Goal: Task Accomplishment & Management: Manage account settings

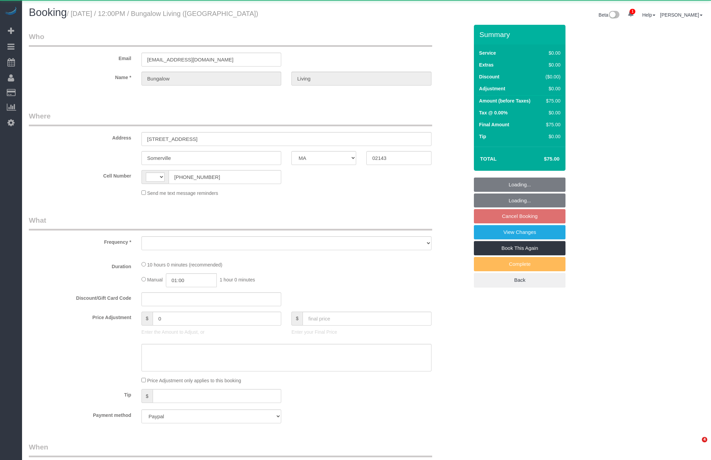
select select "MA"
select select "string:US"
select select "object:4012"
select select "10"
select select "spot5"
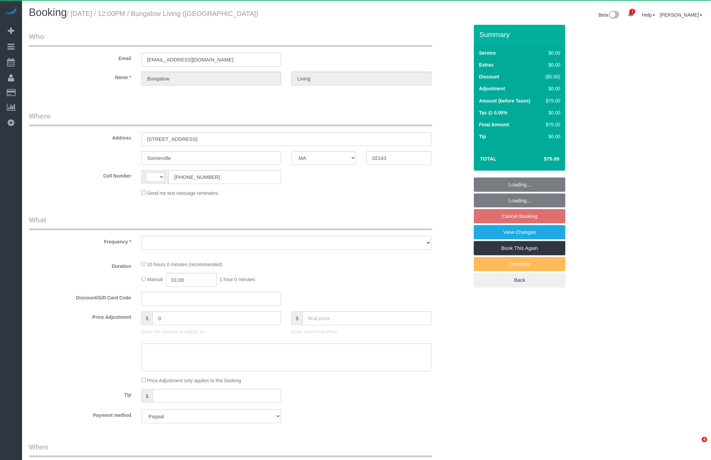
select select "number:89"
select select "number:90"
select select "number:15"
select select "number:7"
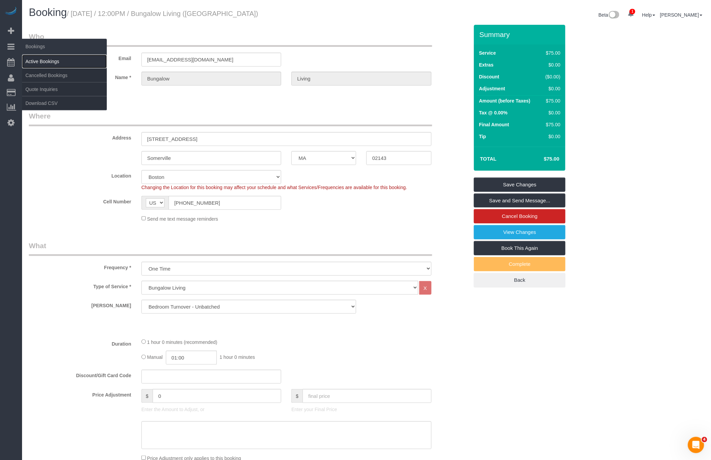
click at [39, 57] on link "Active Bookings" at bounding box center [64, 62] width 85 height 14
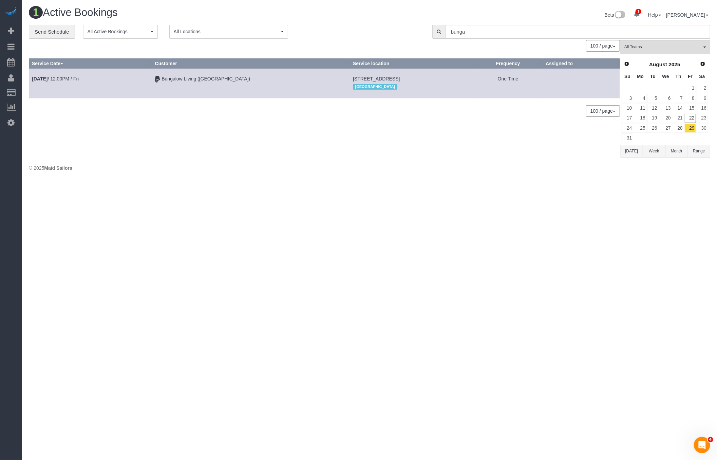
click at [247, 34] on span "All Locations" at bounding box center [227, 31] width 106 height 7
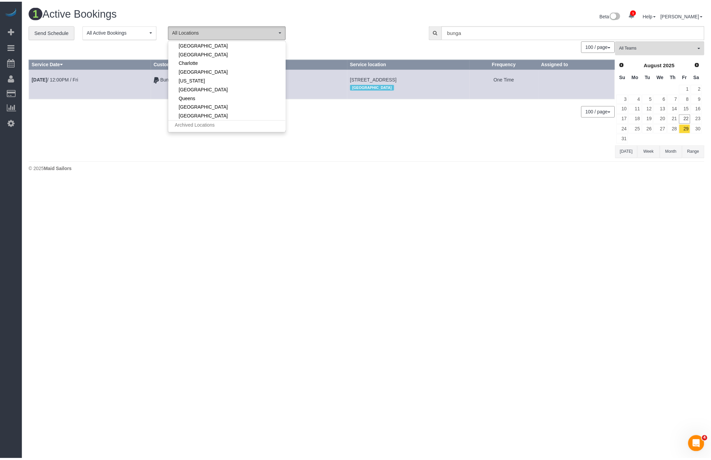
scroll to position [74, 0]
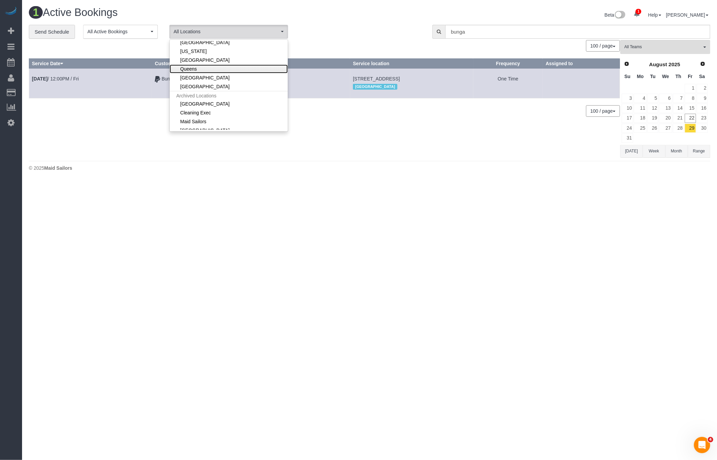
click at [199, 64] on link "Queens" at bounding box center [229, 68] width 118 height 9
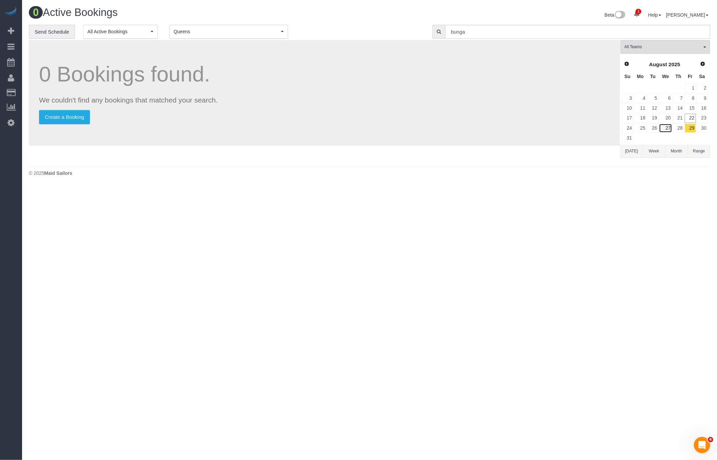
click at [662, 124] on link "27" at bounding box center [665, 128] width 13 height 9
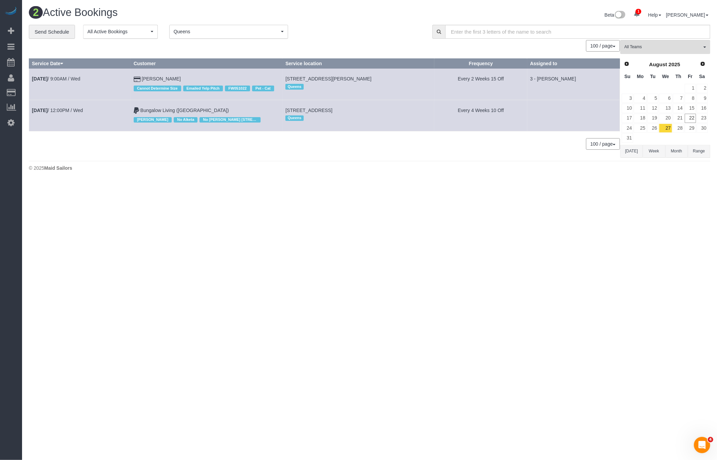
click at [85, 114] on td "Aug 27th / 12:00PM / Wed" at bounding box center [80, 115] width 102 height 31
click at [82, 111] on link "Aug 27th / 12:00PM / Wed" at bounding box center [57, 110] width 51 height 5
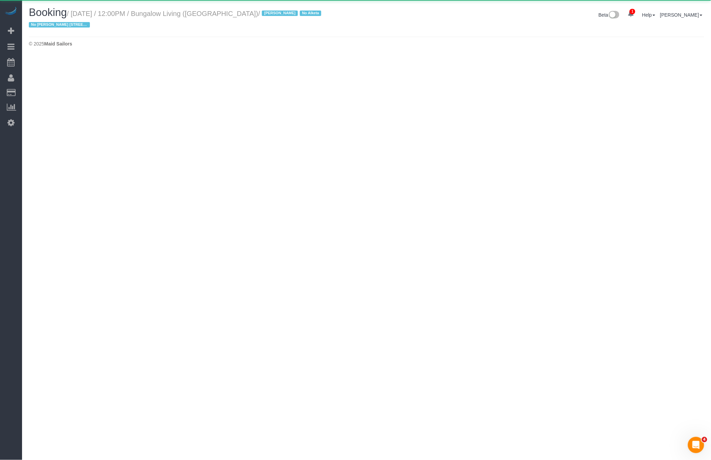
select select "NY"
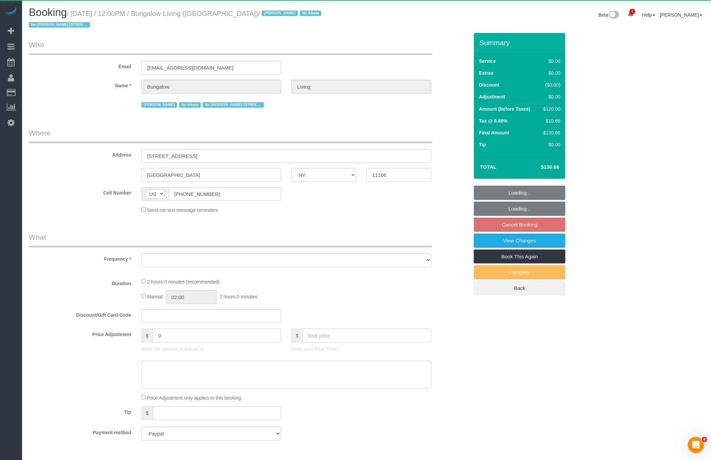
select select "object:4875"
select select "spot57"
select select "number:89"
select select "number:90"
select select "number:15"
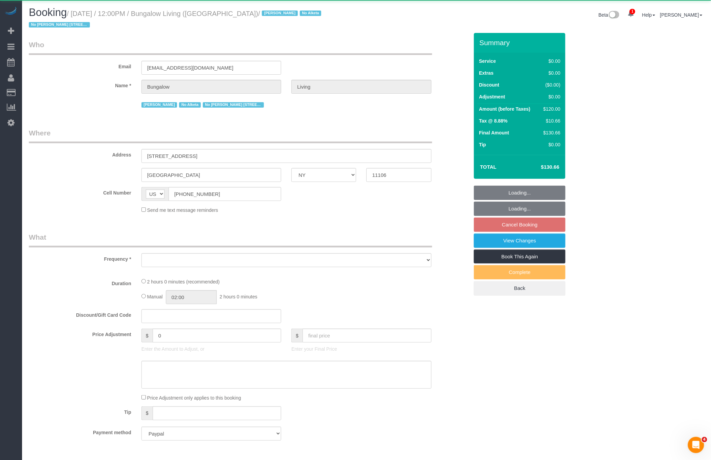
select select "number:7"
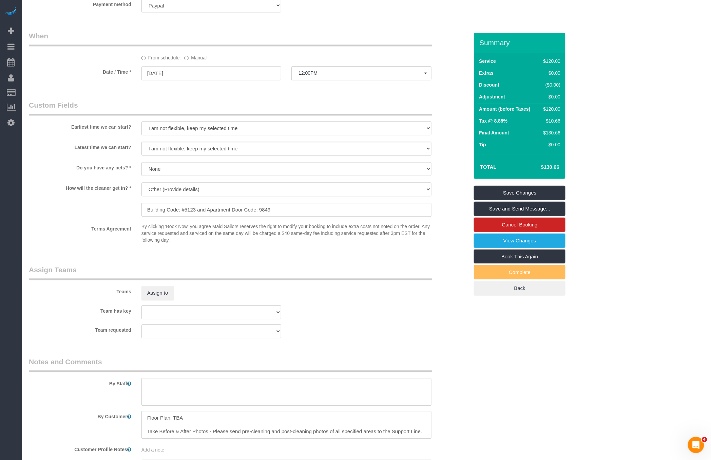
scroll to position [575, 0]
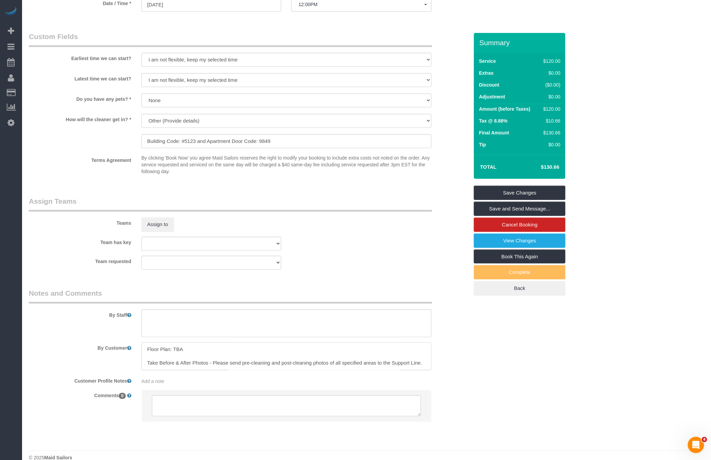
click at [176, 342] on textarea at bounding box center [287, 356] width 290 height 28
paste textarea "https://www.dropbox.com/scl/fi/r3q3h7d4qhfibr4if3g1n/3415-9th-St-3-Long-Island-…"
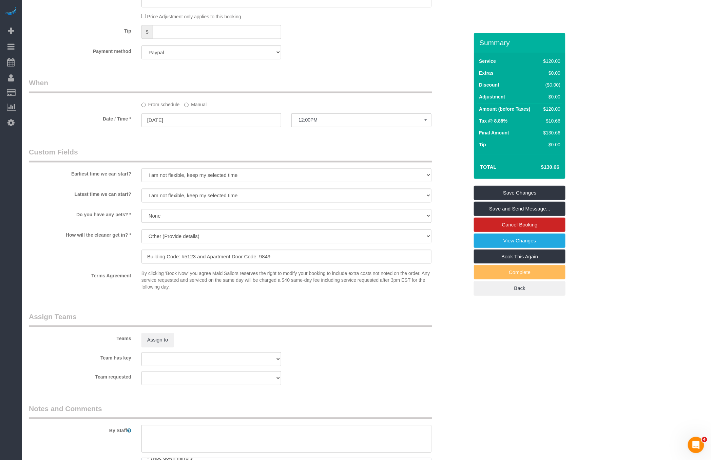
type textarea "Floor Plan: https://www.dropbox.com/scl/fi/r3q3h7d4qhfibr4if3g1n/3415-9th-St-3-…"
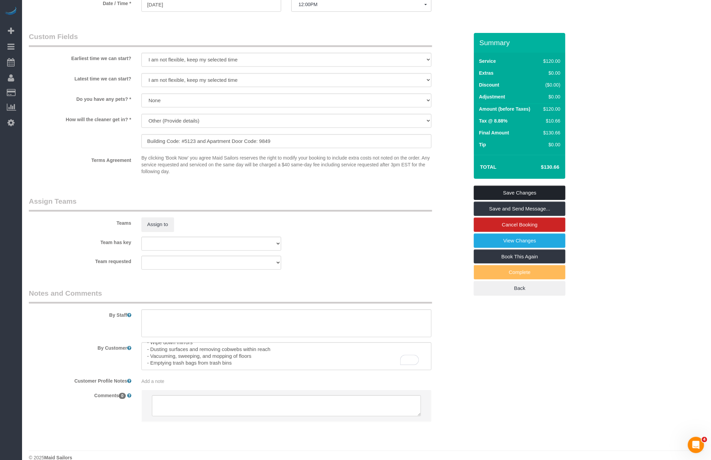
click at [494, 186] on link "Save Changes" at bounding box center [520, 193] width 92 height 14
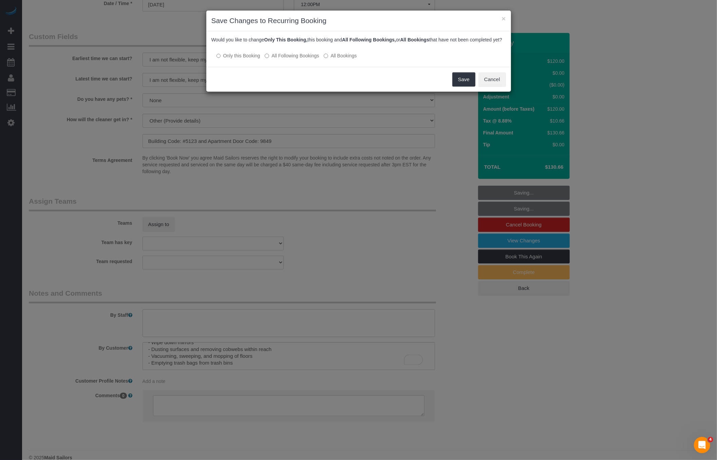
click at [289, 59] on label "All Following Bookings" at bounding box center [292, 55] width 54 height 7
click at [468, 87] on button "Save" at bounding box center [463, 79] width 23 height 14
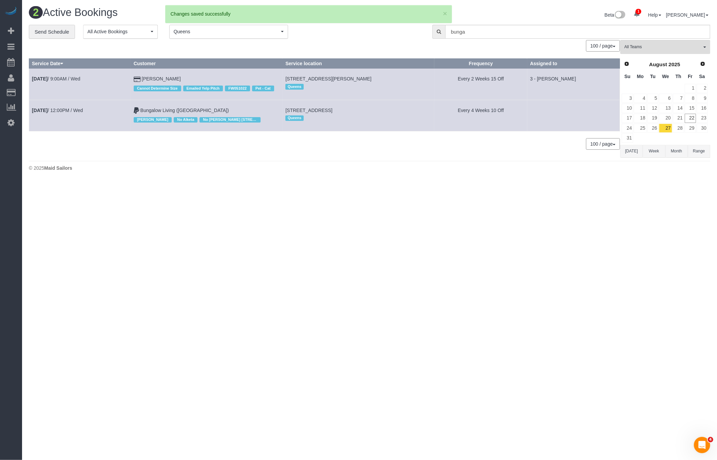
click at [86, 112] on td "Aug 27th / 12:00PM / Wed" at bounding box center [80, 115] width 102 height 31
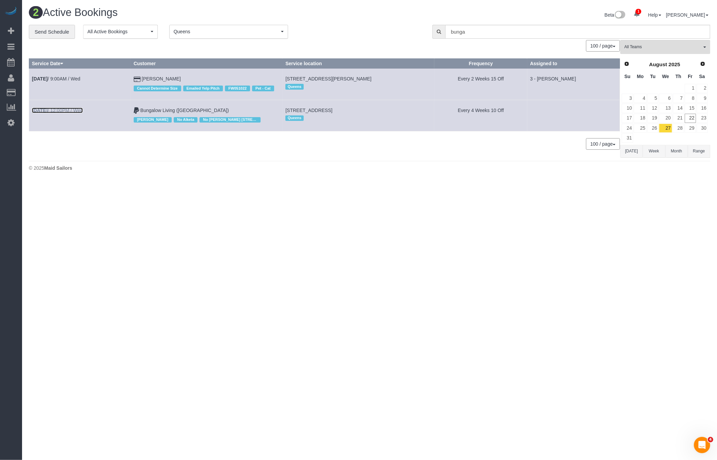
click at [83, 111] on link "Aug 27th / 12:00PM / Wed" at bounding box center [57, 110] width 51 height 5
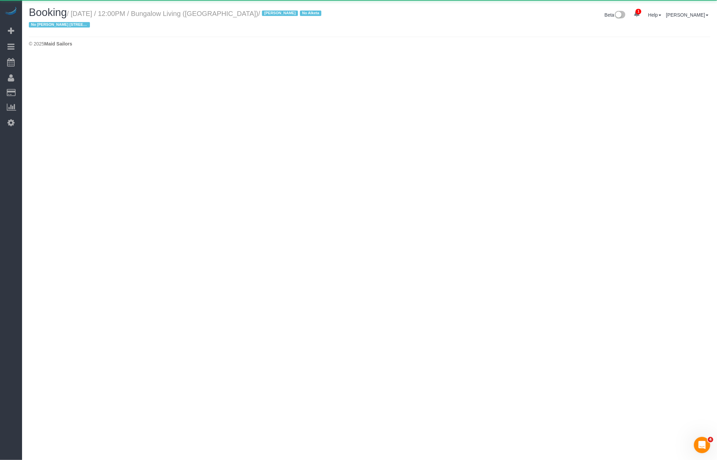
select select "NY"
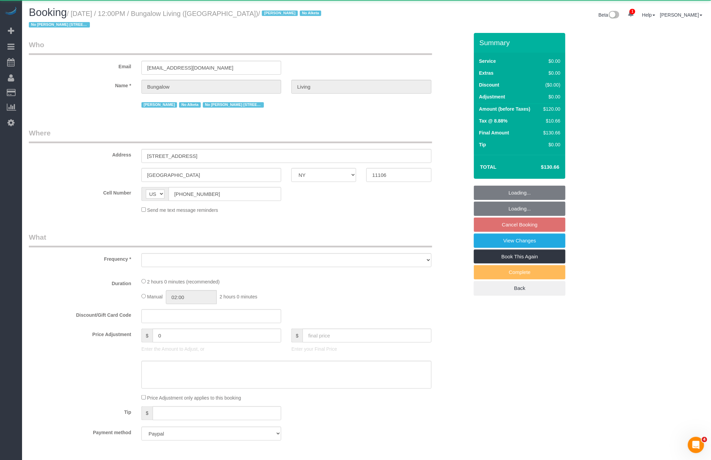
select select "object:6554"
select select "spot112"
select select "number:89"
select select "number:90"
select select "number:15"
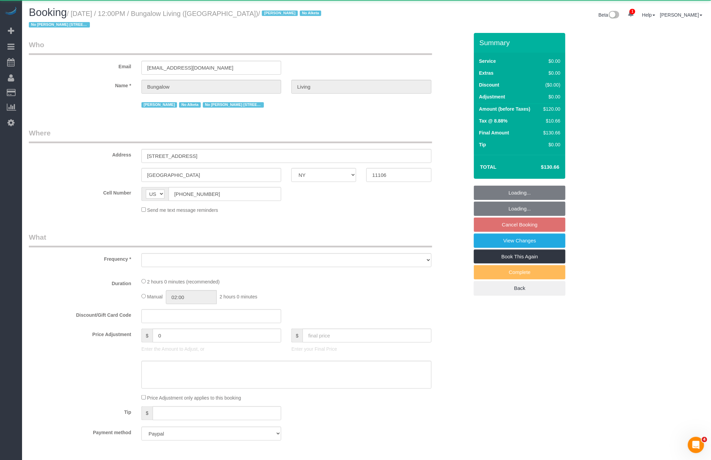
select select "number:7"
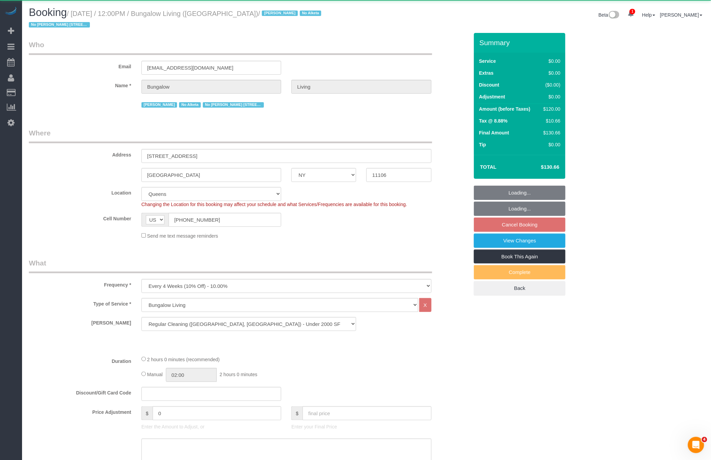
select select "object:6807"
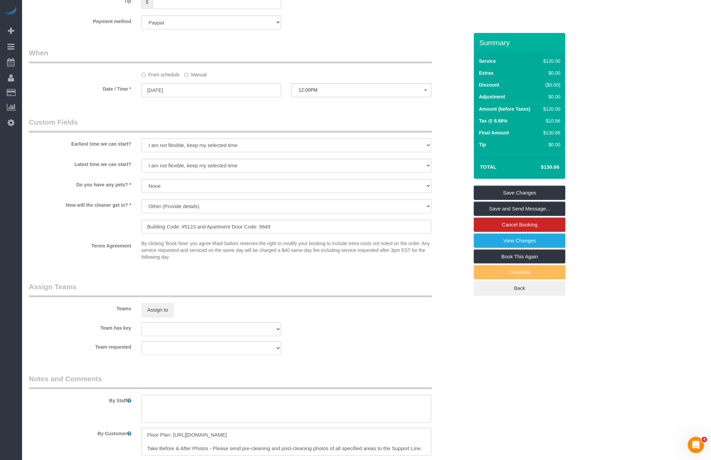
scroll to position [575, 0]
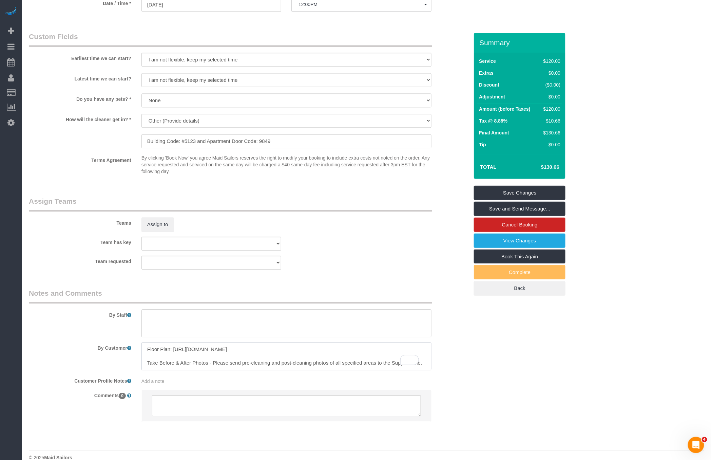
drag, startPoint x: 191, startPoint y: 339, endPoint x: 298, endPoint y: 345, distance: 107.4
click at [298, 345] on textarea "To enrich screen reader interactions, please activate Accessibility in Grammarl…" at bounding box center [287, 356] width 290 height 28
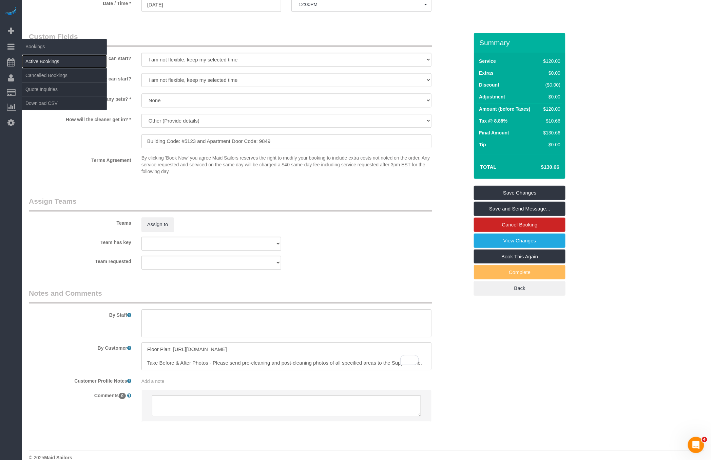
click at [44, 59] on link "Active Bookings" at bounding box center [64, 62] width 85 height 14
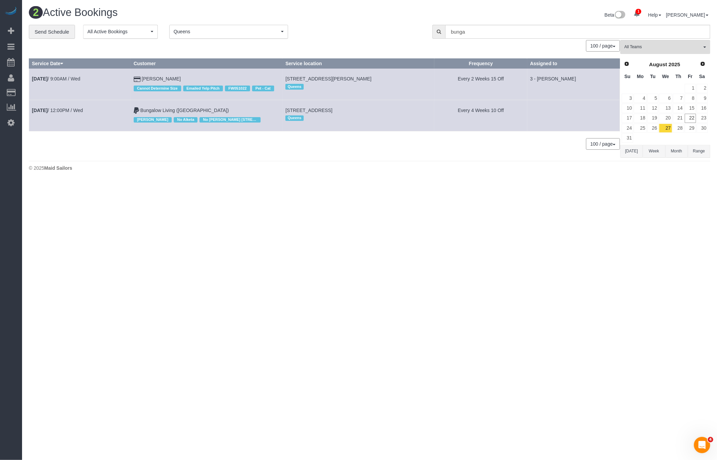
click at [697, 146] on button "Range" at bounding box center [699, 151] width 22 height 13
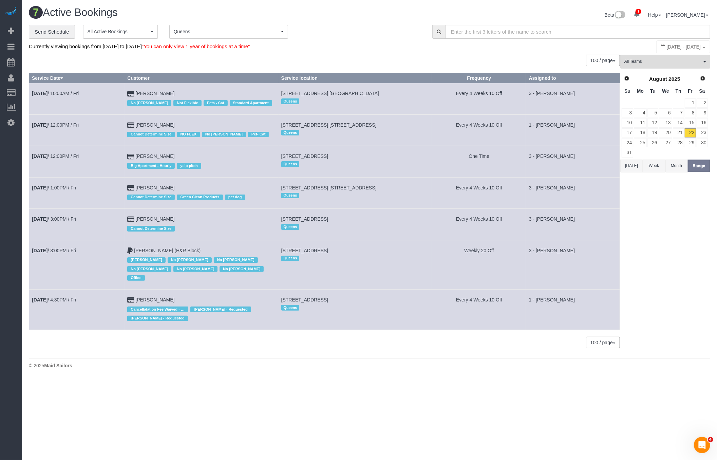
click at [667, 45] on span "August 22, 2025 - August 22, 2025" at bounding box center [684, 46] width 34 height 5
type input "**********"
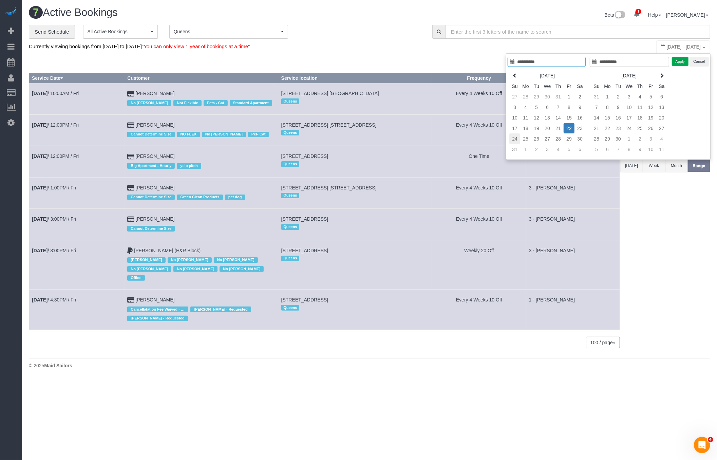
type input "**********"
click at [518, 136] on td "24" at bounding box center [515, 138] width 11 height 11
type input "**********"
click at [585, 137] on td "30" at bounding box center [580, 138] width 11 height 11
type input "**********"
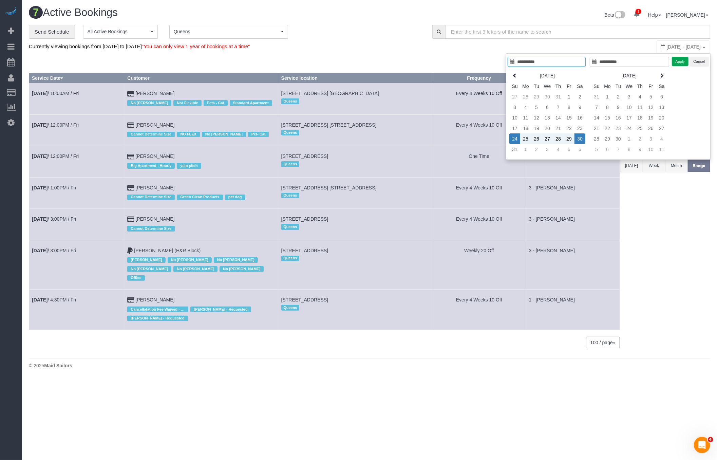
click at [681, 56] on div "**********" at bounding box center [608, 106] width 205 height 107
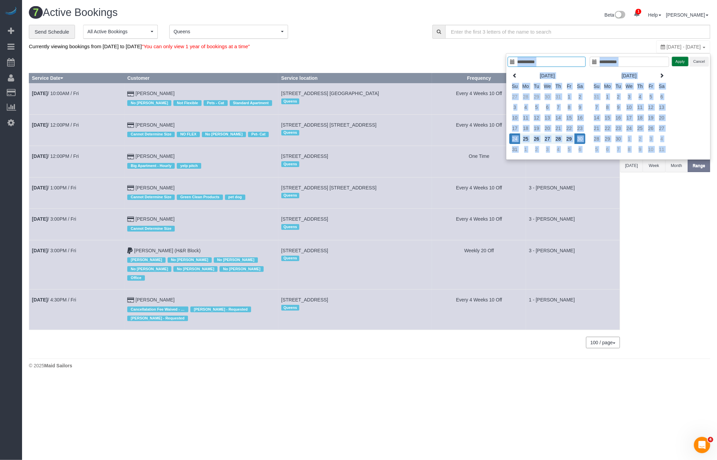
click at [688, 62] on button "Apply" at bounding box center [680, 62] width 17 height 10
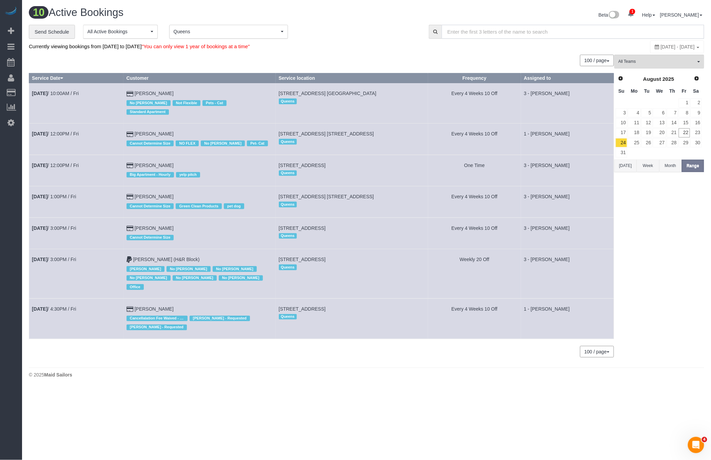
click at [543, 35] on input "text" at bounding box center [573, 32] width 263 height 14
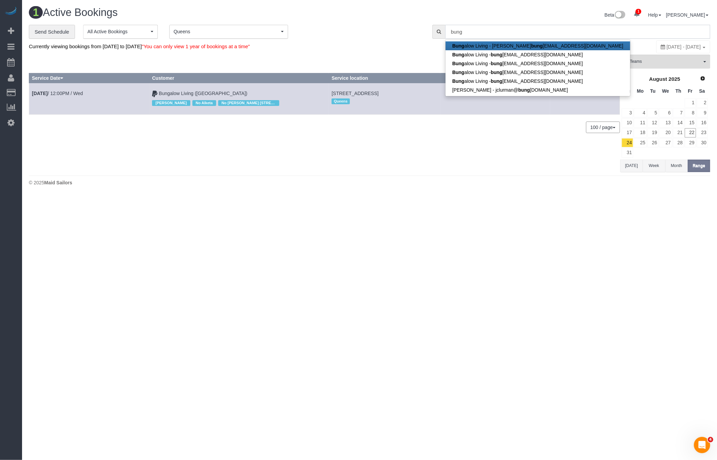
type input "bung"
click at [242, 38] on button "Queens Queens" at bounding box center [228, 32] width 119 height 14
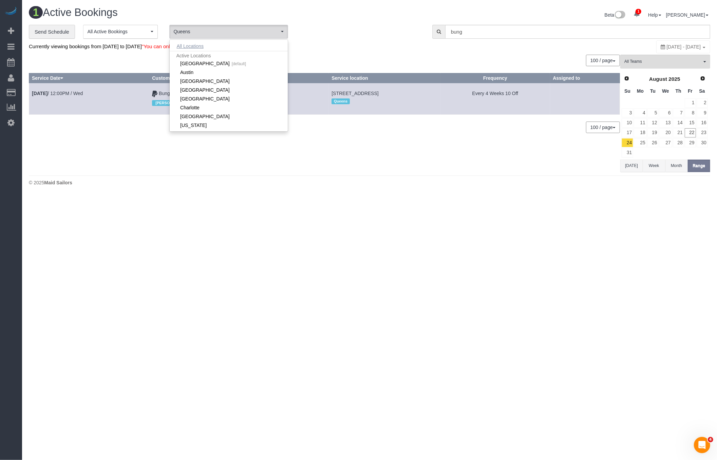
click at [199, 48] on button "All Locations" at bounding box center [190, 46] width 41 height 10
click at [383, 68] on div "0 Bookings found. We couldn't find any bookings that matched your search. Creat…" at bounding box center [325, 113] width 592 height 117
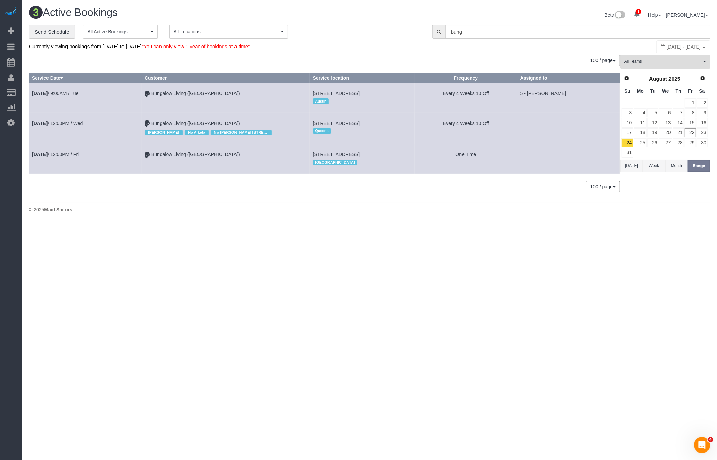
click at [359, 79] on th "Service location" at bounding box center [362, 78] width 105 height 10
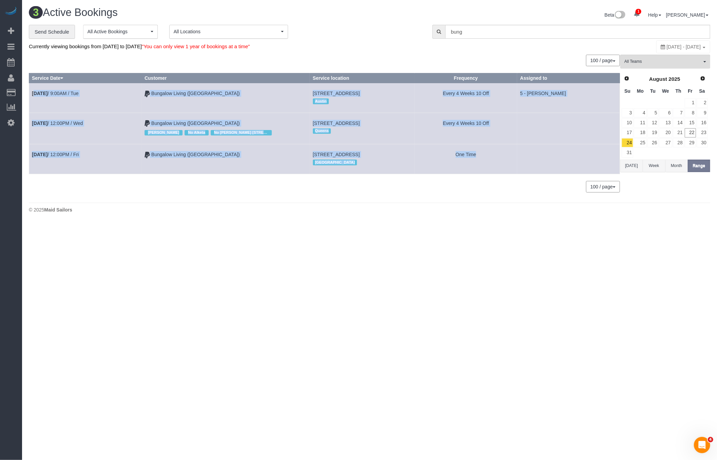
drag, startPoint x: 32, startPoint y: 87, endPoint x: 569, endPoint y: 154, distance: 541.5
click at [569, 154] on tbody "Aug 26th / 9:00AM / Tue Bungalow Living (Austin) 204 Monaco Drive, Cedar Park, …" at bounding box center [324, 128] width 591 height 91
copy tbody "Aug 26th / 9:00AM / Tue Bungalow Living (Austin) 204 Monaco Drive, Cedar Park, …"
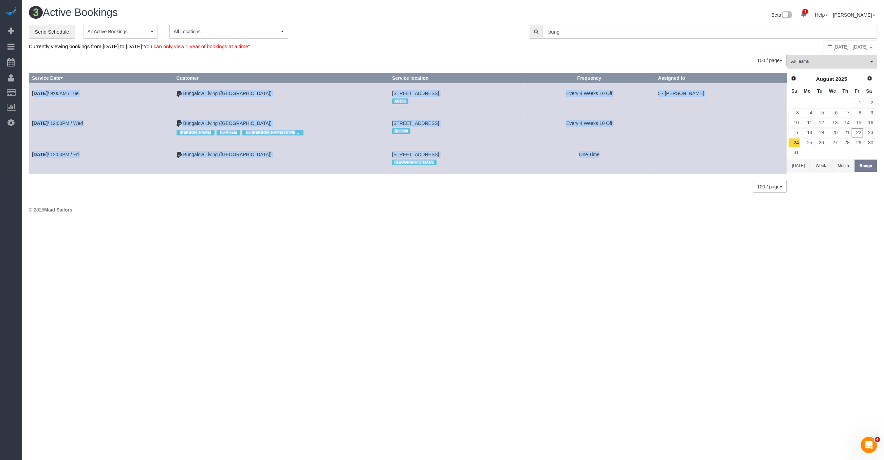
click at [460, 168] on td "17 Kingman Rd, Somerville, MA 02143 Boston" at bounding box center [456, 159] width 134 height 30
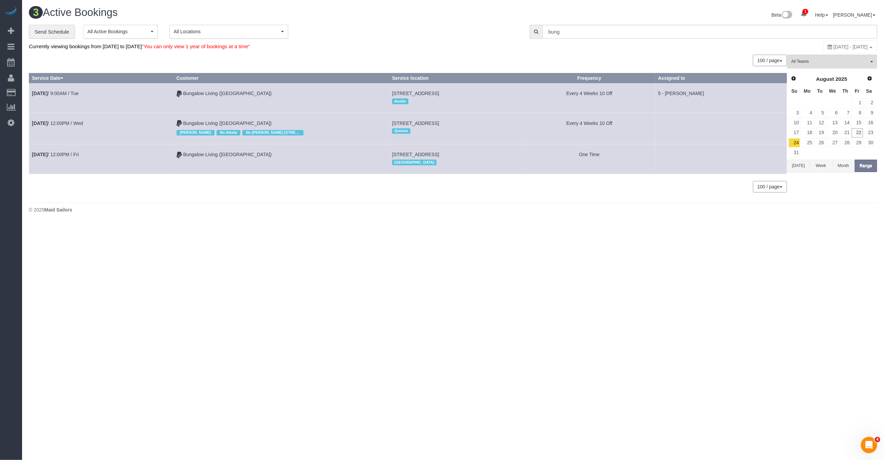
click at [255, 35] on button "All Locations" at bounding box center [228, 32] width 119 height 14
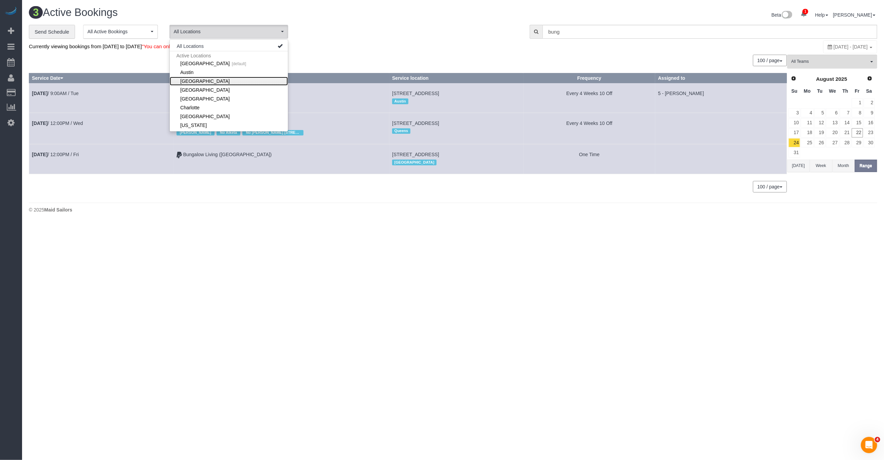
click at [185, 79] on link "[GEOGRAPHIC_DATA]" at bounding box center [229, 81] width 118 height 9
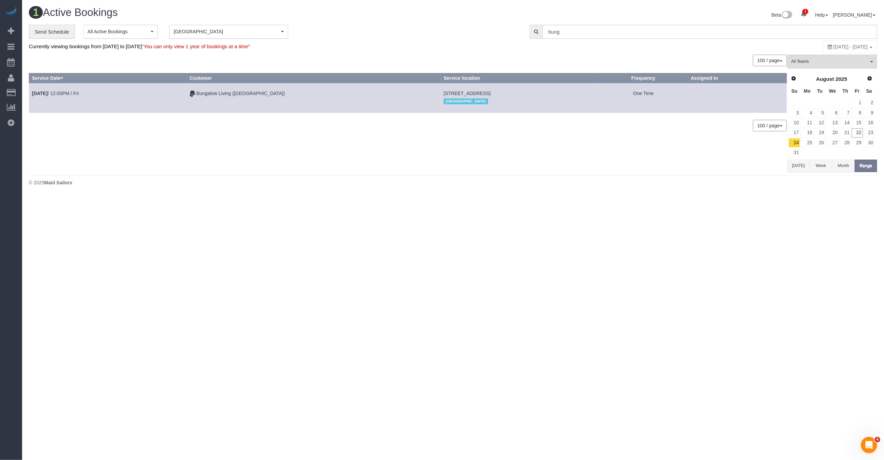
click at [711, 82] on div "Prev Next August 2025" at bounding box center [831, 79] width 87 height 12
click at [711, 78] on span "Next" at bounding box center [869, 77] width 5 height 5
click at [711, 112] on link "9" at bounding box center [845, 112] width 11 height 9
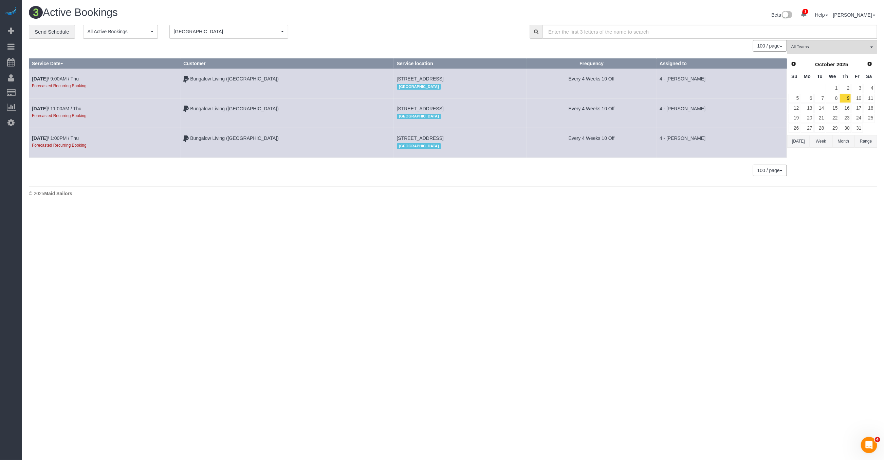
click at [246, 28] on span "Boston" at bounding box center [227, 31] width 106 height 7
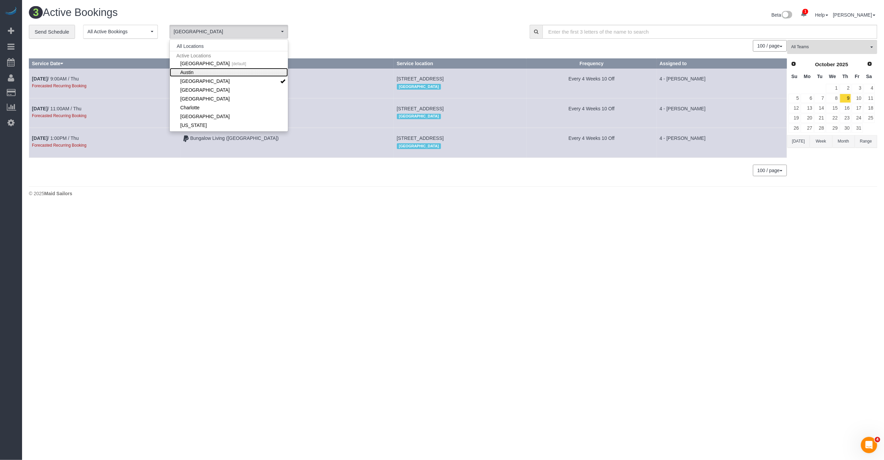
click at [189, 70] on link "Austin" at bounding box center [229, 72] width 118 height 9
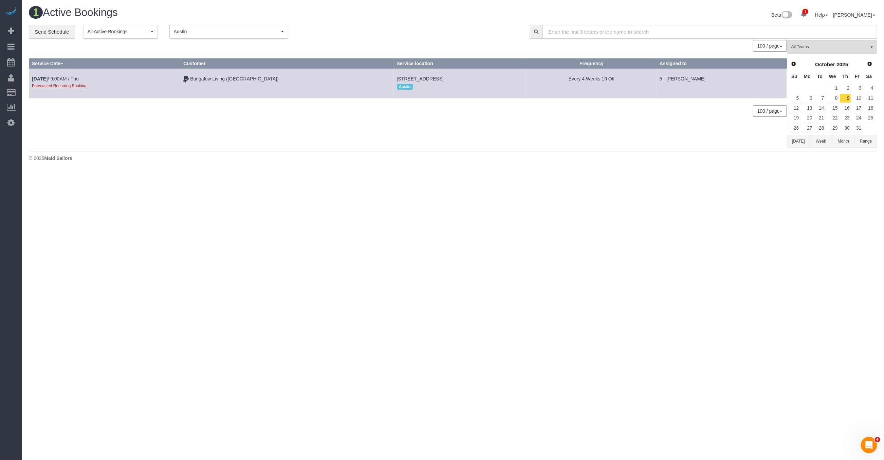
click at [212, 33] on span "Austin" at bounding box center [227, 31] width 106 height 7
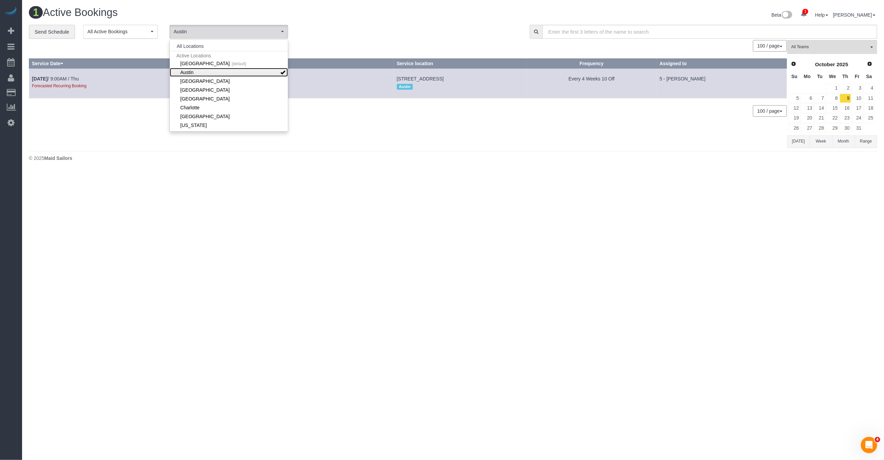
click at [229, 68] on link "Austin" at bounding box center [229, 72] width 118 height 9
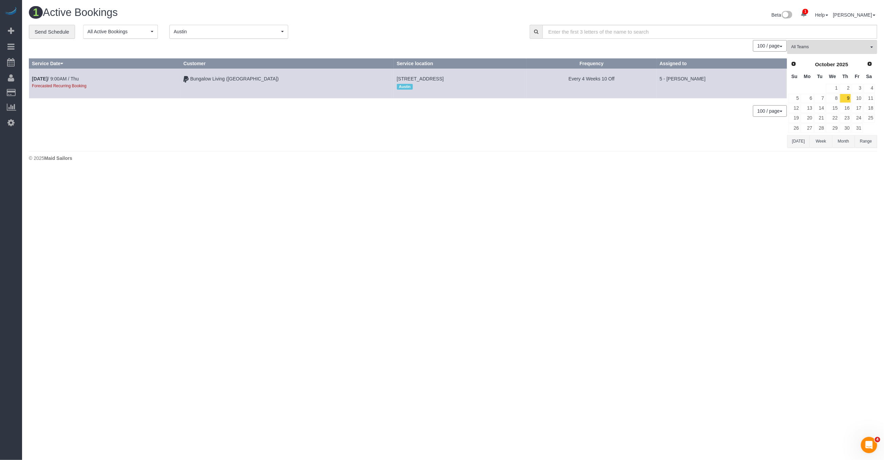
click at [514, 151] on footer "© 2025 Maid Sailors" at bounding box center [453, 158] width 848 height 14
click at [711, 98] on link "10" at bounding box center [857, 98] width 11 height 9
click at [231, 40] on div "100 / page 10 / page 20 / page 30 / page 40 / page 50 / page 100 / page" at bounding box center [408, 46] width 758 height 12
click at [226, 38] on ol "Austin Austin All Locations Active Locations Manhattan [default] Active Locatio…" at bounding box center [228, 32] width 119 height 14
click at [227, 34] on span "Austin" at bounding box center [227, 31] width 106 height 7
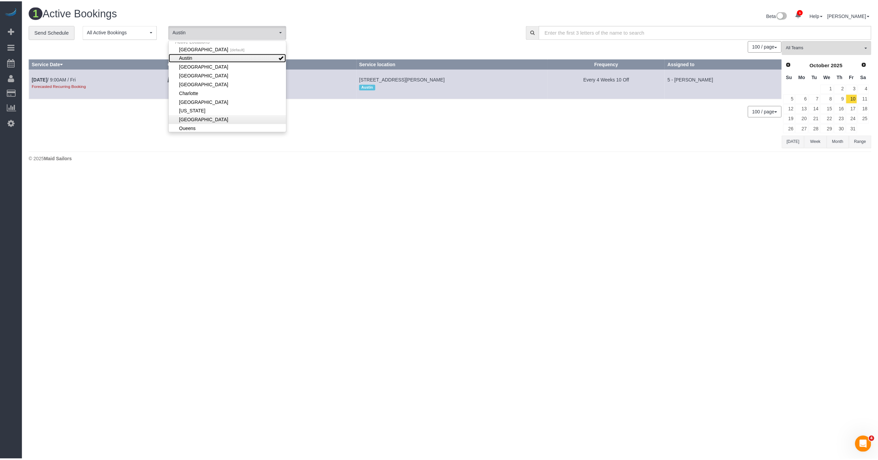
scroll to position [18, 0]
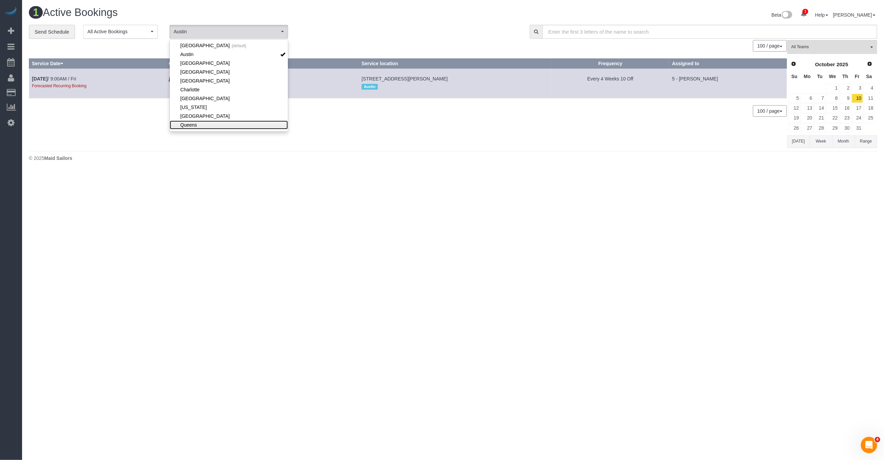
click at [208, 122] on link "Queens" at bounding box center [229, 125] width 118 height 9
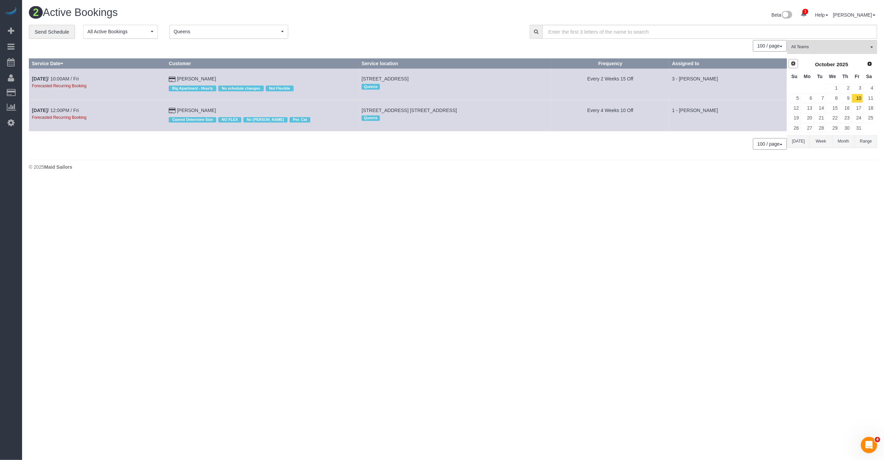
click at [711, 64] on span "Prev" at bounding box center [793, 63] width 5 height 5
click at [711, 86] on link "4" at bounding box center [845, 88] width 11 height 9
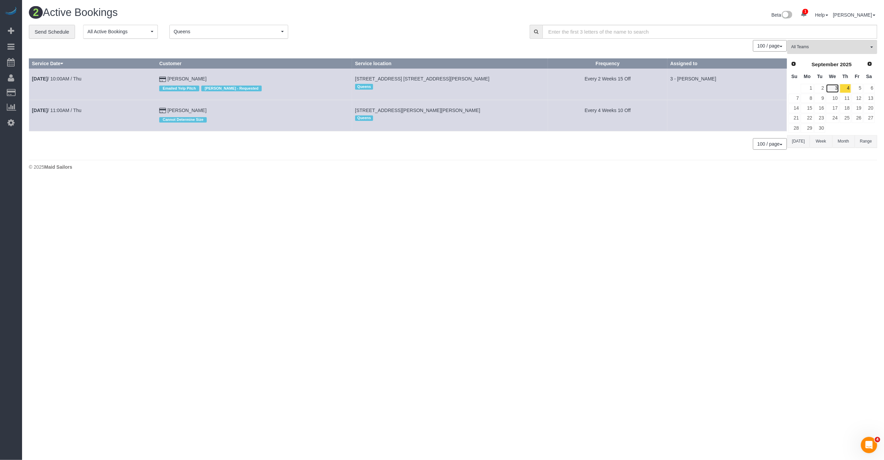
click at [711, 87] on link "3" at bounding box center [832, 88] width 13 height 9
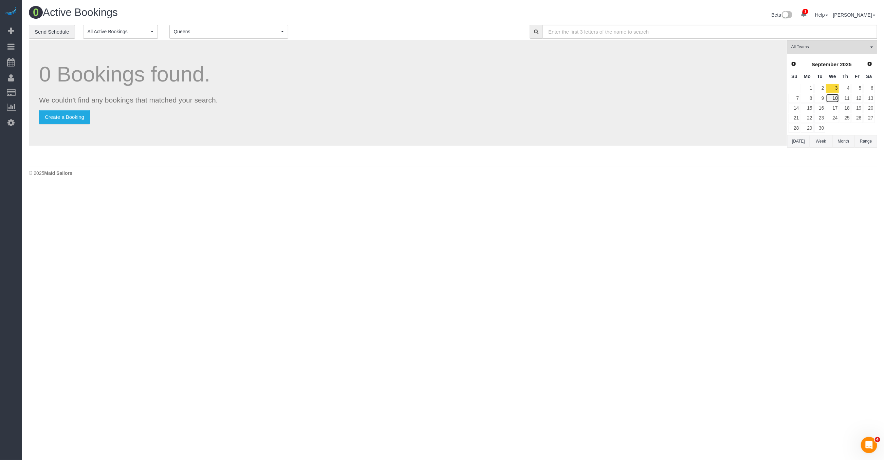
click at [711, 96] on link "10" at bounding box center [832, 98] width 13 height 9
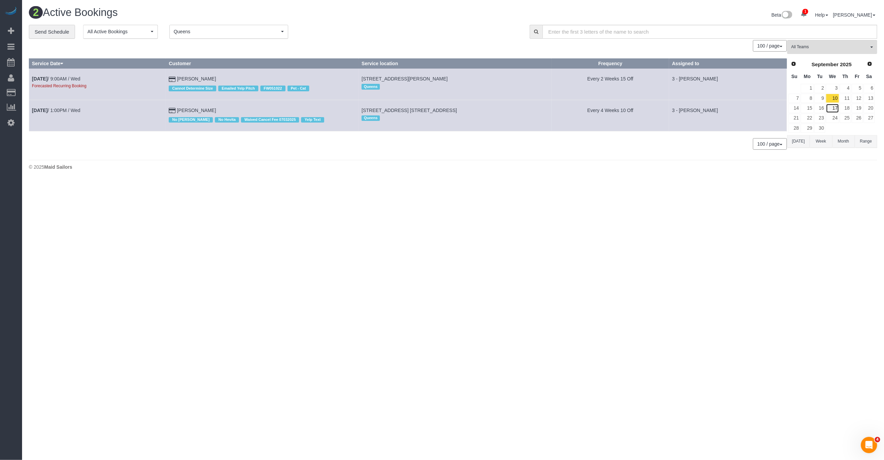
click at [711, 107] on link "17" at bounding box center [832, 108] width 13 height 9
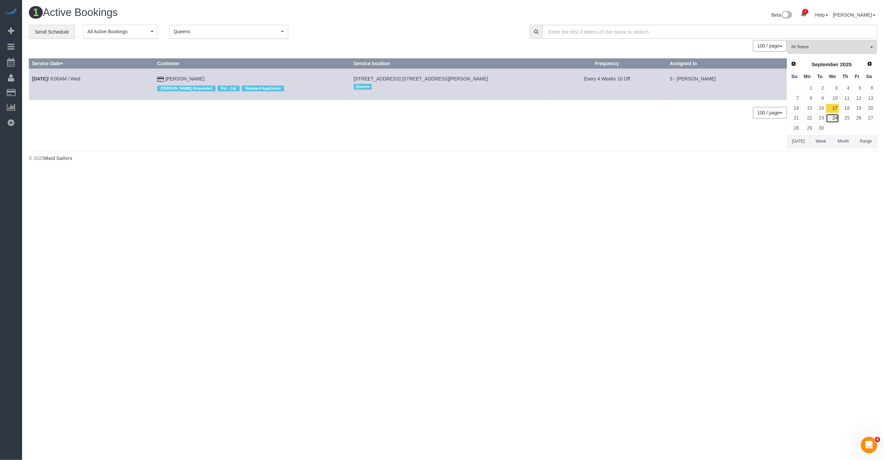
click at [711, 115] on link "24" at bounding box center [832, 118] width 13 height 9
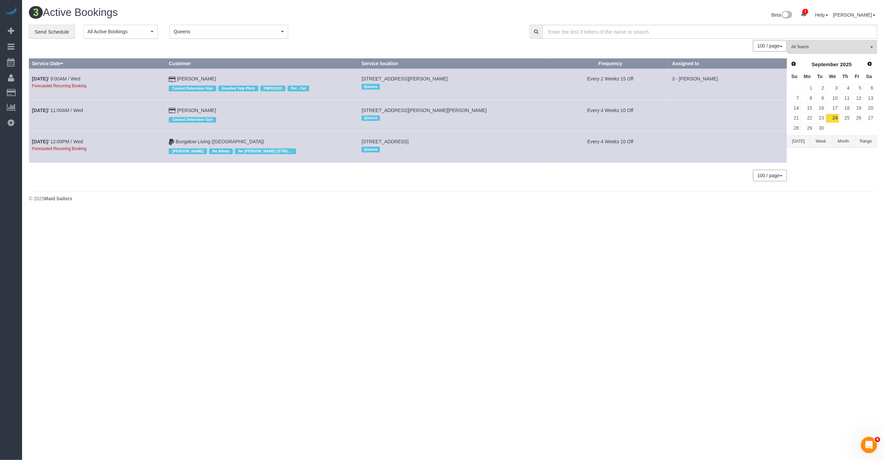
click at [188, 41] on div "100 / page 10 / page 20 / page 30 / page 40 / page 50 / page 100 / page" at bounding box center [408, 46] width 758 height 12
click at [192, 33] on span "Queens" at bounding box center [227, 31] width 106 height 7
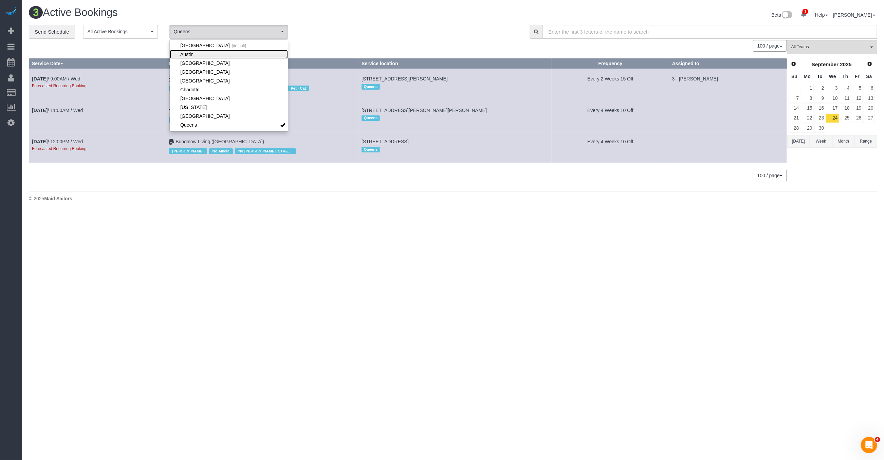
click at [209, 54] on link "Austin" at bounding box center [229, 54] width 118 height 9
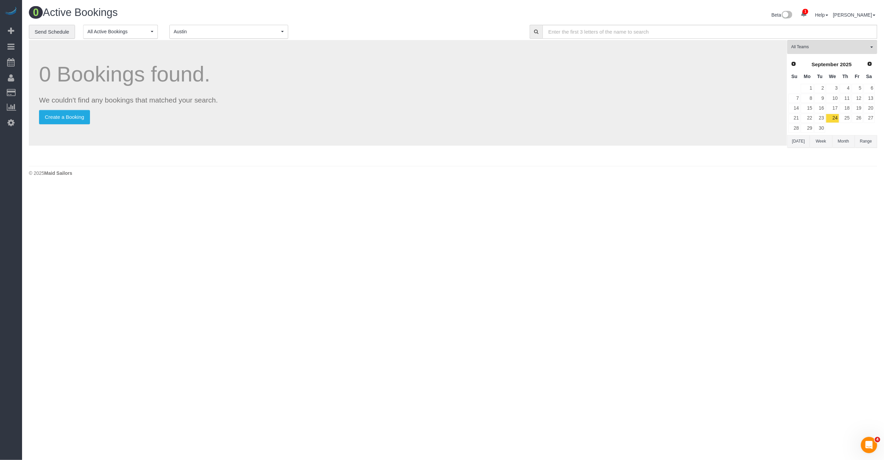
click at [711, 67] on link "Next" at bounding box center [870, 64] width 10 height 10
click at [711, 96] on link "8" at bounding box center [832, 98] width 13 height 9
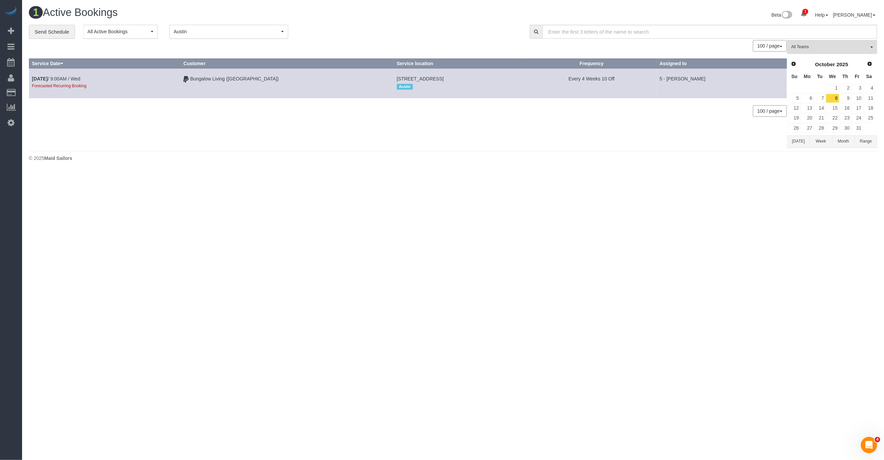
click at [437, 40] on div "100 / page 10 / page 20 / page 30 / page 40 / page 50 / page 100 / page" at bounding box center [408, 46] width 758 height 12
click at [711, 96] on link "7" at bounding box center [819, 98] width 11 height 9
click at [467, 225] on body "1 Beta Your Notifications You have 0 alerts × You have 9 to charge for 08/21/20…" at bounding box center [442, 230] width 884 height 460
click at [223, 45] on div "100 / page 10 / page 20 / page 30 / page 40 / page 50 / page 100 / page" at bounding box center [408, 46] width 758 height 12
click at [229, 34] on span "Austin" at bounding box center [227, 31] width 106 height 7
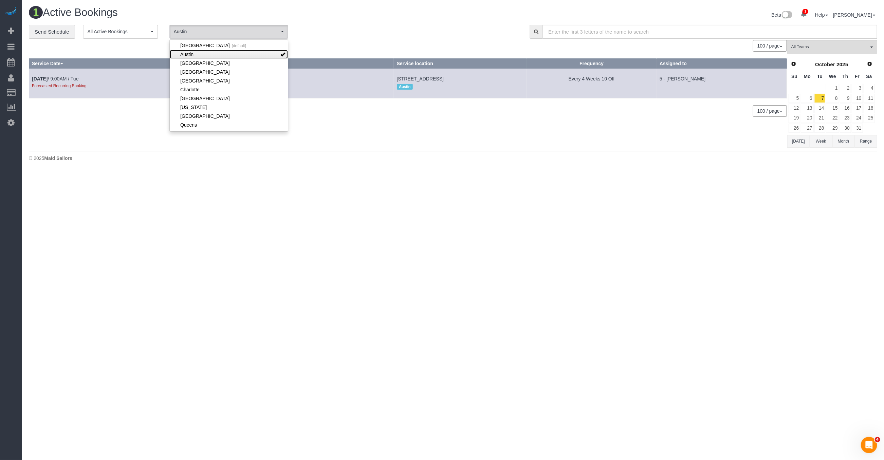
click at [220, 56] on link "Austin" at bounding box center [229, 54] width 118 height 9
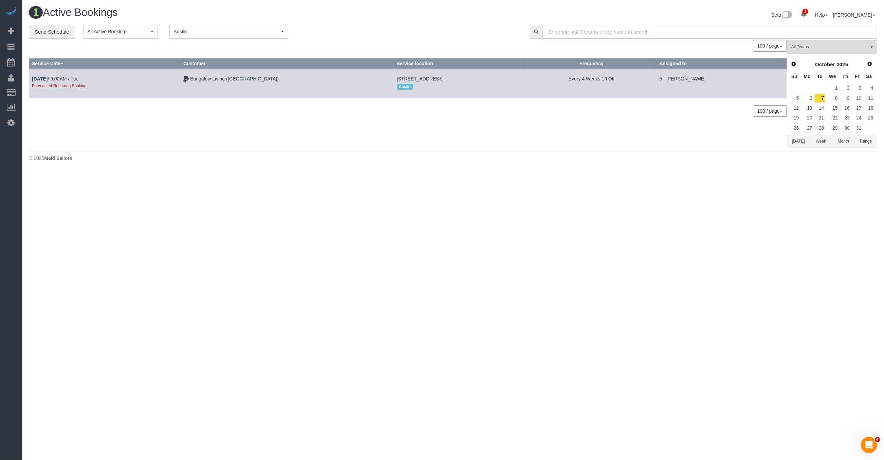
click at [230, 29] on span "Austin" at bounding box center [227, 31] width 106 height 7
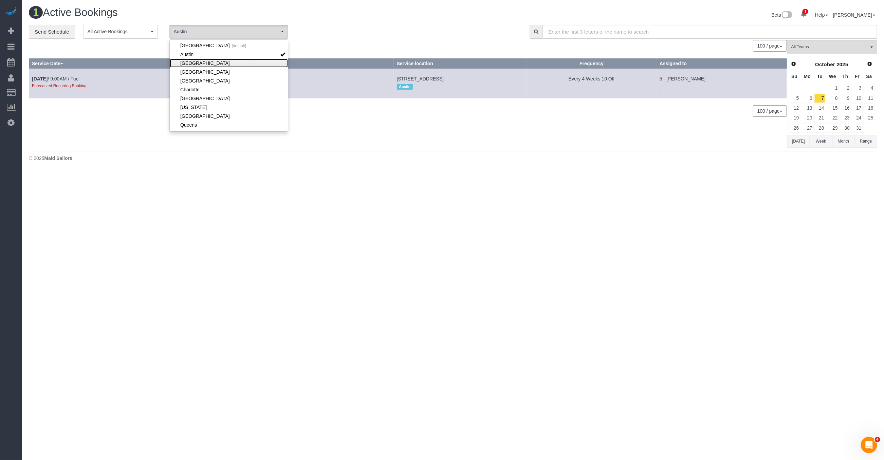
click at [208, 62] on link "[GEOGRAPHIC_DATA]" at bounding box center [229, 63] width 118 height 9
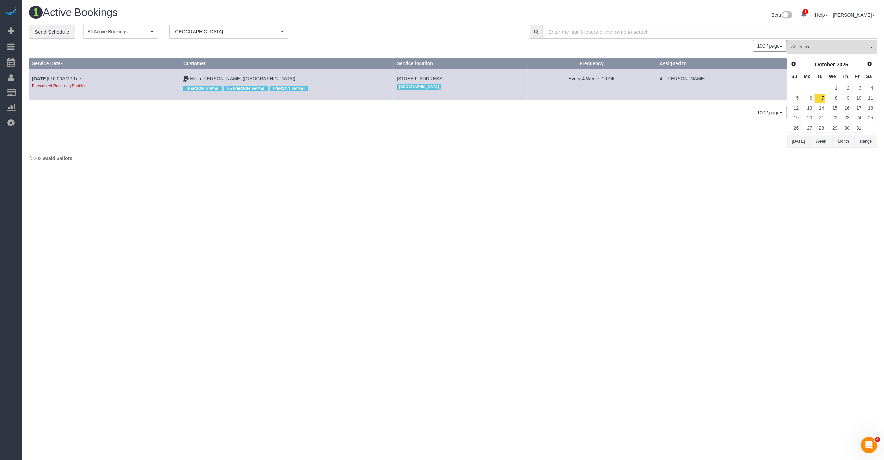
click at [711, 135] on button "Month" at bounding box center [843, 141] width 22 height 13
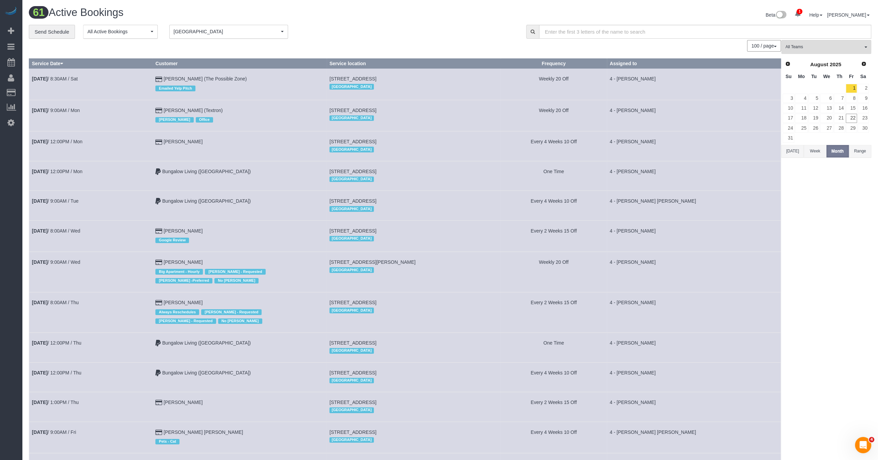
click at [711, 145] on button "Today" at bounding box center [793, 151] width 22 height 13
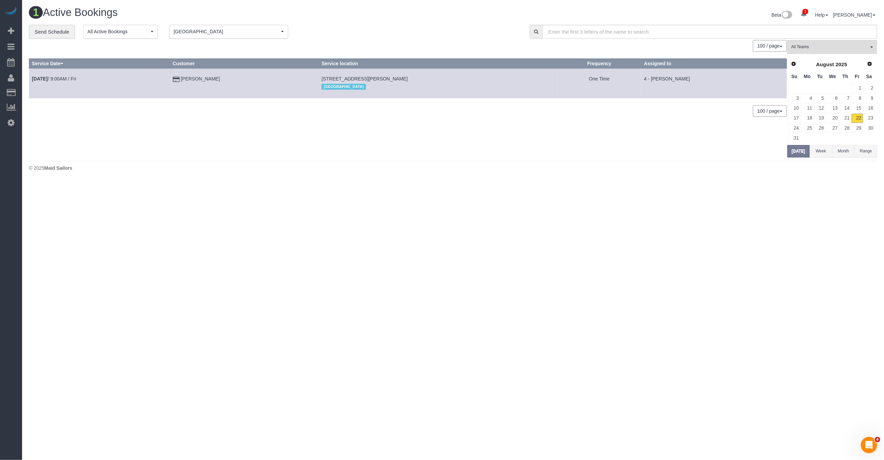
click at [711, 152] on button "Month" at bounding box center [843, 151] width 22 height 13
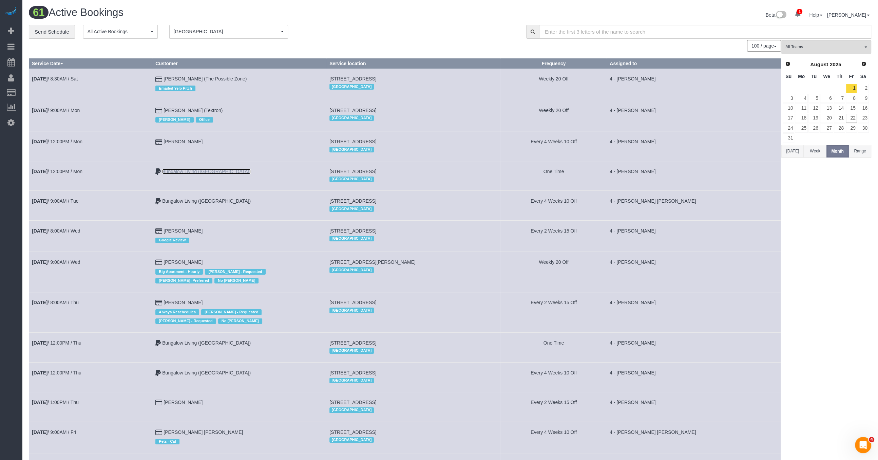
click at [200, 169] on link "Bungalow Living (Boston)" at bounding box center [206, 171] width 89 height 5
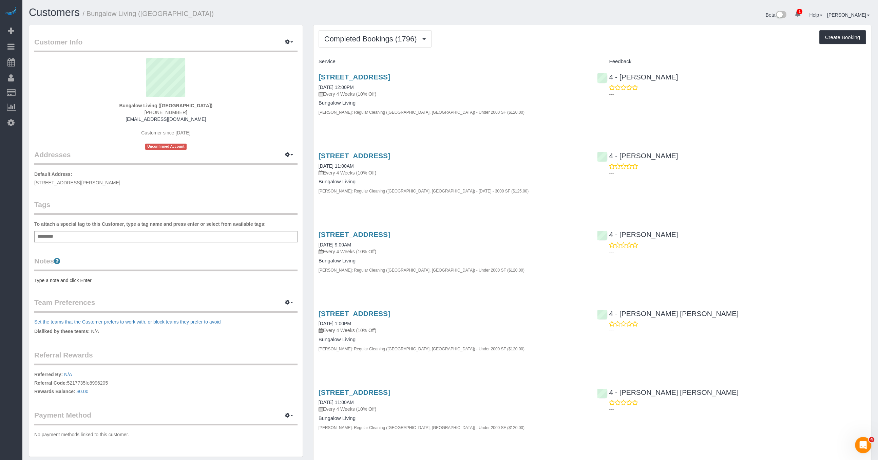
scroll to position [906, 0]
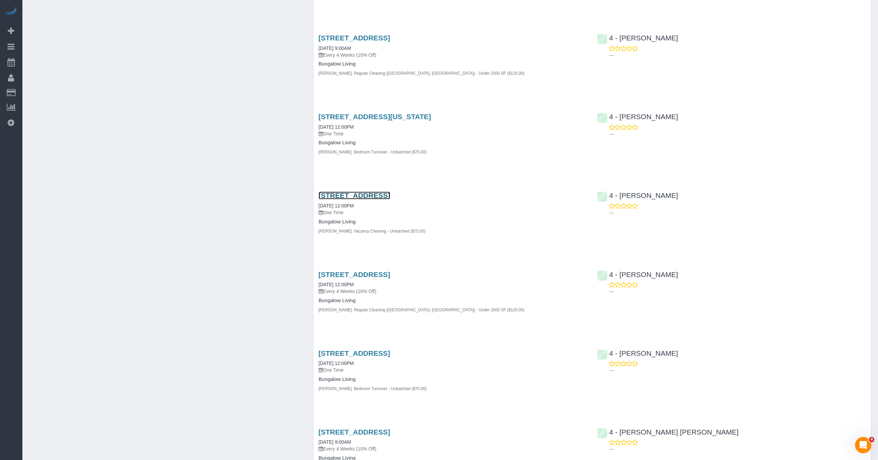
click at [361, 195] on link "8 Germania St, Jamaica Plain, MA 02130" at bounding box center [355, 195] width 72 height 8
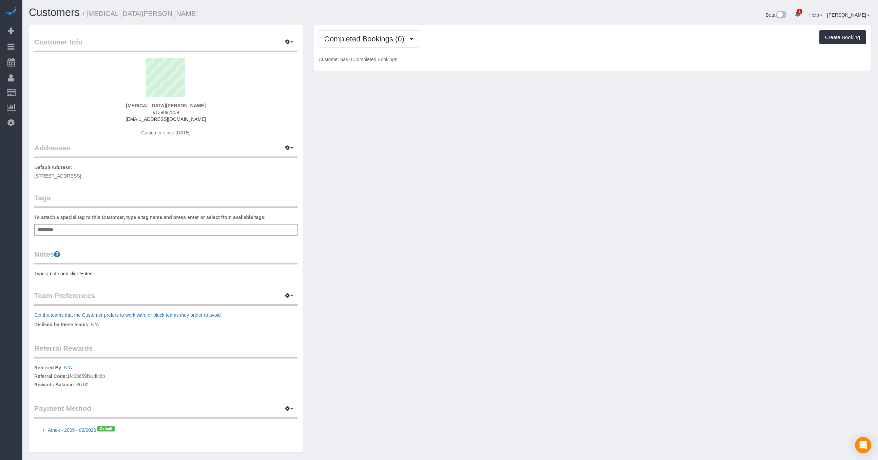
click at [274, 44] on legend "Customer Info Edit Contact Info Send Message Email Preferences Special Sales Ta…" at bounding box center [165, 44] width 263 height 15
click at [281, 41] on button "button" at bounding box center [289, 42] width 17 height 11
click at [558, 88] on div "Customer Info Edit Contact Info Send Message Email Preferences Special Sales Ta…" at bounding box center [450, 242] width 853 height 434
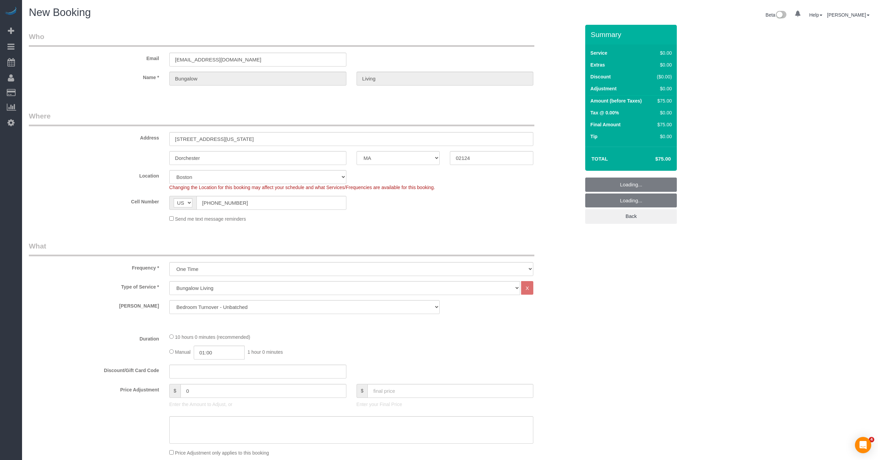
select select "MA"
select select "object:1066"
select select "10"
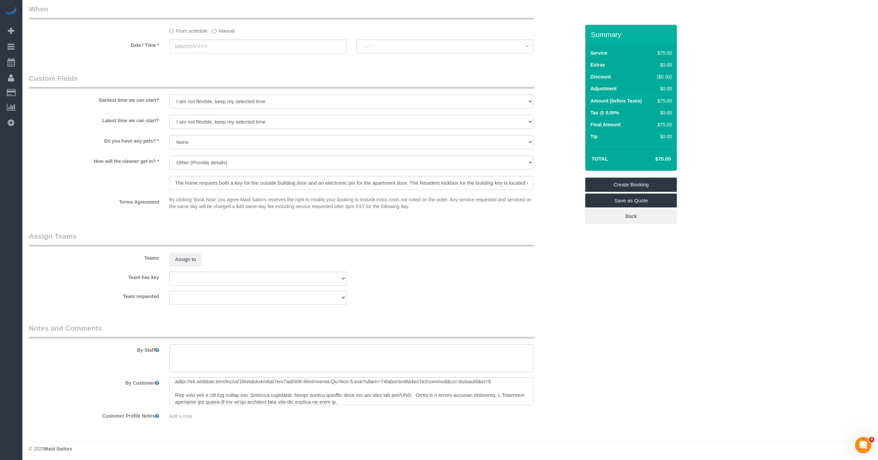
scroll to position [25, 0]
click at [196, 386] on textarea at bounding box center [351, 391] width 365 height 28
paste textarea "This is a single-bedroom vacancy cleaning. A bedroom has been empty for 30+ day…"
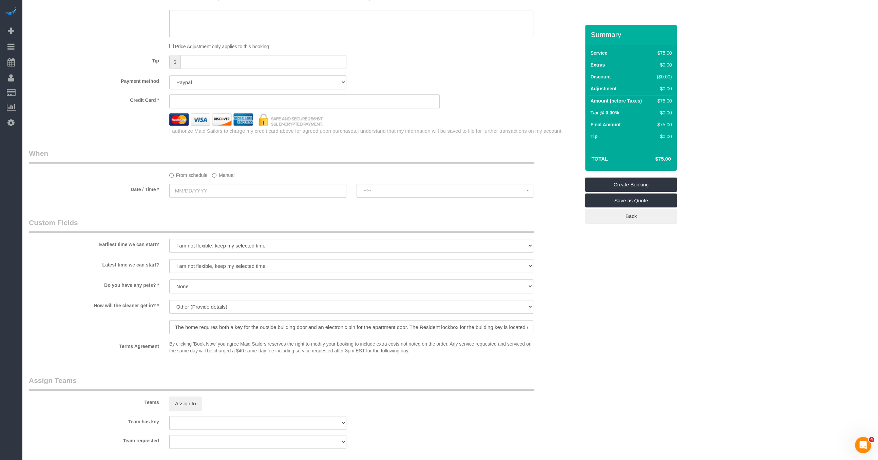
scroll to position [419, 0]
type textarea "Clean Bedroom 2. Floorplan: https://www.dropbox.com/scl/fi/5c2zbloco8g3in3xpe1w…"
click at [284, 86] on select "Add Credit Card Cash Check Paypal" at bounding box center [257, 83] width 177 height 14
select select "string:paypal"
click at [169, 76] on select "Add Credit Card Cash Check Paypal" at bounding box center [257, 83] width 177 height 14
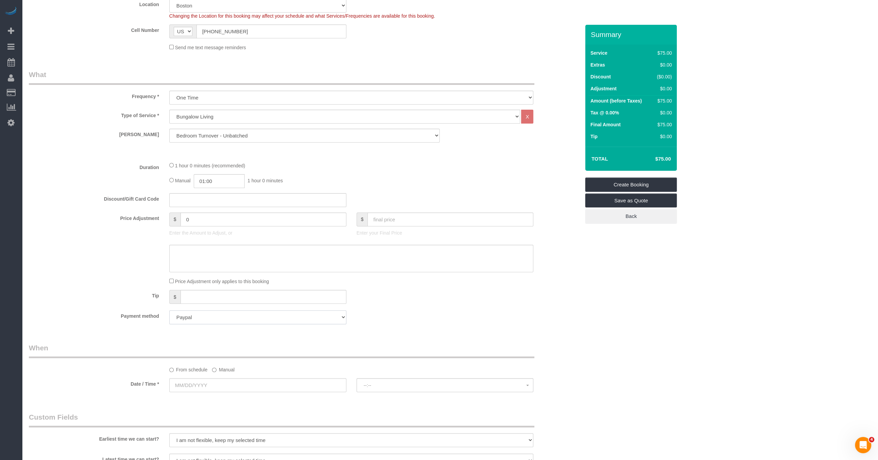
scroll to position [317, 0]
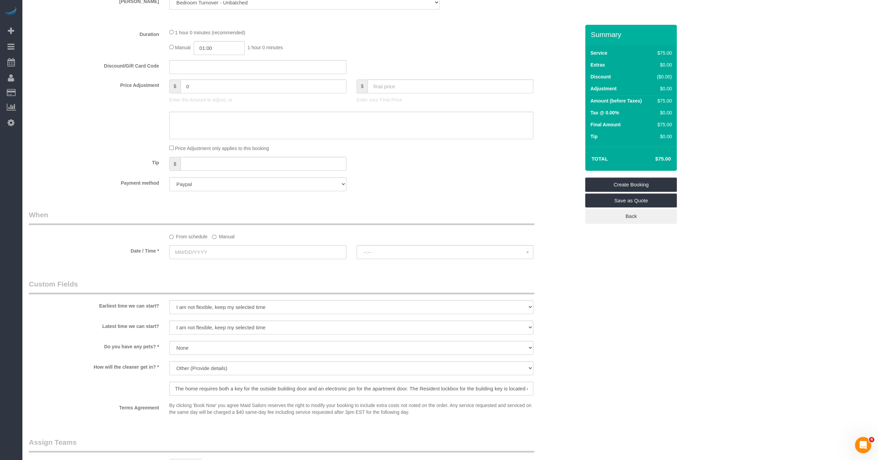
click at [225, 235] on label "Manual" at bounding box center [223, 235] width 22 height 9
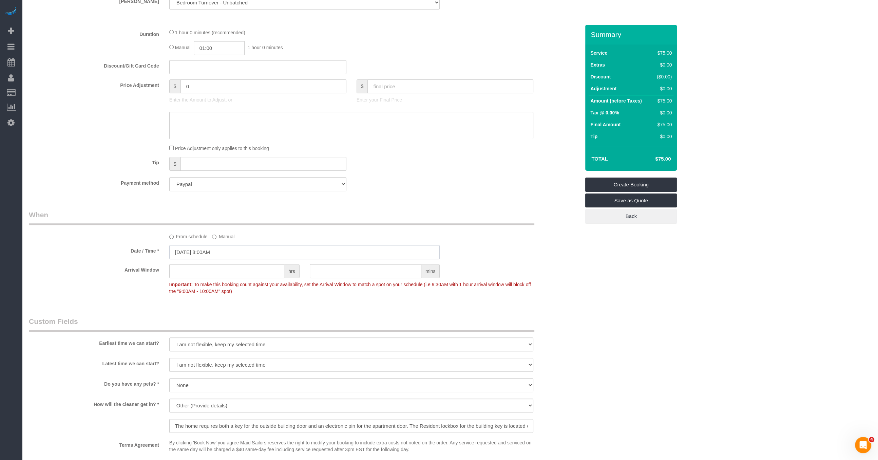
click at [222, 247] on input "08/22/2025 8:00AM" at bounding box center [304, 252] width 271 height 14
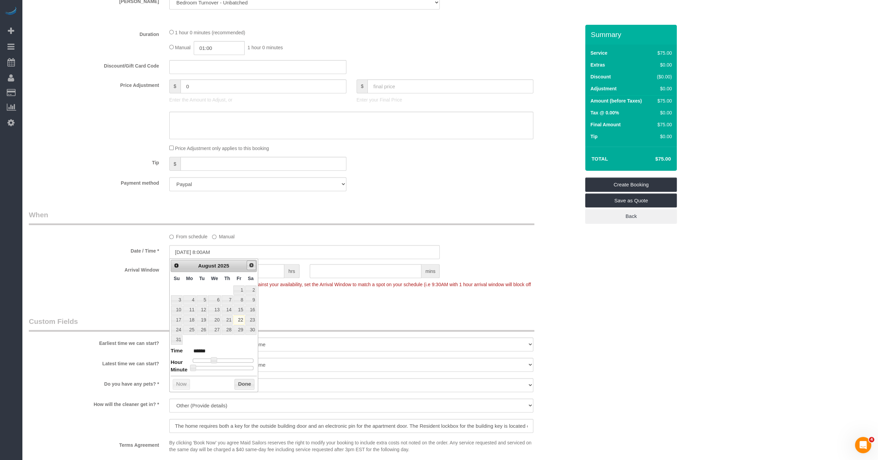
click at [247, 265] on link "Next" at bounding box center [252, 265] width 10 height 10
click at [231, 308] on link "18" at bounding box center [227, 310] width 11 height 9
type input "09/18/2025 10:00AM"
type input "*******"
type input "09/18/2025 11:00AM"
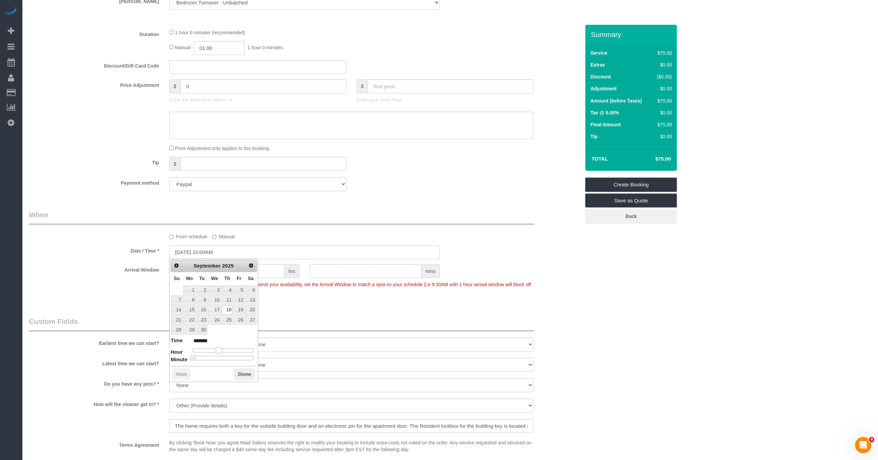
type input "*******"
type input "09/18/2025 12:00PM"
type input "*******"
drag, startPoint x: 220, startPoint y: 349, endPoint x: 226, endPoint y: 352, distance: 6.7
click at [226, 352] on dl "Time ******* Hour Minute Second Millisecond Microsecond Time Zone ***** ***** *…" at bounding box center [214, 348] width 86 height 23
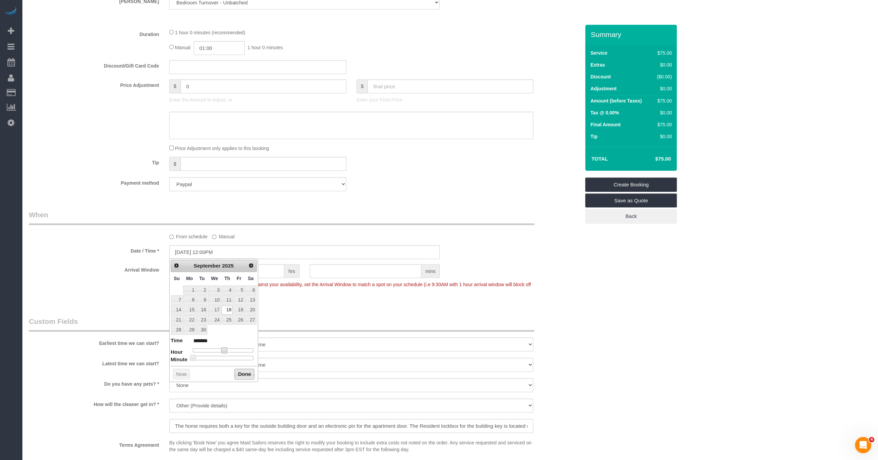
click at [243, 373] on button "Done" at bounding box center [245, 374] width 20 height 11
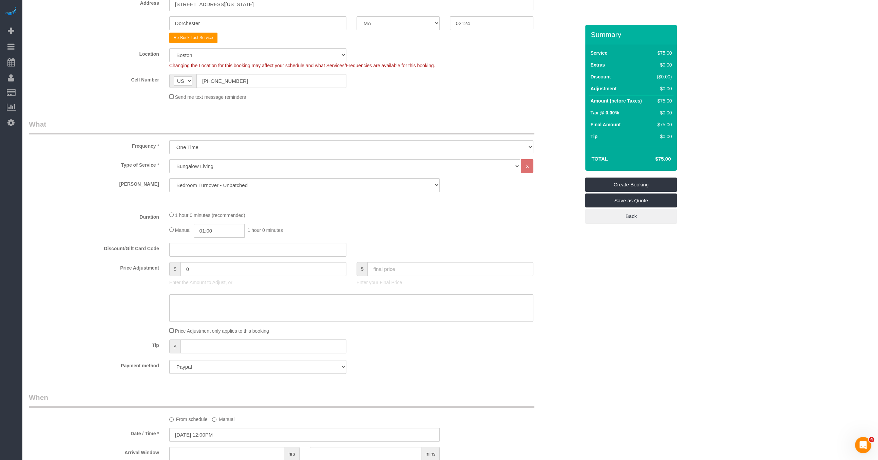
scroll to position [48, 0]
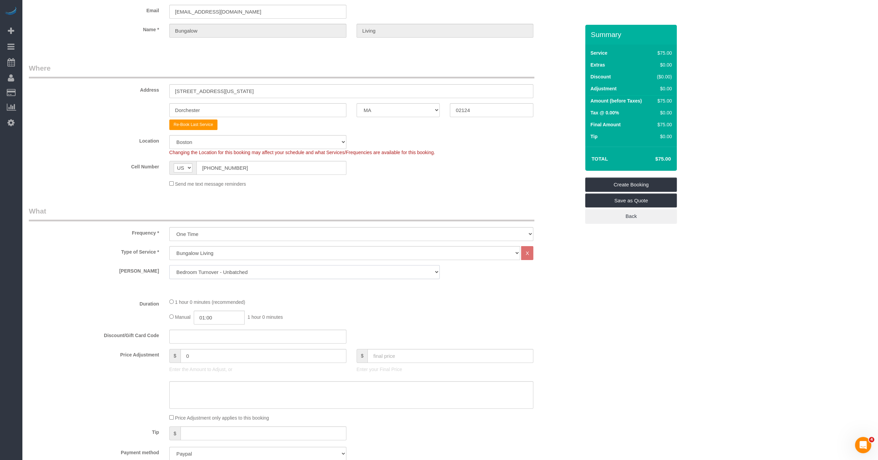
click at [245, 265] on select "Regular Cleaning (Boston, NYC) - Under 2000 SF Regular Cleaning (Boston, NYC) -…" at bounding box center [304, 272] width 271 height 14
select select "12"
click at [169, 265] on select "Regular Cleaning (Boston, NYC) - Under 2000 SF Regular Cleaning (Boston, NYC) -…" at bounding box center [304, 272] width 271 height 14
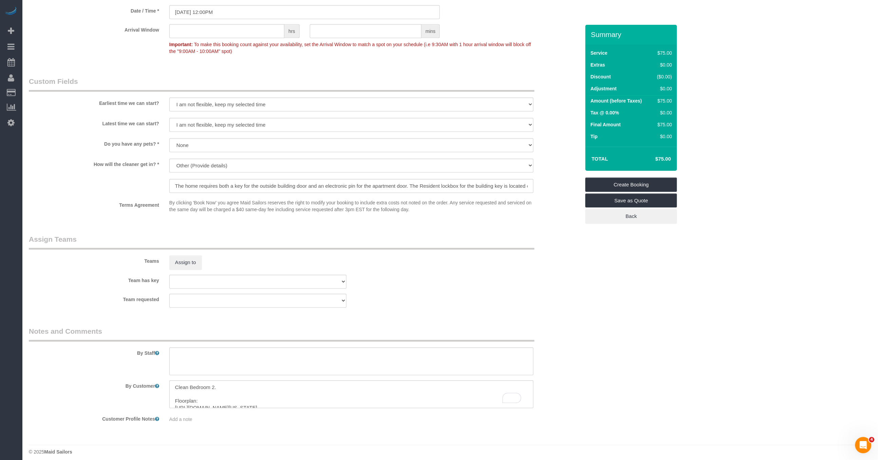
scroll to position [560, 0]
click at [212, 383] on textarea "To enrich screen reader interactions, please activate Accessibility in Grammarl…" at bounding box center [351, 391] width 365 height 28
type textarea "Clean Bedroom 3. Floorplan: https://www.dropbox.com/scl/fi/5c2zbloco8g3in3xpe1w…"
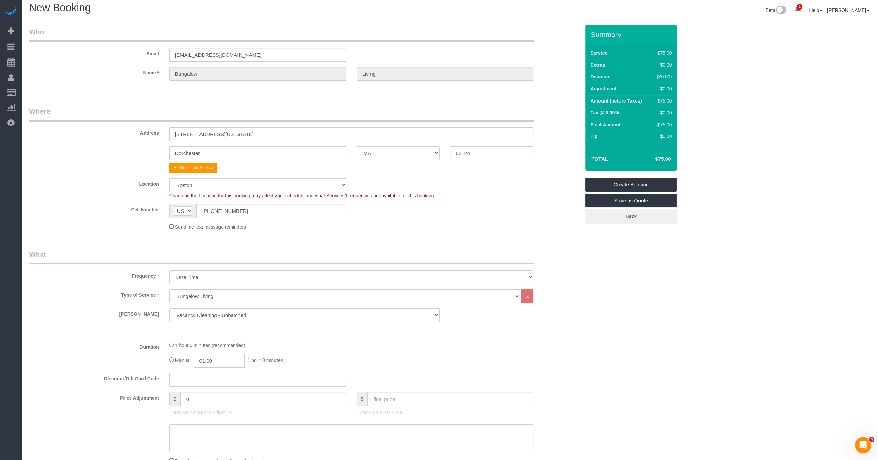
scroll to position [0, 0]
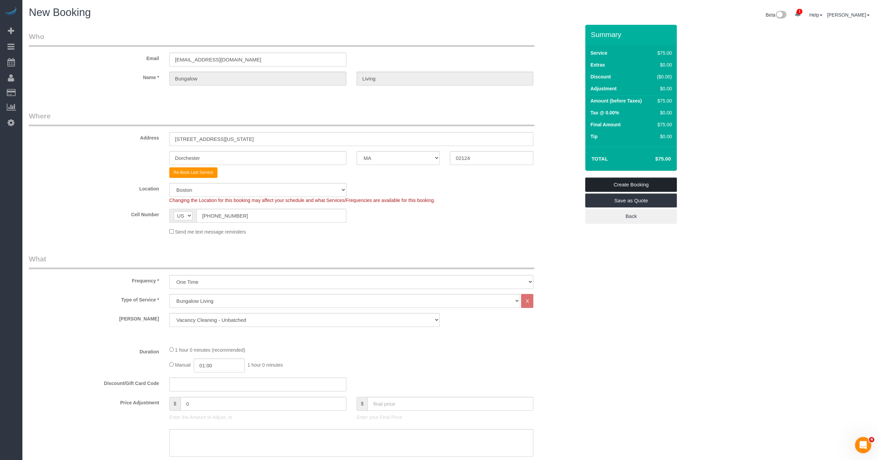
click at [621, 183] on link "Create Booking" at bounding box center [632, 185] width 92 height 14
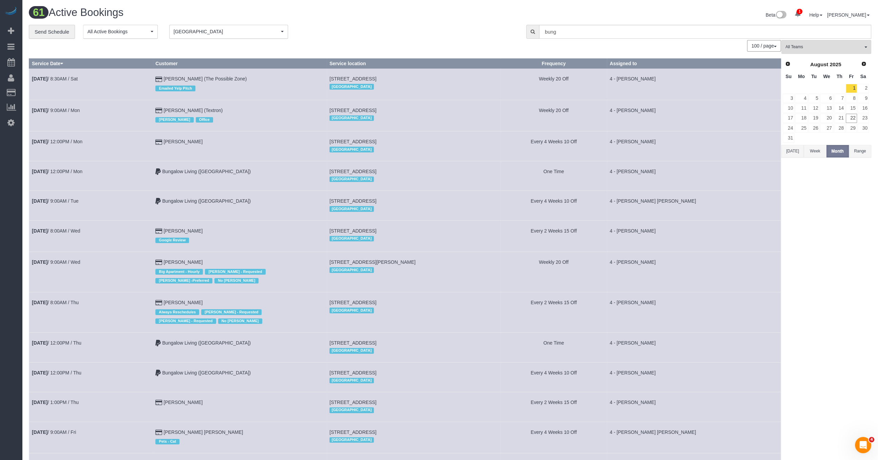
click at [681, 136] on td "4 - Daniela Ferreira Alves" at bounding box center [694, 146] width 174 height 30
drag, startPoint x: 681, startPoint y: 136, endPoint x: 681, endPoint y: 132, distance: 4.1
click at [681, 136] on td "4 - Daniela Ferreira Alves" at bounding box center [694, 146] width 174 height 30
click at [197, 38] on button "Boston Boston" at bounding box center [228, 32] width 119 height 14
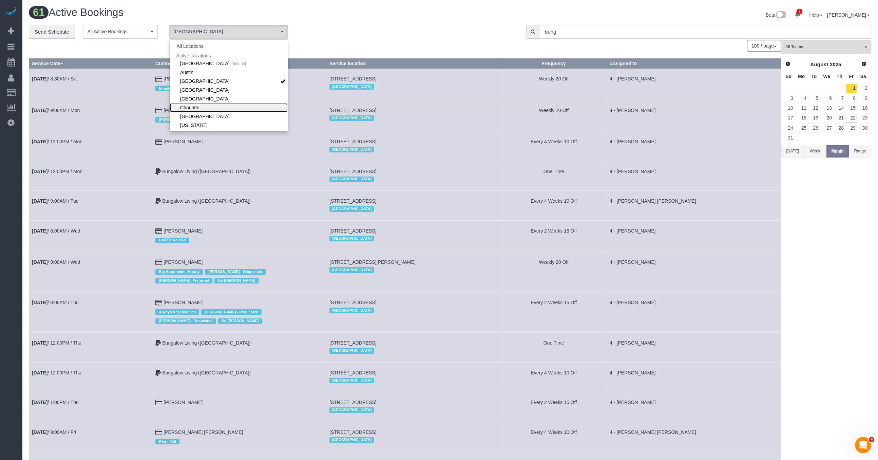
click at [209, 105] on link "Charlotte" at bounding box center [229, 107] width 118 height 9
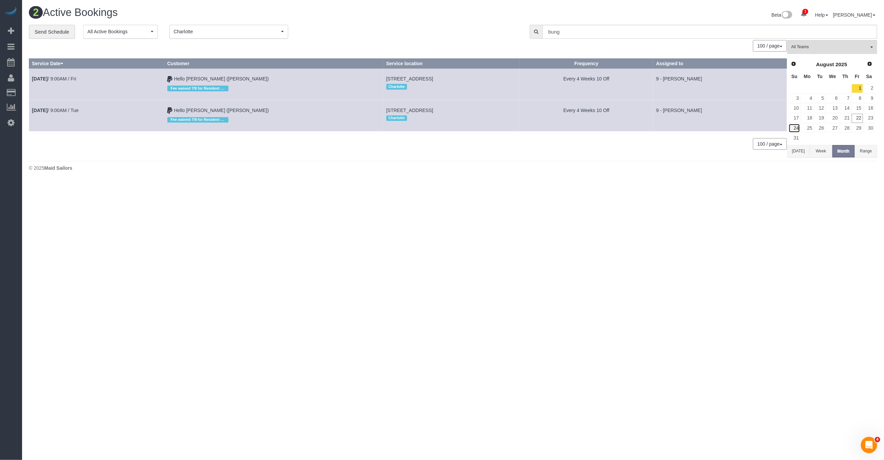
click at [794, 124] on link "24" at bounding box center [795, 128] width 12 height 9
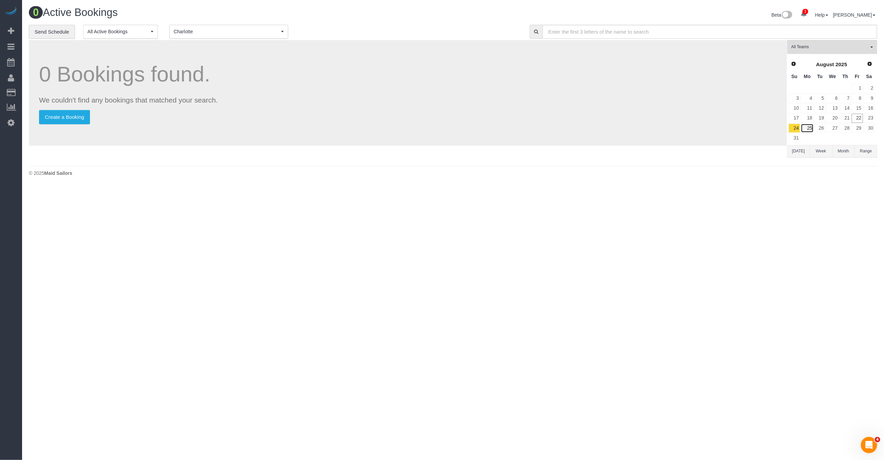
click at [806, 124] on link "25" at bounding box center [807, 128] width 13 height 9
click at [230, 34] on span "Charlotte" at bounding box center [227, 31] width 106 height 7
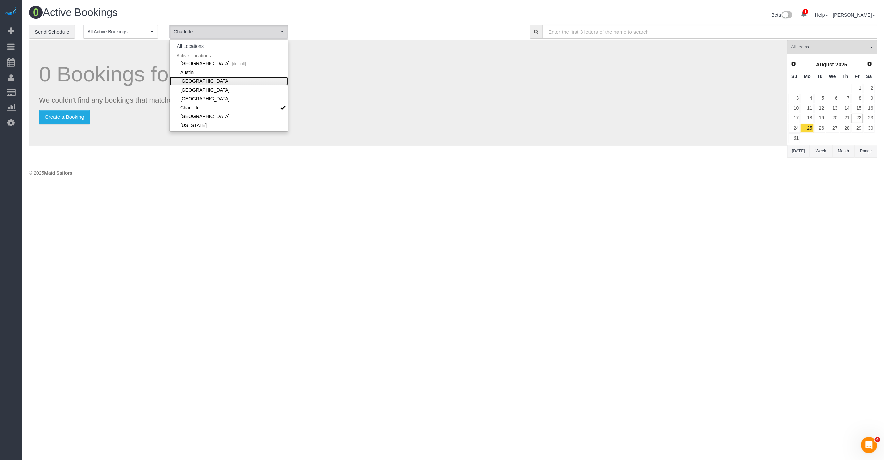
click at [201, 77] on link "[GEOGRAPHIC_DATA]" at bounding box center [229, 81] width 118 height 9
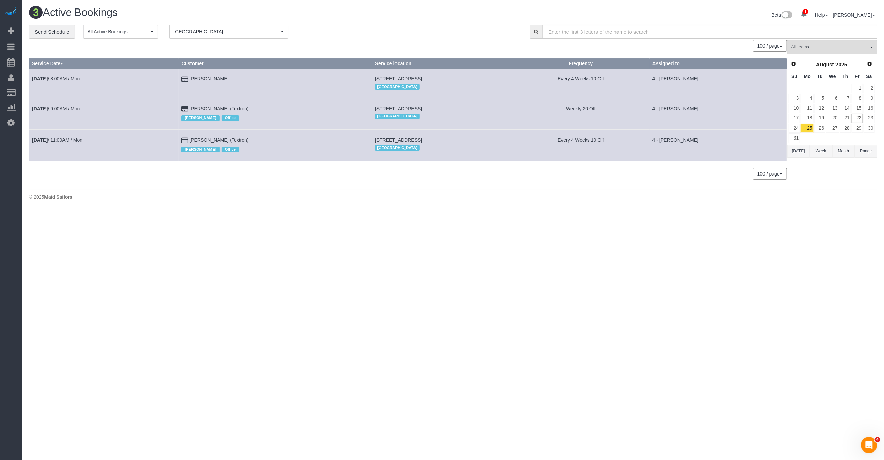
click at [226, 31] on span "[GEOGRAPHIC_DATA]" at bounding box center [227, 31] width 106 height 7
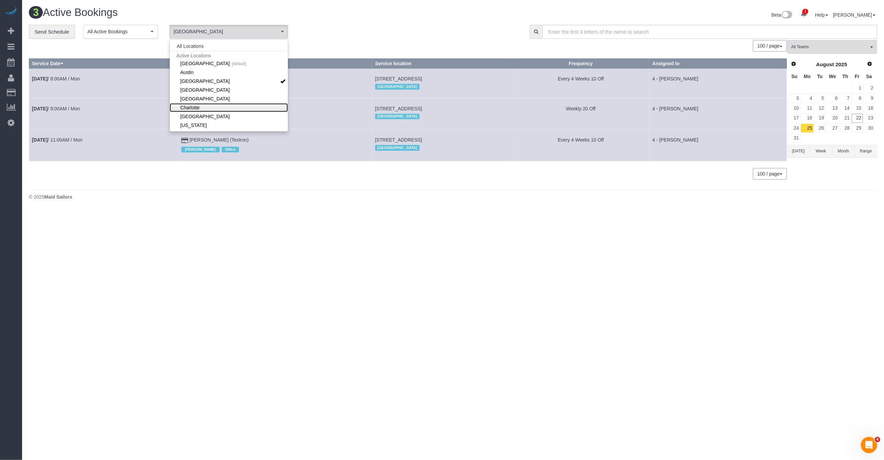
click at [210, 104] on link "Charlotte" at bounding box center [229, 107] width 118 height 9
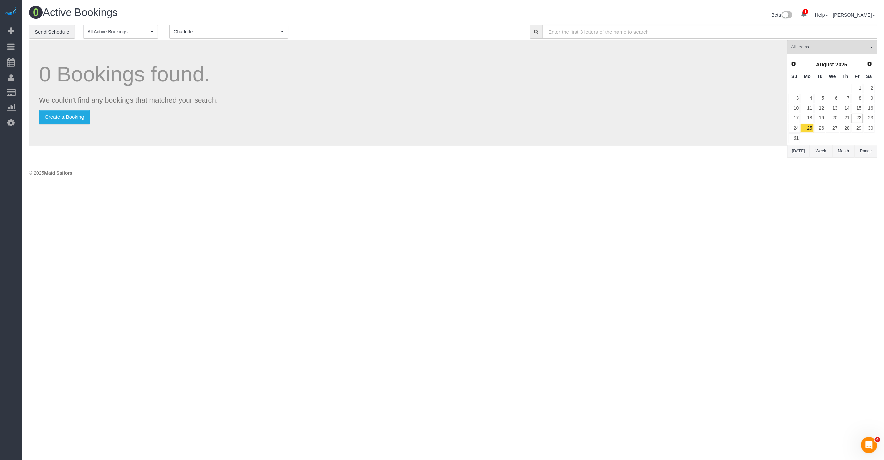
click at [298, 252] on body "1 Beta Your Notifications You have 0 alerts × You have 9 to charge for 08/21/20…" at bounding box center [442, 230] width 884 height 460
click at [208, 33] on span "Charlotte" at bounding box center [227, 31] width 106 height 7
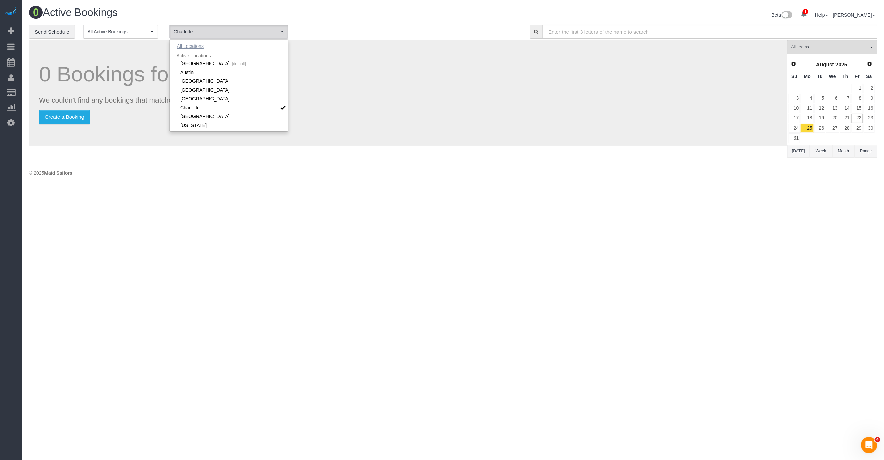
click at [182, 46] on button "All Locations" at bounding box center [190, 46] width 41 height 10
click at [401, 101] on p "We couldn't find any bookings that matched your search." at bounding box center [408, 100] width 738 height 10
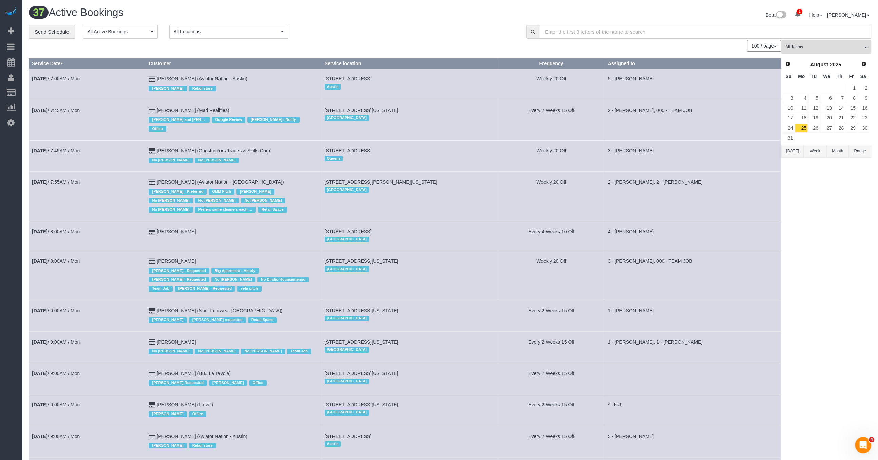
click at [167, 42] on div "100 / page 10 / page 20 / page 30 / page 40 / page 50 / page 100 / page" at bounding box center [405, 46] width 753 height 12
click at [192, 33] on span "All Locations" at bounding box center [227, 31] width 106 height 7
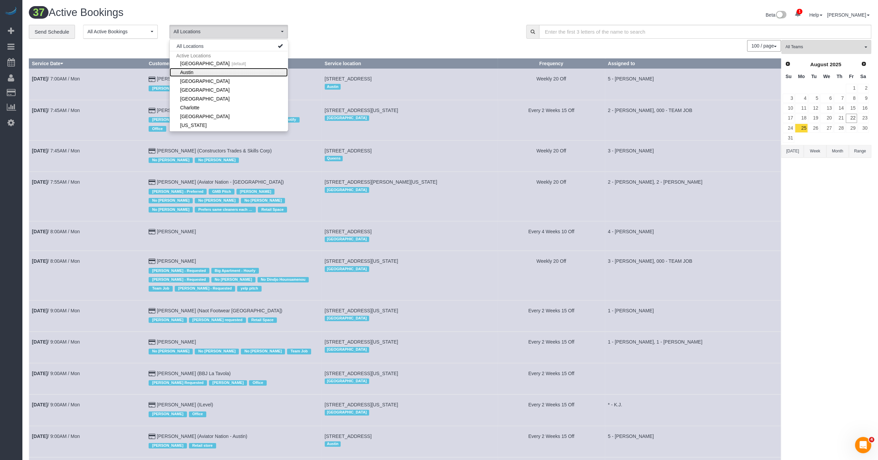
click at [206, 70] on link "Austin" at bounding box center [229, 72] width 118 height 9
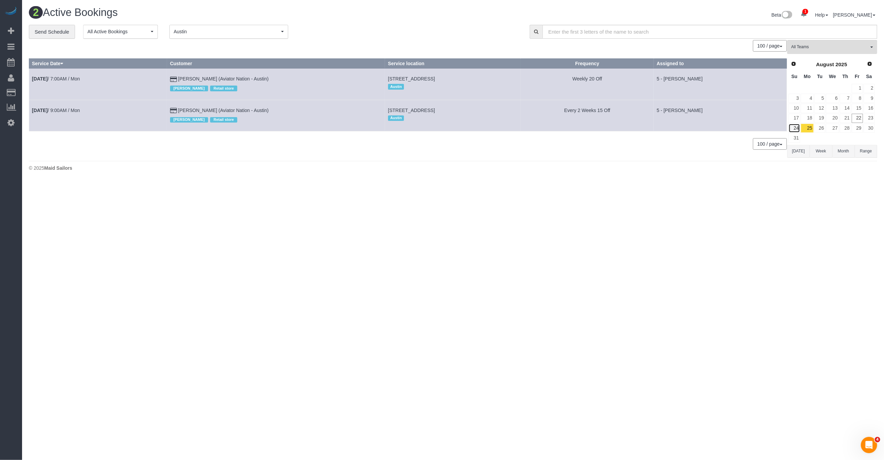
click at [793, 126] on link "24" at bounding box center [795, 128] width 12 height 9
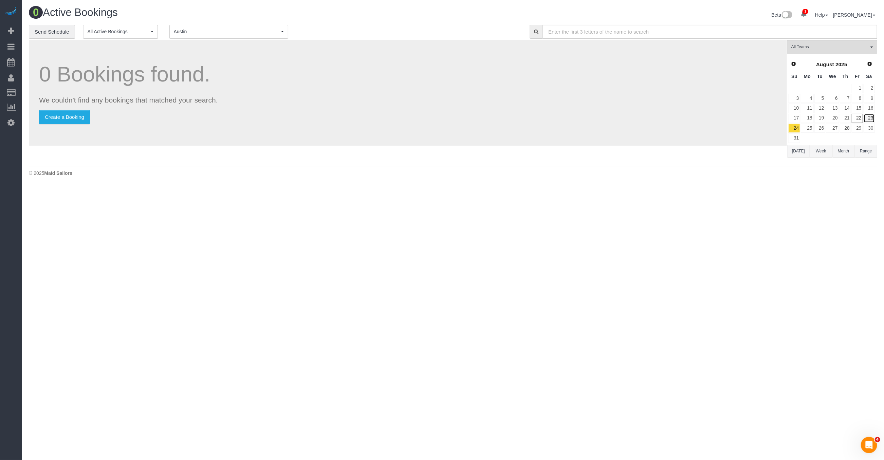
click at [873, 116] on link "23" at bounding box center [869, 118] width 11 height 9
click at [857, 117] on link "22" at bounding box center [857, 118] width 11 height 9
click at [806, 125] on link "25" at bounding box center [807, 128] width 13 height 9
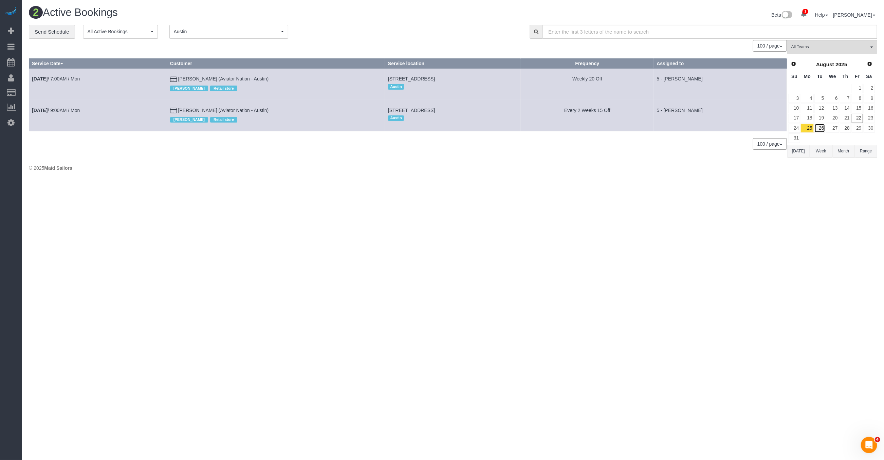
click at [817, 126] on link "26" at bounding box center [819, 128] width 11 height 9
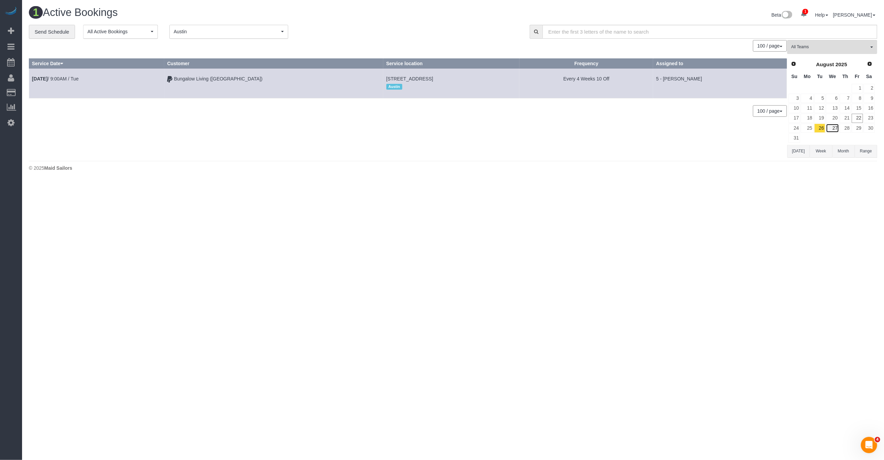
click at [829, 127] on link "27" at bounding box center [832, 128] width 13 height 9
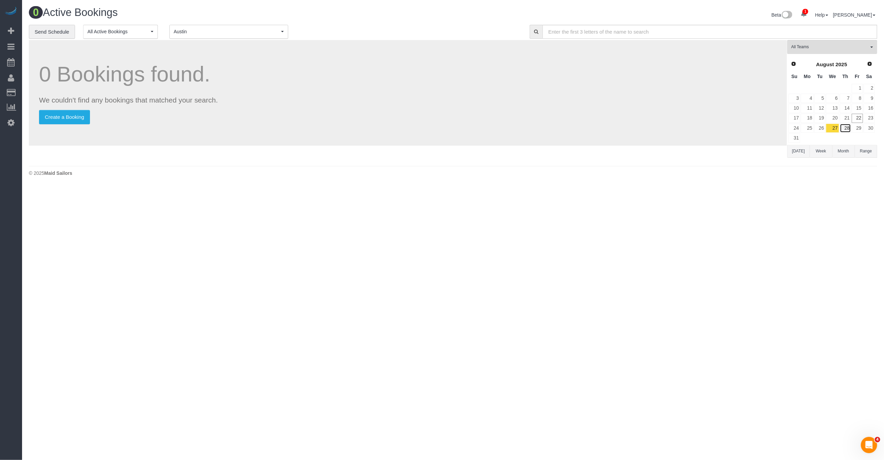
click at [844, 127] on link "28" at bounding box center [845, 128] width 11 height 9
click at [859, 127] on link "29" at bounding box center [857, 128] width 11 height 9
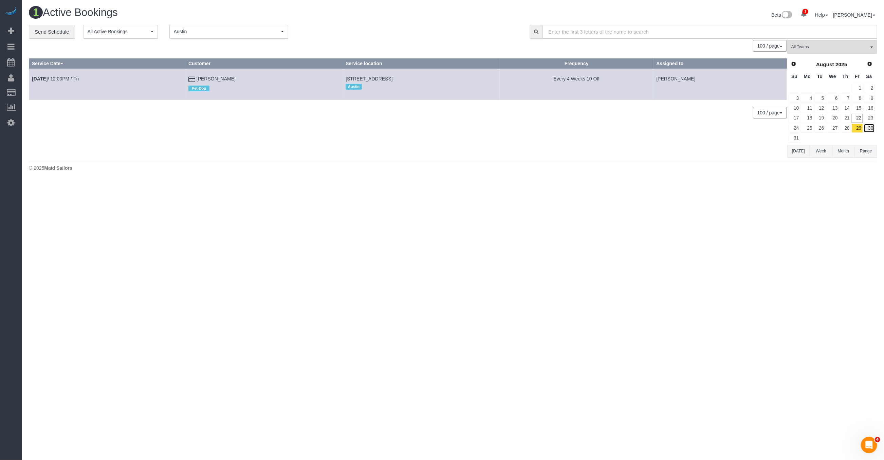
click at [868, 127] on link "30" at bounding box center [869, 128] width 11 height 9
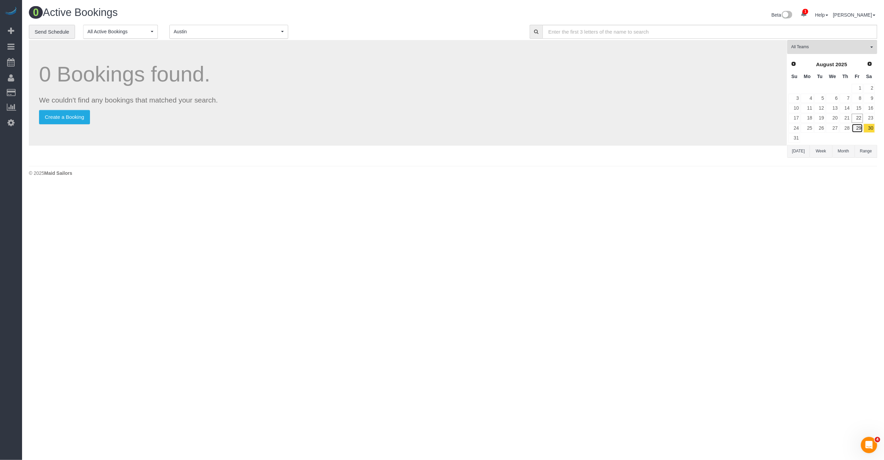
click at [857, 127] on link "29" at bounding box center [857, 128] width 11 height 9
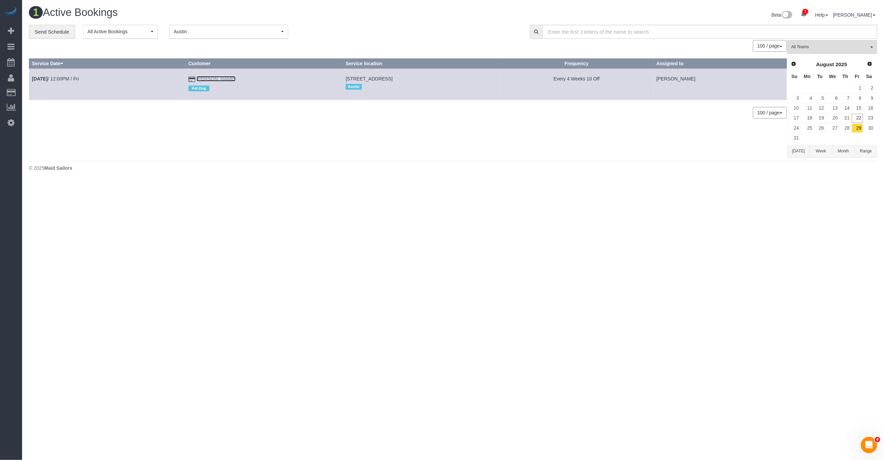
click at [210, 78] on link "Heather Farrell" at bounding box center [216, 78] width 39 height 5
click at [77, 77] on link "Aug 29th / 12:00PM / Fri" at bounding box center [55, 78] width 47 height 5
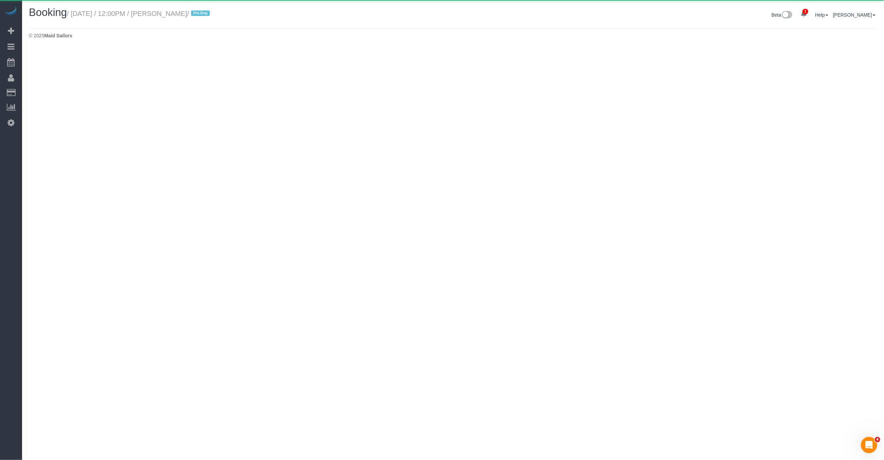
select select "TX"
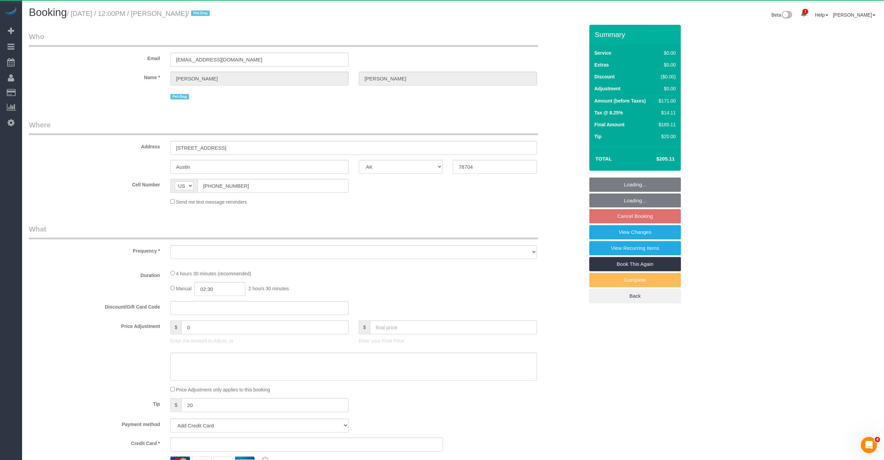
select select "spot5"
select select "number:89"
select select "number:73"
select select "number:13"
select select "number:7"
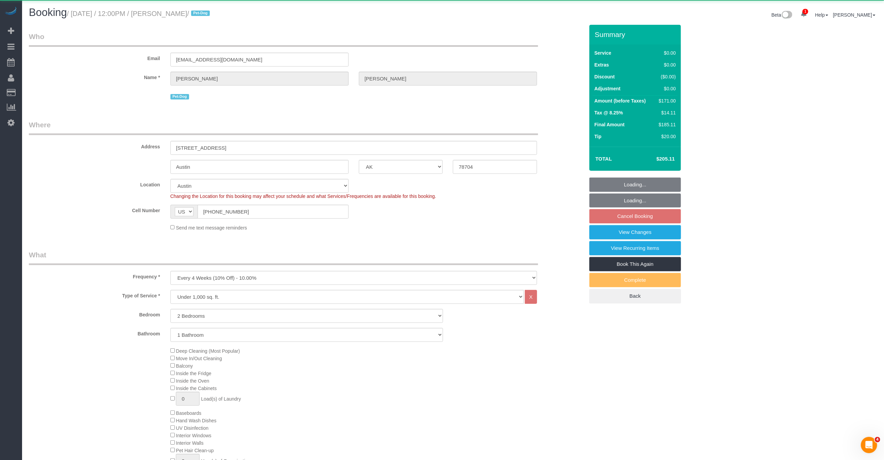
select select "object:4840"
select select
select select "string:stripe-pm_1QnndV4VGloSiKo7v2zxitHE"
select select "2"
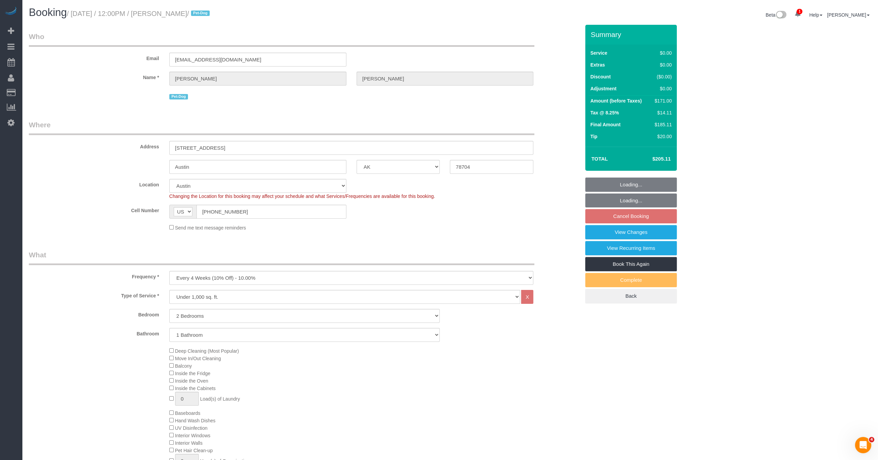
select select "spot65"
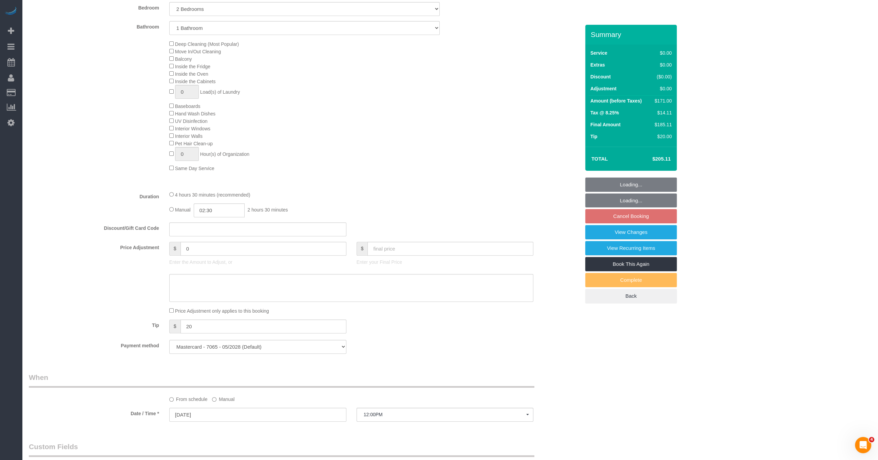
scroll to position [673, 0]
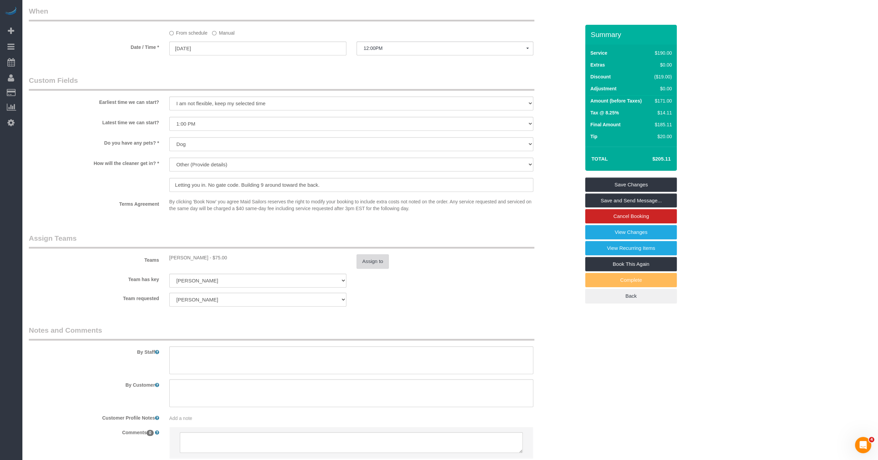
click at [375, 260] on button "Assign to" at bounding box center [373, 261] width 33 height 14
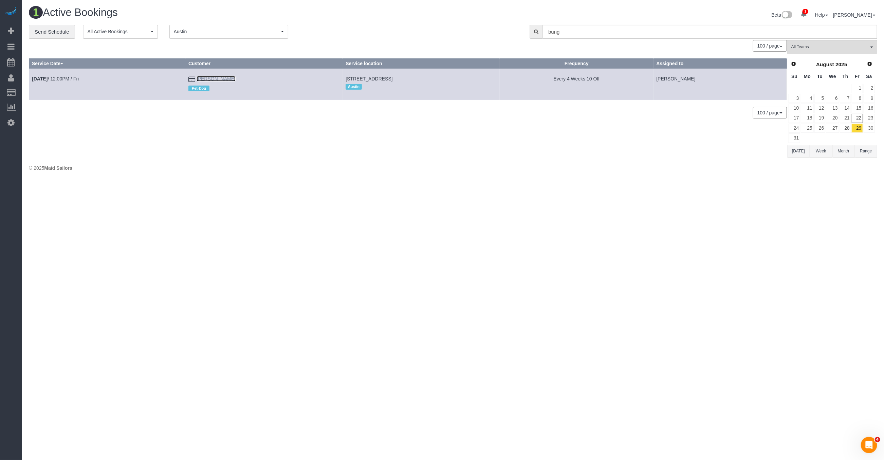
click at [211, 76] on link "Heather Farrell" at bounding box center [216, 78] width 39 height 5
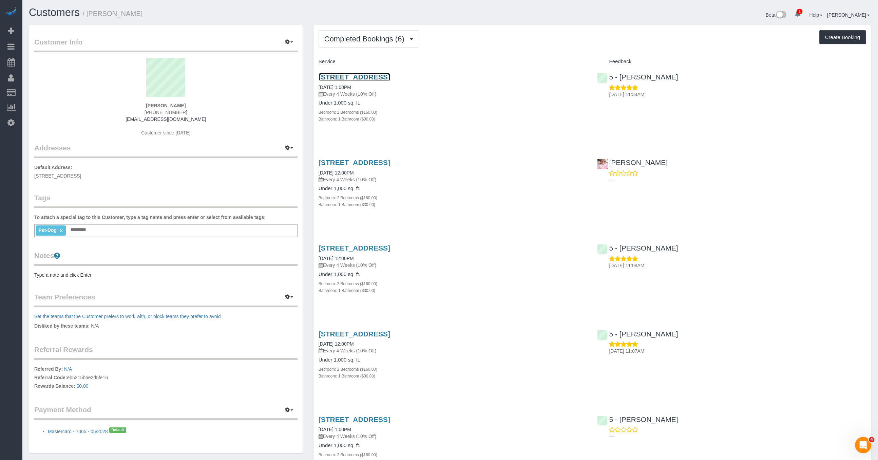
click at [377, 77] on link "1824 Ih 35 S, Apt #153, Austin, TX 78704" at bounding box center [355, 77] width 72 height 8
click at [339, 87] on link "08/01/2025 1:00PM" at bounding box center [335, 87] width 33 height 5
click at [377, 44] on button "Completed Bookings (6)" at bounding box center [369, 38] width 100 height 17
click at [361, 63] on link "Upcoming Bookings (6)" at bounding box center [354, 63] width 71 height 9
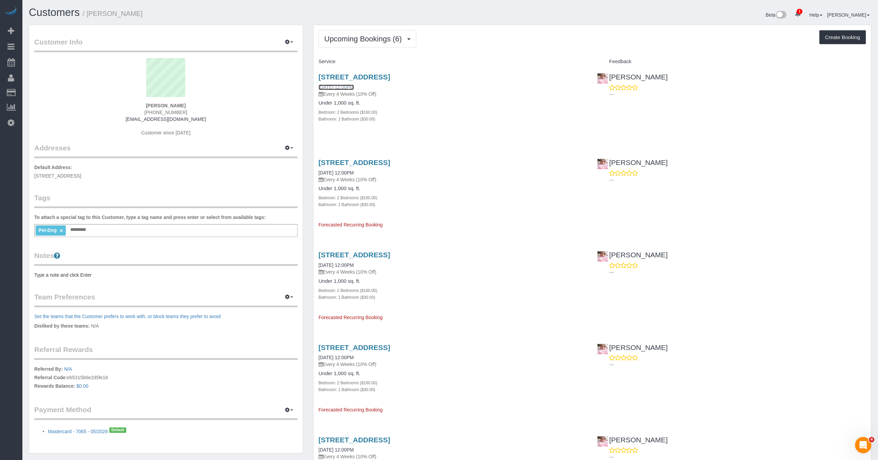
click at [349, 85] on link "08/29/2025 12:00PM" at bounding box center [336, 87] width 35 height 5
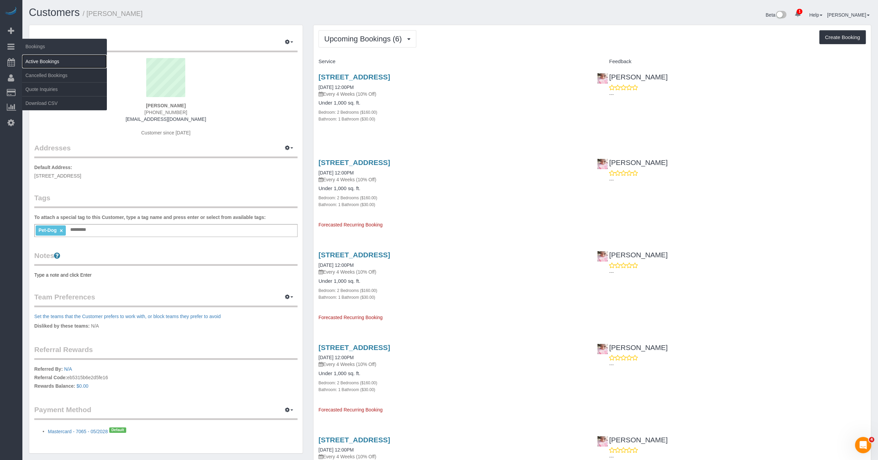
click at [64, 62] on link "Active Bookings" at bounding box center [64, 62] width 85 height 14
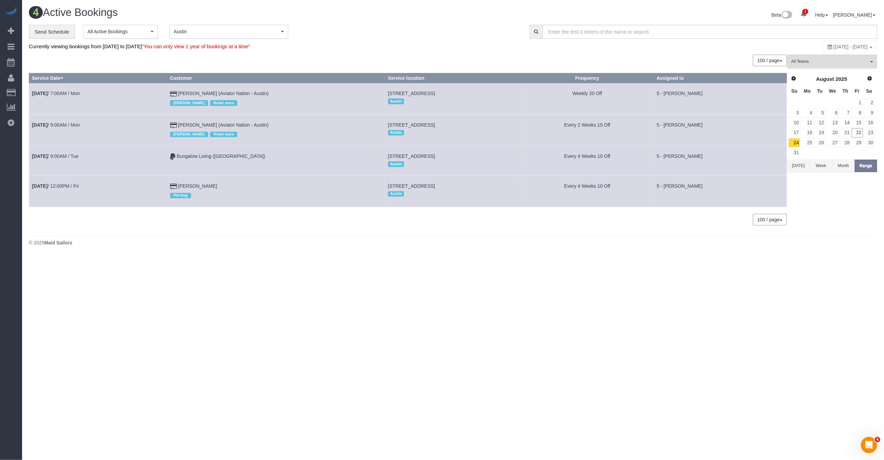
click at [239, 37] on button "Austin Austin" at bounding box center [228, 32] width 119 height 14
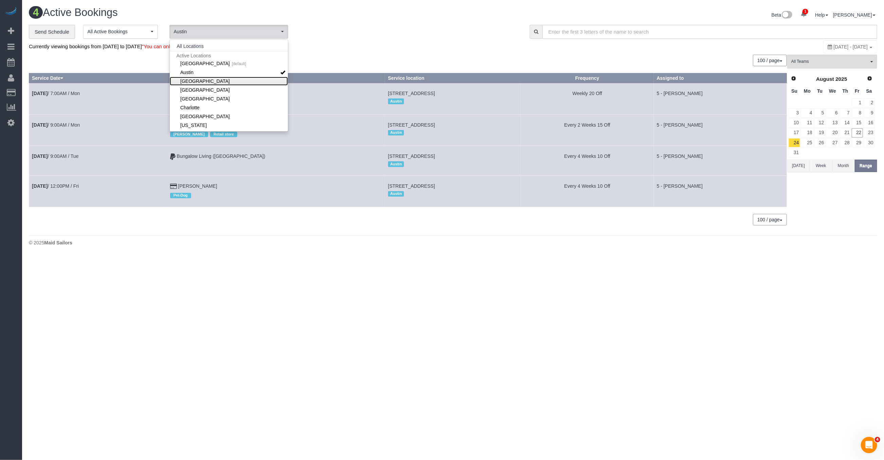
click at [203, 82] on link "[GEOGRAPHIC_DATA]" at bounding box center [229, 81] width 118 height 9
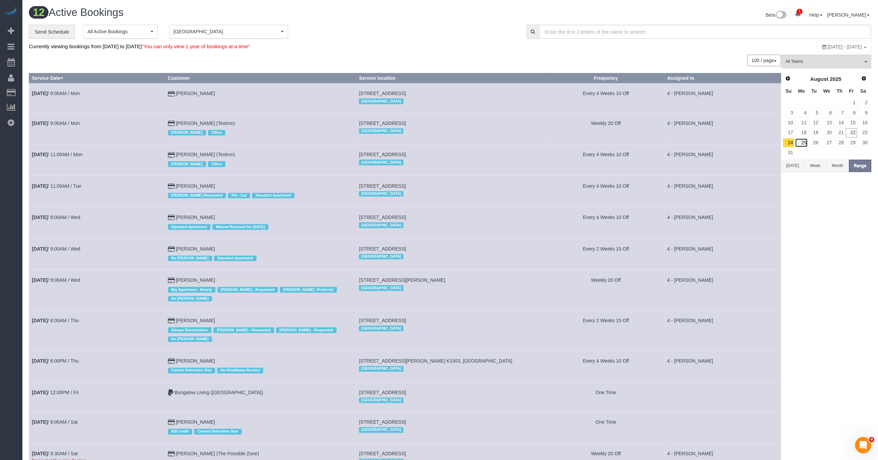
click at [807, 140] on link "25" at bounding box center [801, 142] width 13 height 9
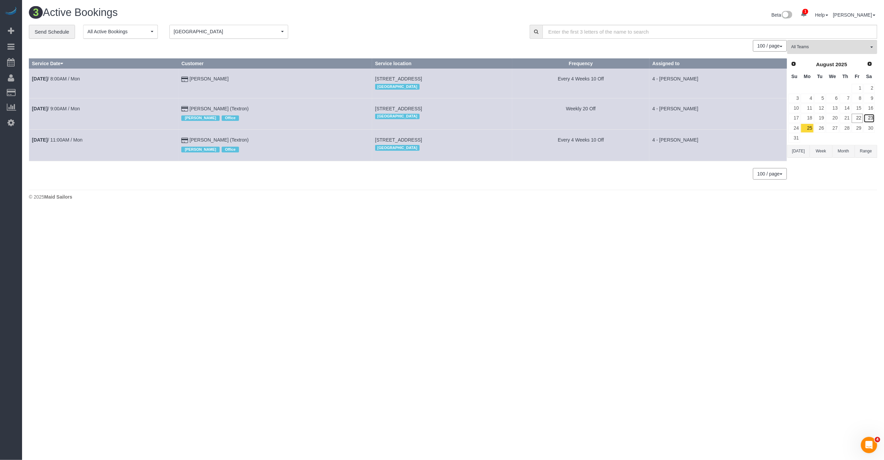
click at [872, 118] on link "23" at bounding box center [869, 118] width 11 height 9
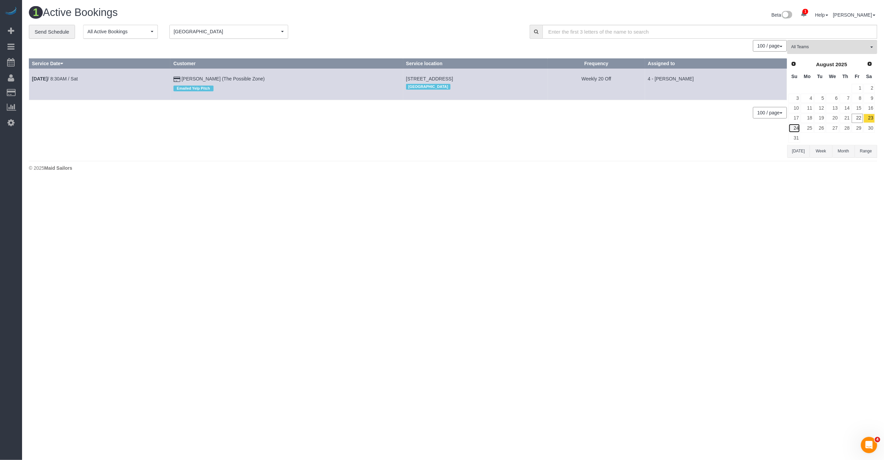
click at [794, 127] on link "24" at bounding box center [795, 128] width 12 height 9
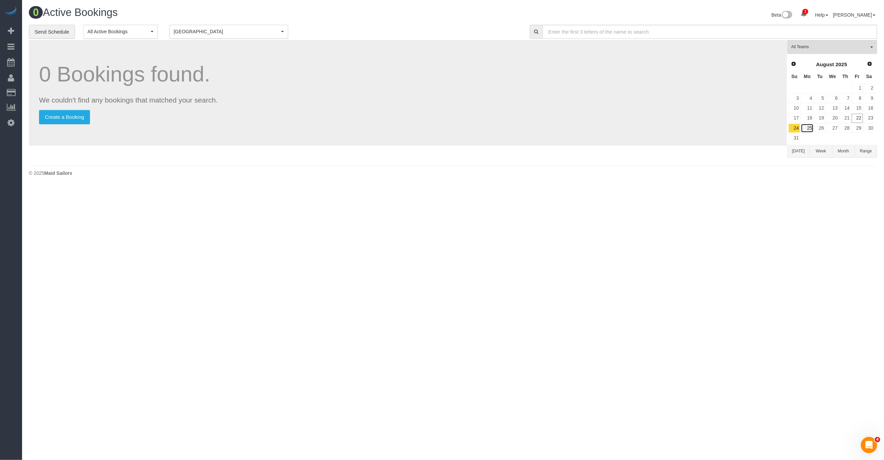
click at [803, 127] on link "25" at bounding box center [807, 128] width 13 height 9
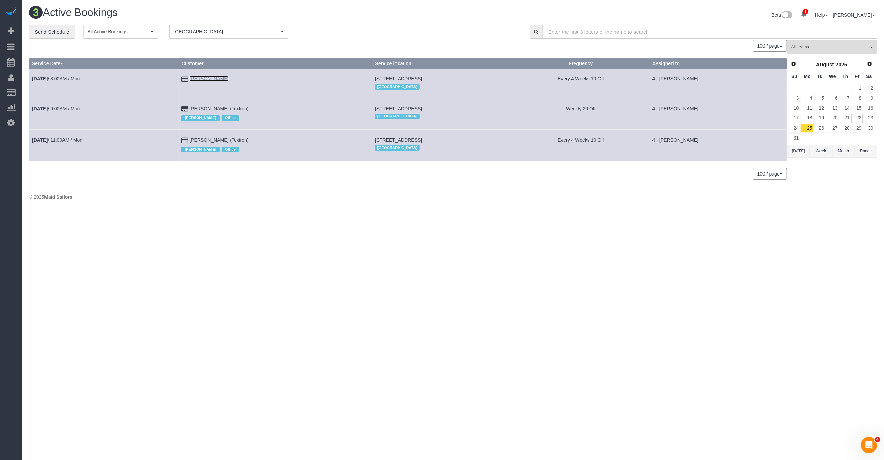
click at [204, 78] on link "Tyler Harmon" at bounding box center [208, 78] width 39 height 5
click at [67, 71] on td "Aug 25th / 8:00AM / Mon" at bounding box center [103, 84] width 149 height 30
click at [67, 74] on td "Aug 25th / 8:00AM / Mon" at bounding box center [103, 84] width 149 height 30
click at [66, 82] on td "Aug 25th / 8:00AM / Mon" at bounding box center [103, 84] width 149 height 30
click at [67, 73] on td "Aug 25th / 8:00AM / Mon" at bounding box center [103, 84] width 149 height 30
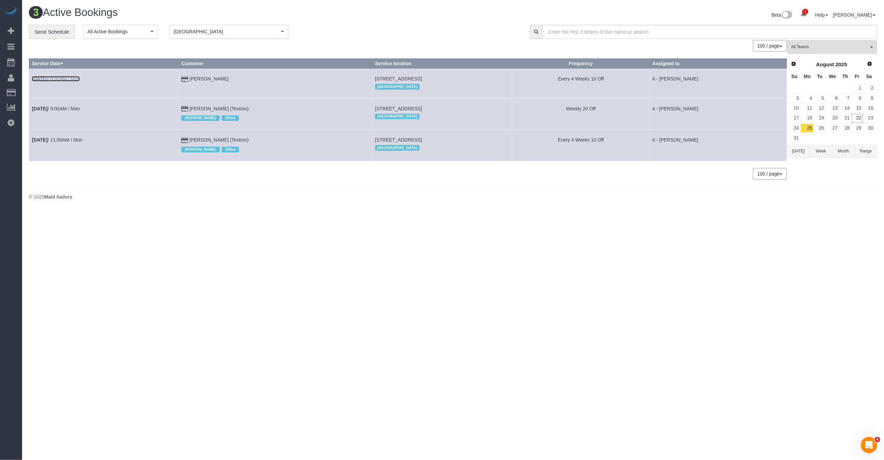
click at [69, 77] on link "Aug 25th / 8:00AM / Mon" at bounding box center [56, 78] width 48 height 5
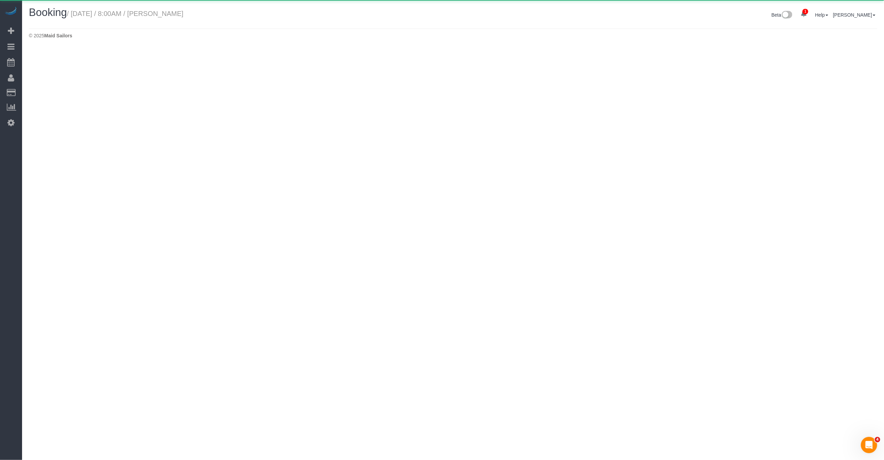
select select "MA"
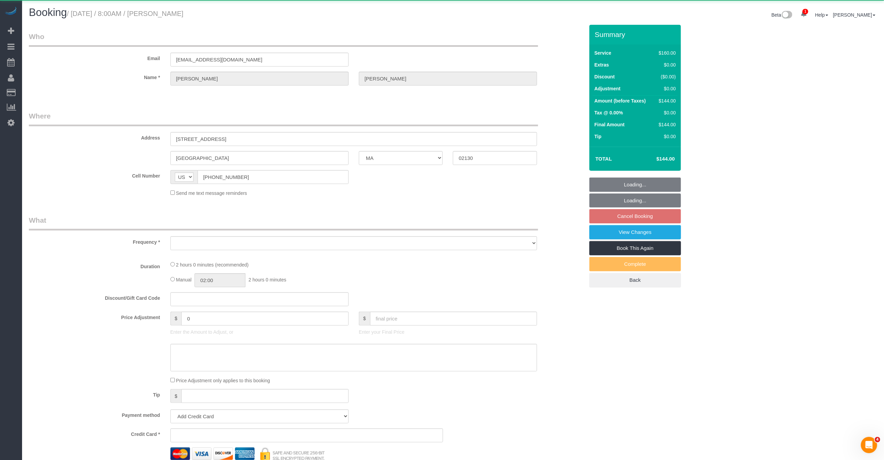
select select "object:7547"
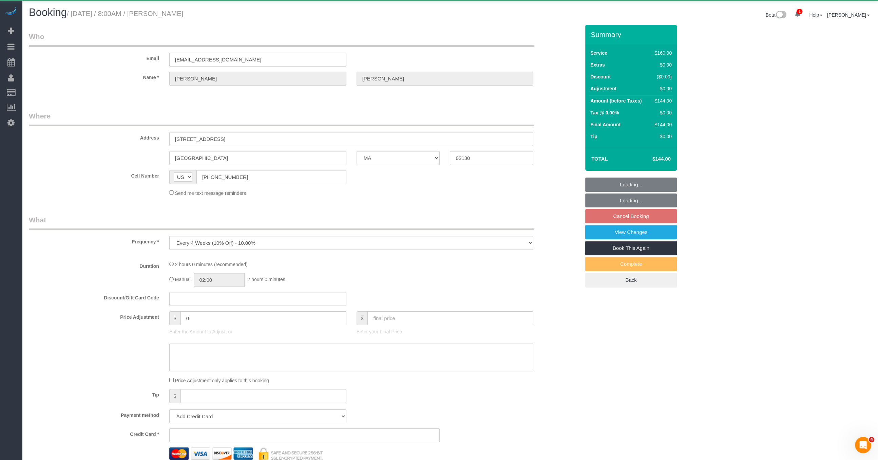
select select "spot121"
select select "number:89"
select select "number:90"
select select "number:15"
select select "number:5"
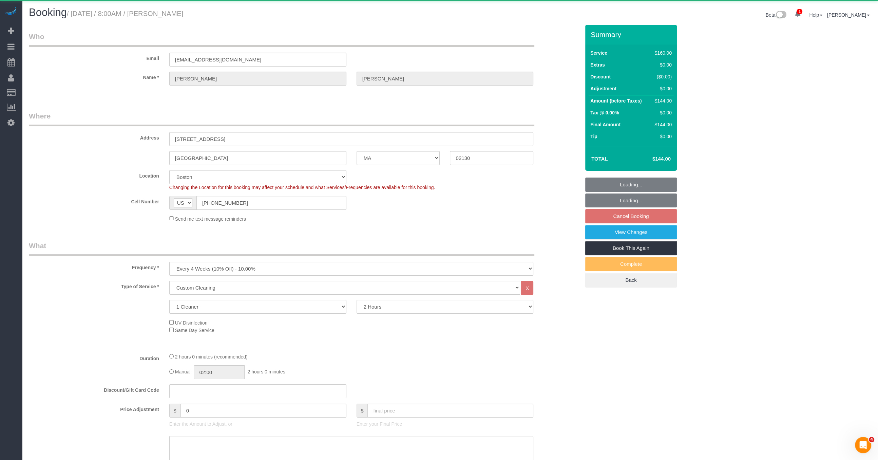
select select "object:7885"
select select "string:stripe-pm_1RJeMl4VGloSiKo7i1YJXtOp"
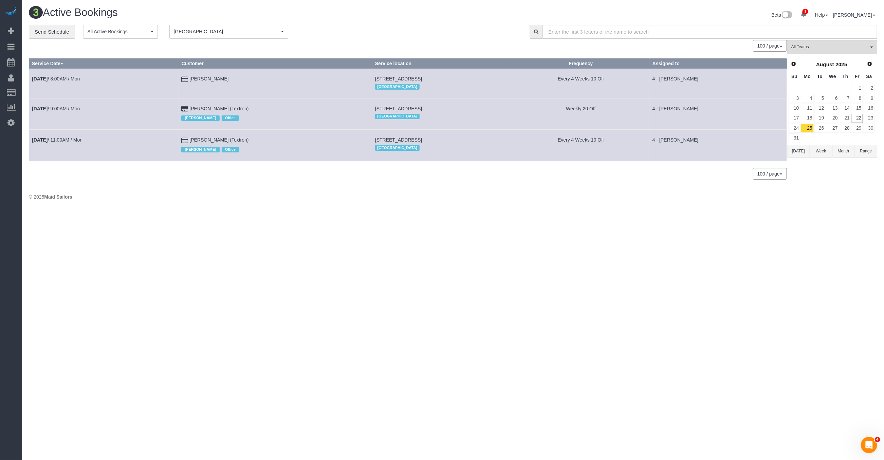
click at [375, 108] on span "227 Marginal Street, Boston, MA 02128" at bounding box center [398, 108] width 47 height 5
copy td "227 Marginal Street, Boston, MA 02128"
click at [375, 76] on span "60 Spring Park Ave, Boston, MA 02130" at bounding box center [398, 78] width 47 height 5
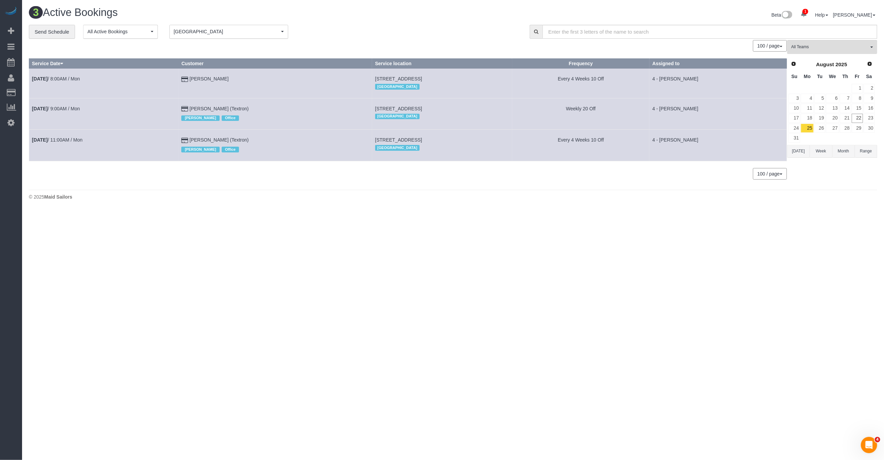
click at [375, 76] on span "60 Spring Park Ave, Boston, MA 02130" at bounding box center [398, 78] width 47 height 5
copy td "60 Spring Park Ave, Boston, MA 02130"
click at [616, 248] on body "1 Beta Your Notifications You have 0 alerts × You have 9 to charge for 08/21/20…" at bounding box center [442, 230] width 884 height 460
click at [372, 75] on td "60 Spring Park Ave, Boston, MA 02130 Boston" at bounding box center [442, 84] width 140 height 30
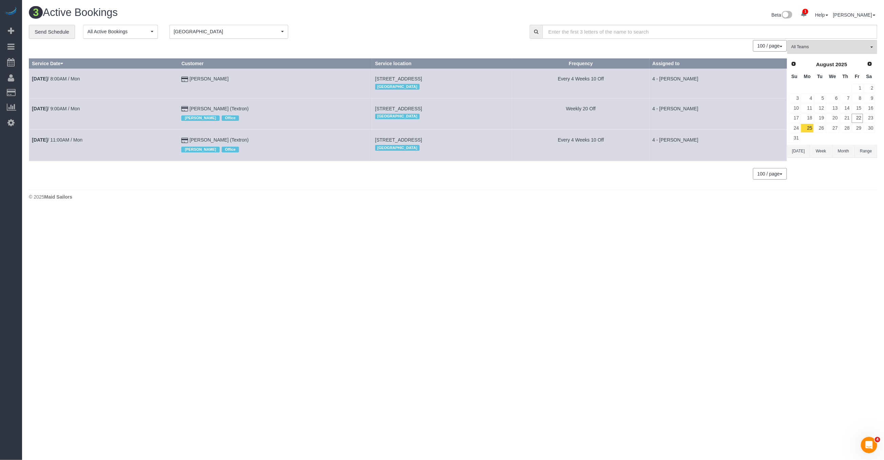
click at [372, 75] on td "60 Spring Park Ave, Boston, MA 02130 Boston" at bounding box center [442, 84] width 140 height 30
copy td "60 Spring Park Ave, Boston, MA 02130"
click at [825, 125] on link "26" at bounding box center [819, 128] width 11 height 9
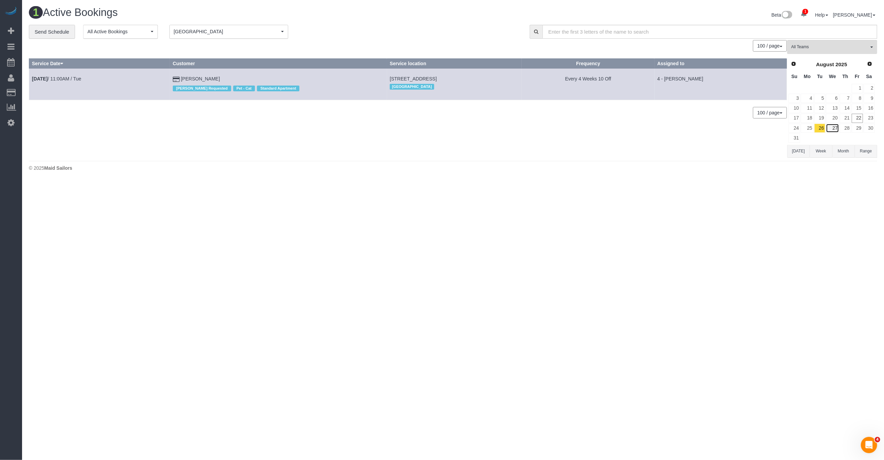
click at [834, 126] on link "27" at bounding box center [832, 128] width 13 height 9
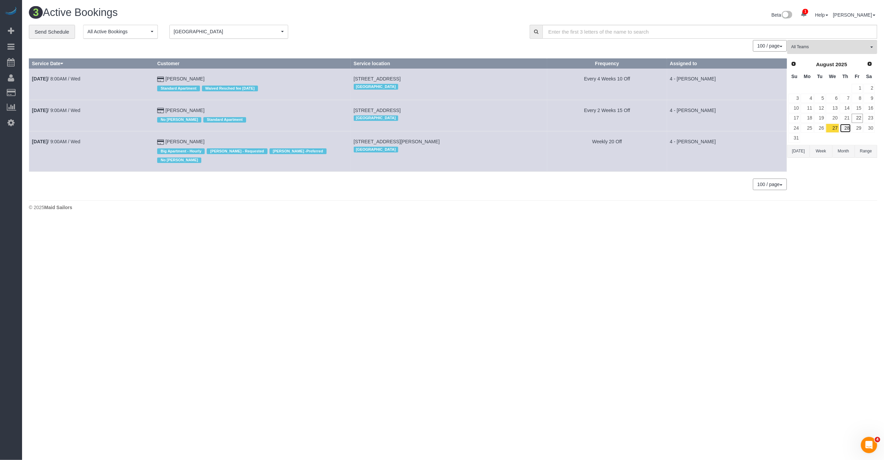
click at [845, 126] on link "28" at bounding box center [845, 128] width 11 height 9
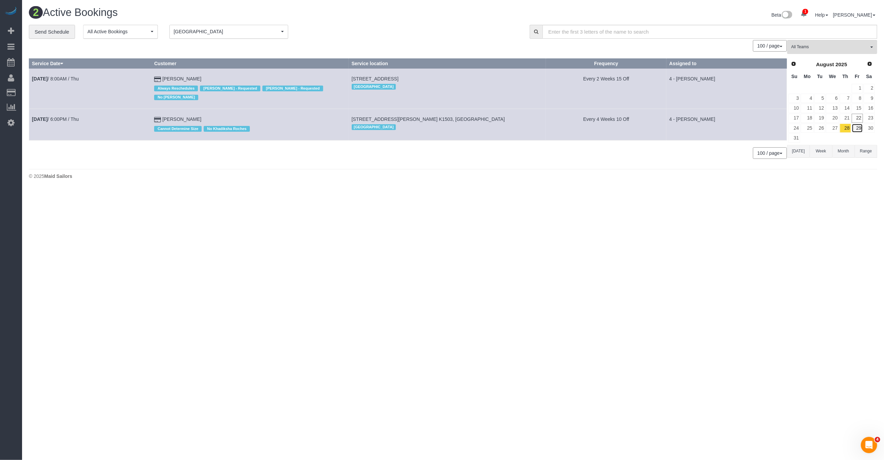
click at [854, 126] on link "29" at bounding box center [857, 128] width 11 height 9
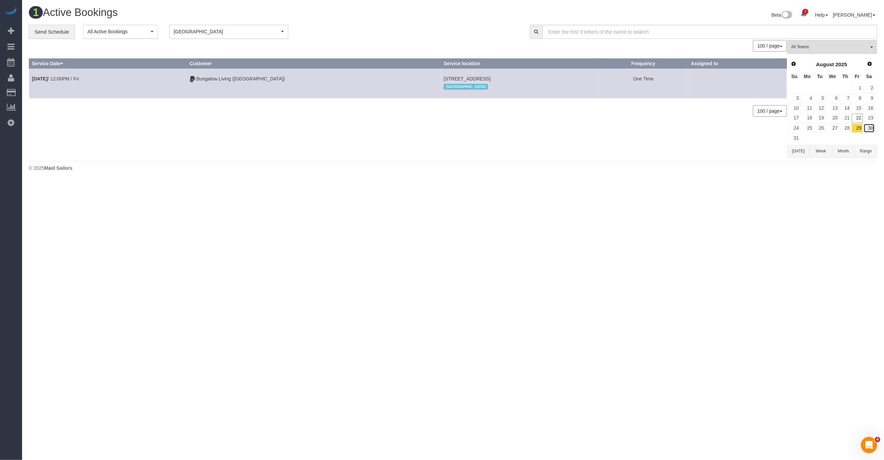
click at [867, 125] on link "30" at bounding box center [869, 128] width 11 height 9
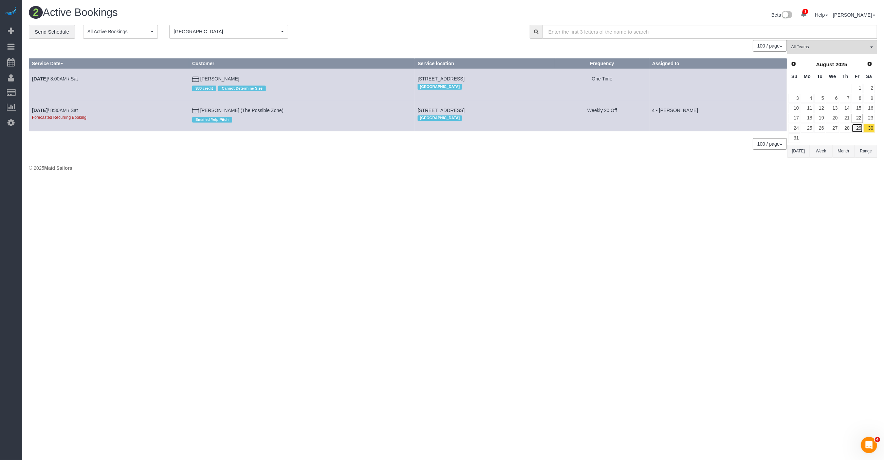
click at [861, 127] on link "29" at bounding box center [857, 128] width 11 height 9
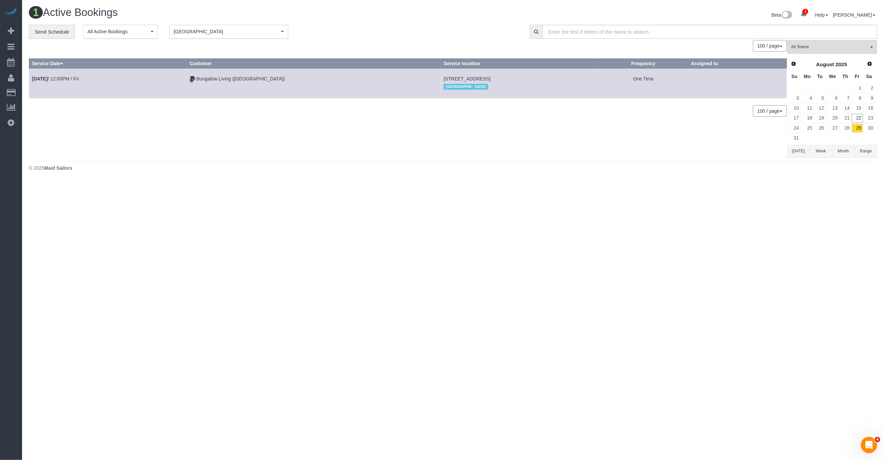
click at [88, 77] on td "Aug 29th / 12:00PM / Fri" at bounding box center [108, 84] width 158 height 30
click at [73, 77] on link "Aug 29th / 12:00PM / Fri" at bounding box center [55, 78] width 47 height 5
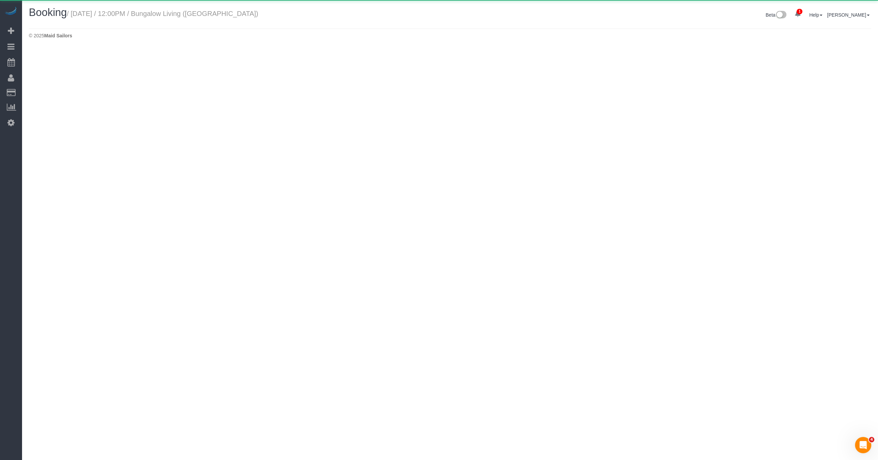
select select "MA"
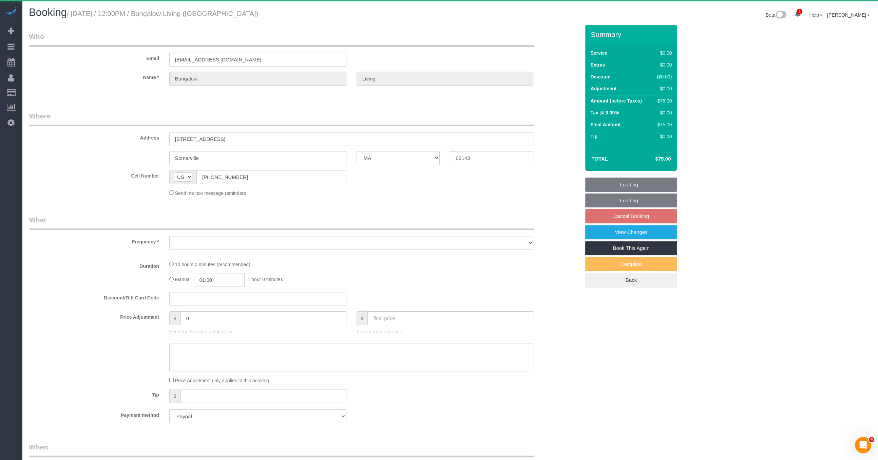
select select "object:9474"
select select "10"
select select "number:89"
select select "number:90"
select select "number:15"
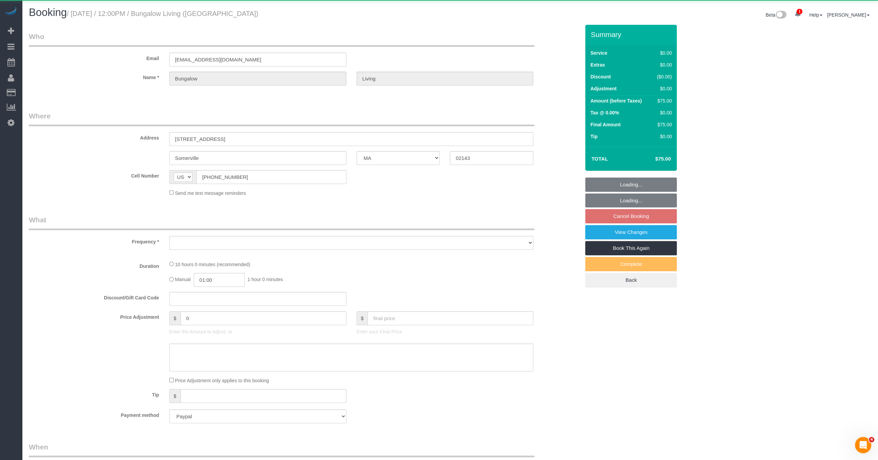
select select "number:7"
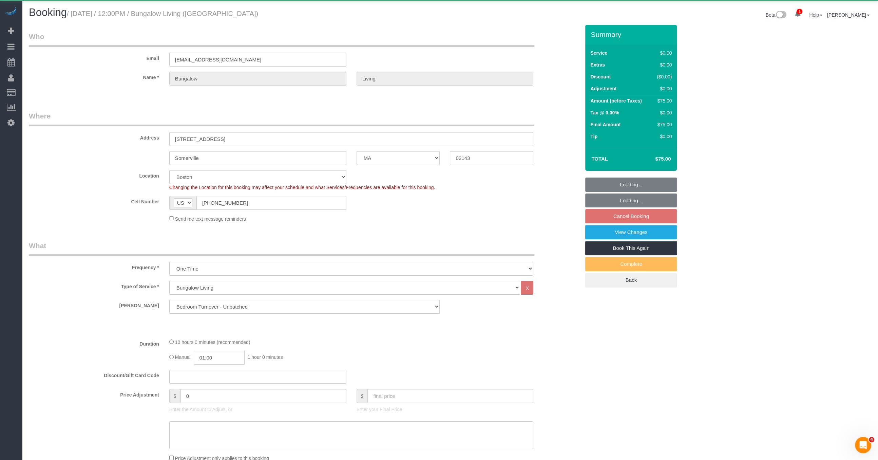
select select "spot237"
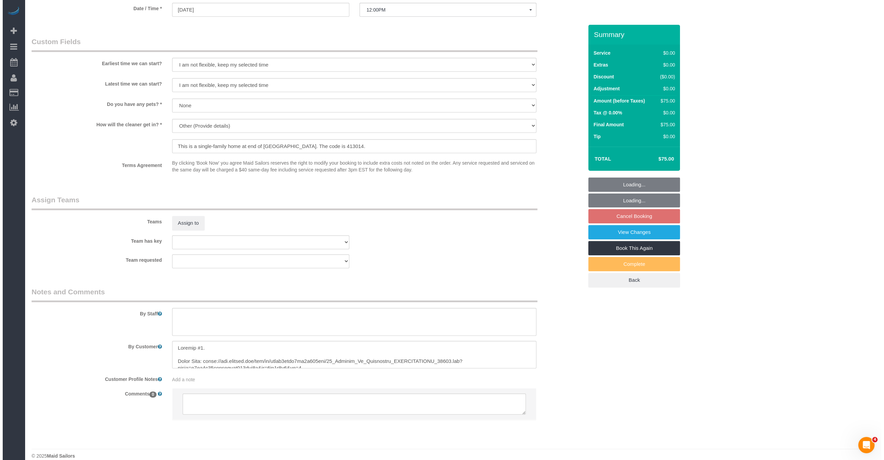
scroll to position [559, 0]
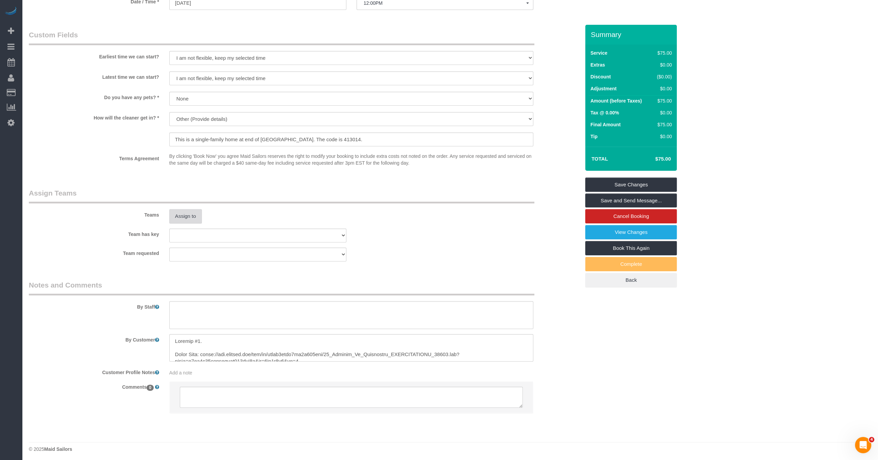
click at [184, 222] on button "Assign to" at bounding box center [185, 216] width 33 height 14
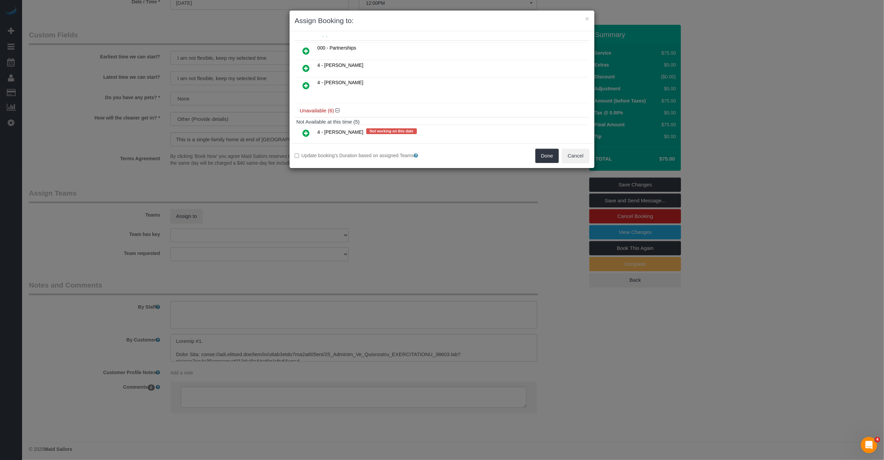
scroll to position [71, 0]
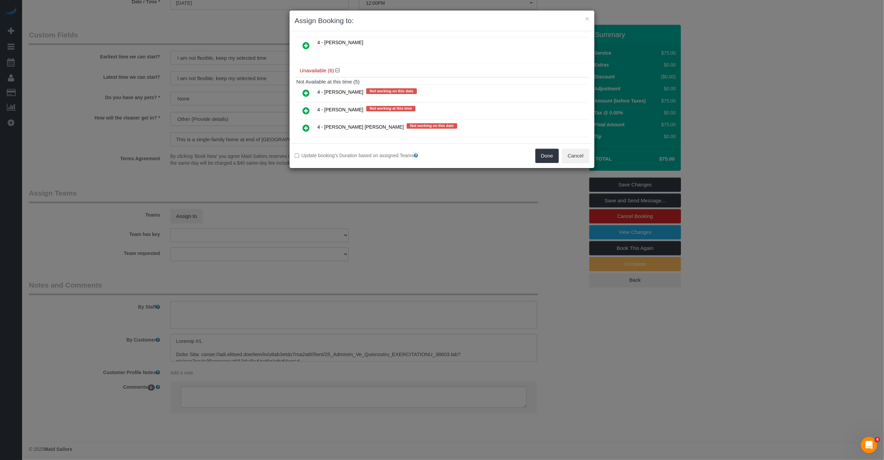
click at [305, 92] on icon at bounding box center [305, 93] width 7 height 8
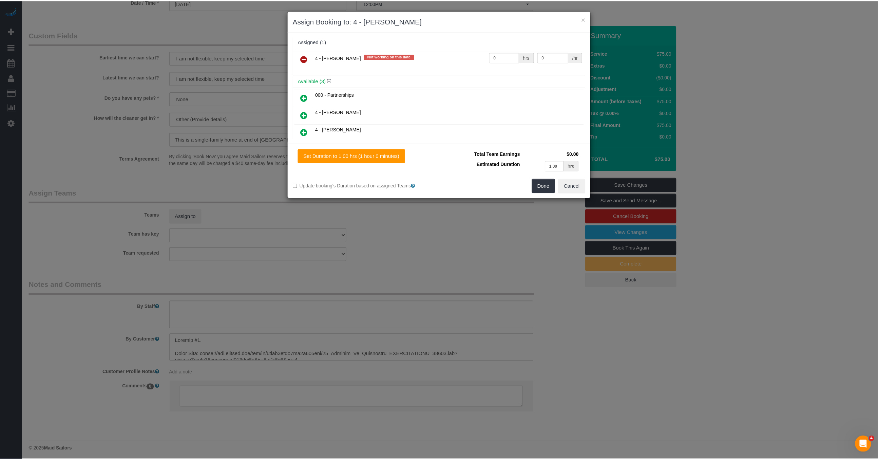
scroll to position [0, 0]
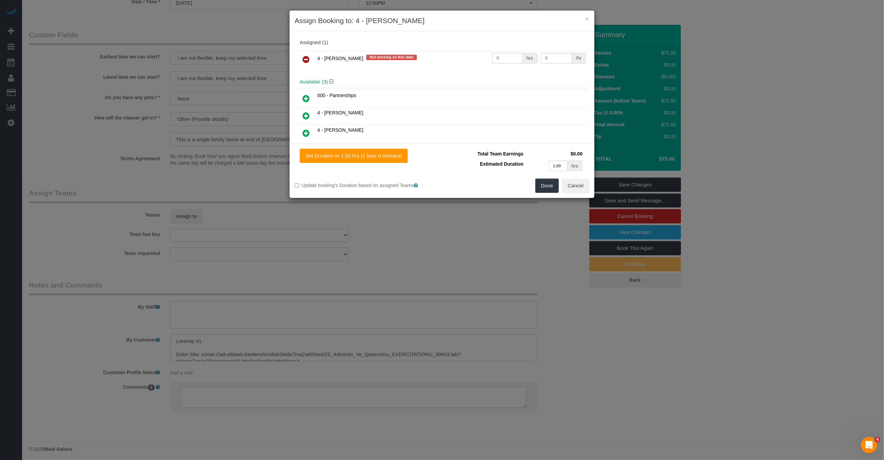
click at [511, 62] on input "0" at bounding box center [507, 58] width 30 height 11
type input "1"
click at [550, 54] on input "0" at bounding box center [556, 58] width 31 height 11
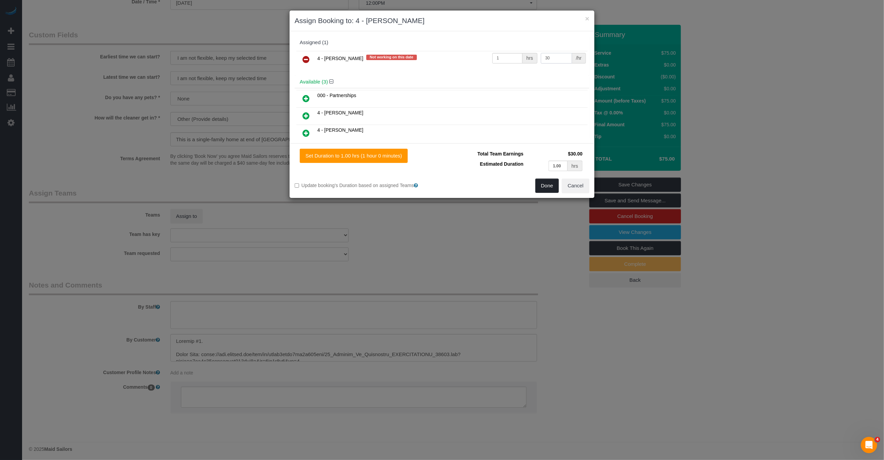
type input "30"
click at [549, 185] on button "Done" at bounding box center [547, 186] width 24 height 14
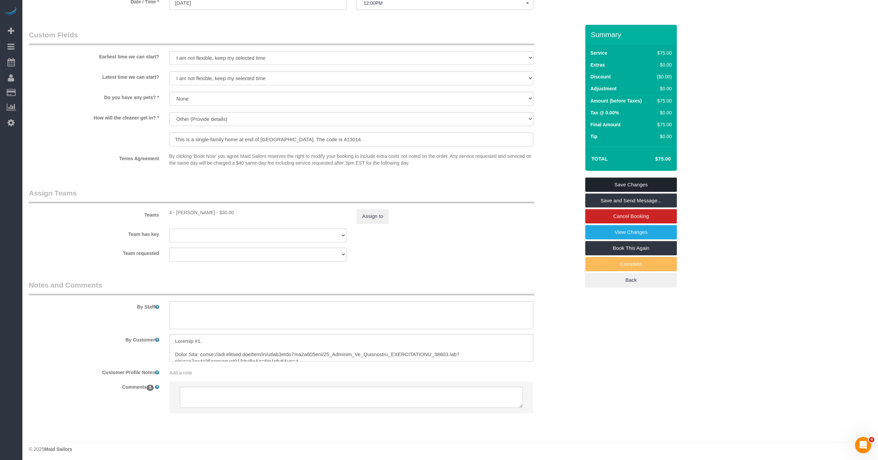
click at [639, 186] on link "Save Changes" at bounding box center [632, 185] width 92 height 14
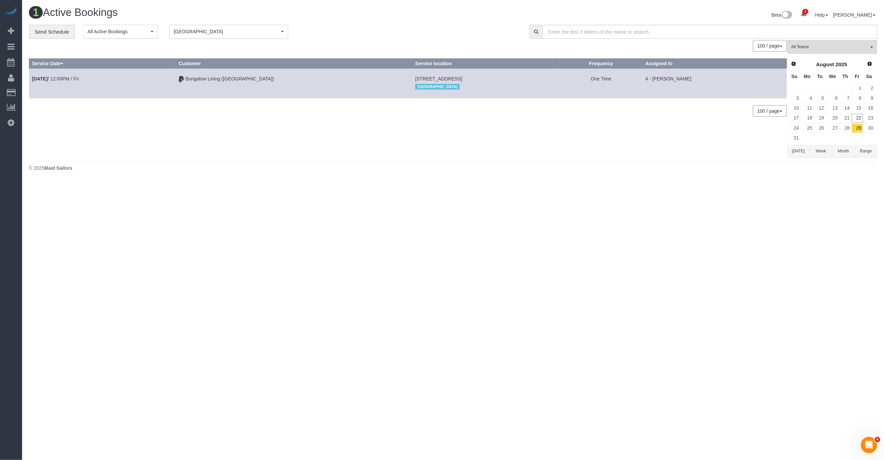
click at [221, 23] on div "1 Active Bookings Beta 1 Your Notifications You have 0 alerts × You have 9 to c…" at bounding box center [453, 16] width 858 height 18
click at [222, 29] on span "[GEOGRAPHIC_DATA]" at bounding box center [227, 31] width 106 height 7
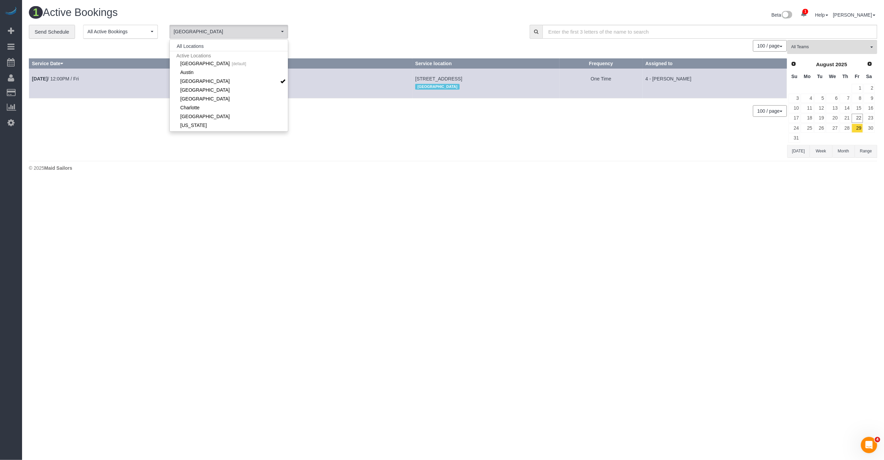
click at [374, 37] on div "**********" at bounding box center [274, 32] width 491 height 14
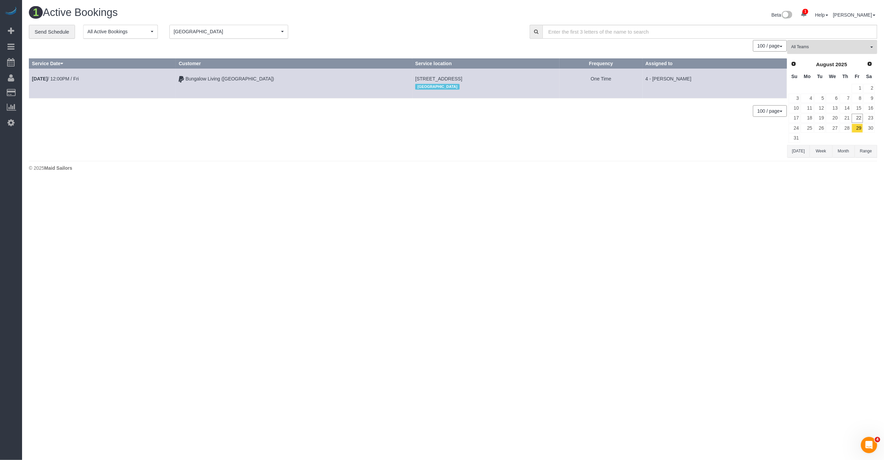
click at [224, 31] on span "[GEOGRAPHIC_DATA]" at bounding box center [227, 31] width 106 height 7
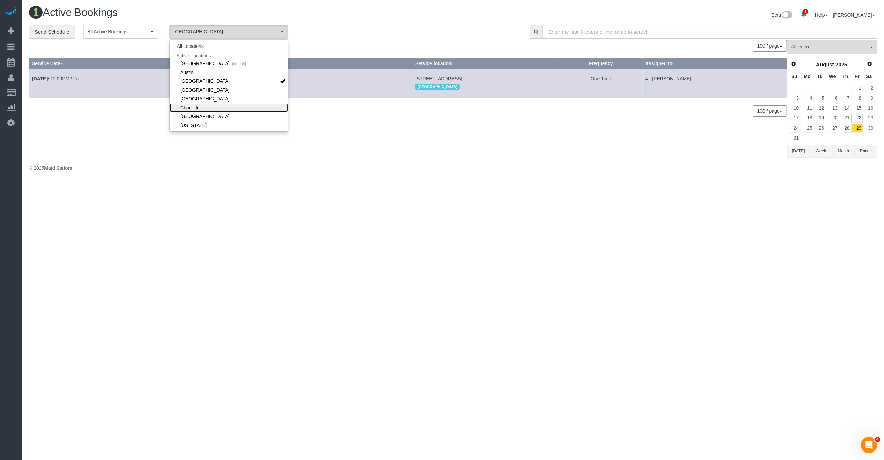
click at [194, 104] on link "Charlotte" at bounding box center [229, 107] width 118 height 9
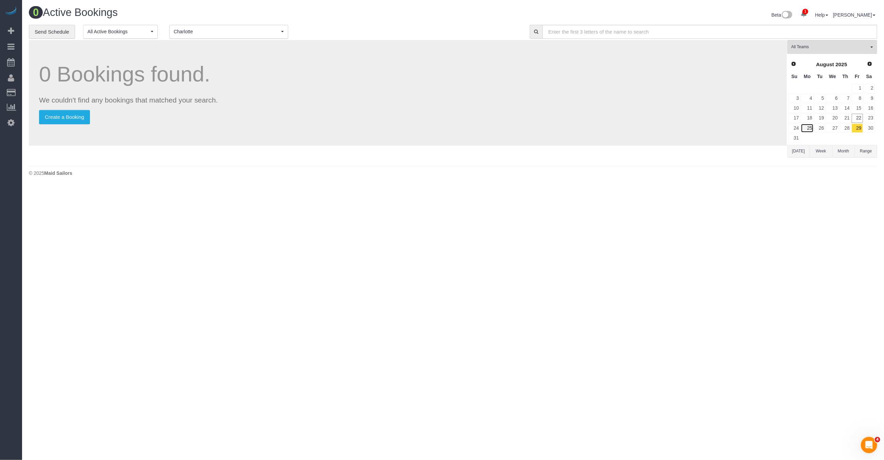
click at [801, 125] on link "25" at bounding box center [807, 128] width 13 height 9
click at [804, 126] on link "25" at bounding box center [807, 128] width 13 height 9
click at [823, 126] on link "26" at bounding box center [819, 128] width 11 height 9
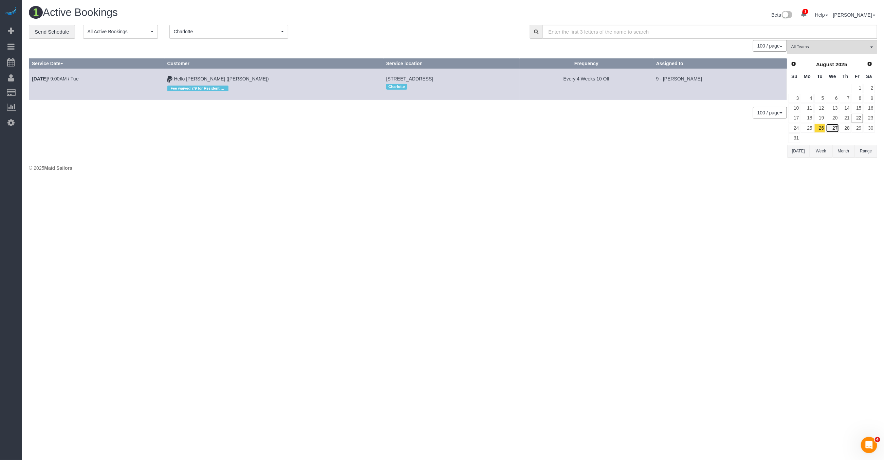
click at [832, 125] on link "27" at bounding box center [832, 128] width 13 height 9
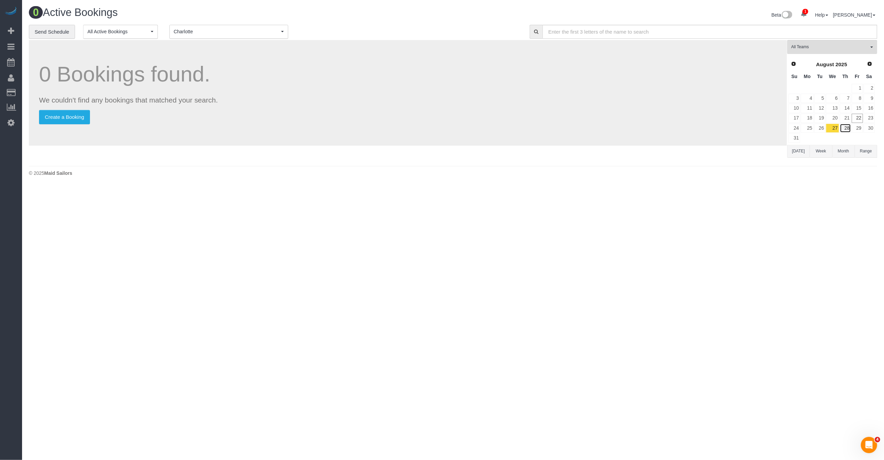
click at [849, 125] on link "28" at bounding box center [845, 128] width 11 height 9
click at [857, 125] on link "29" at bounding box center [857, 128] width 11 height 9
click at [846, 149] on button "Month" at bounding box center [843, 151] width 22 height 13
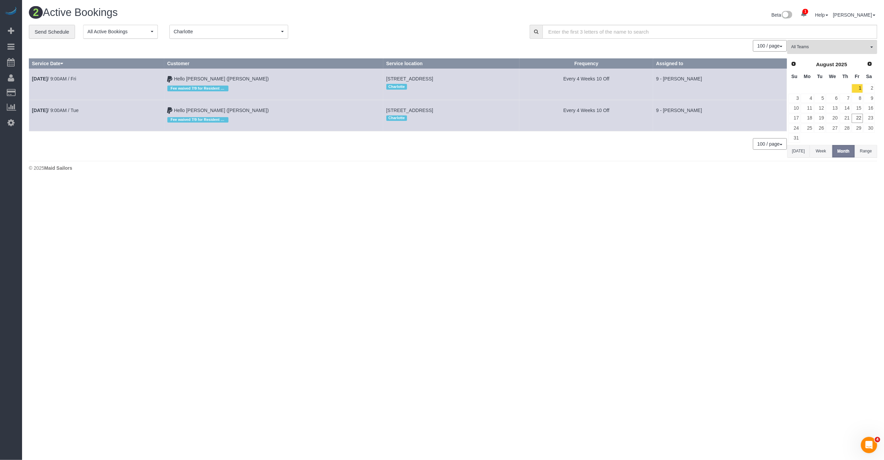
click at [262, 27] on button "Charlotte Charlotte" at bounding box center [228, 32] width 119 height 14
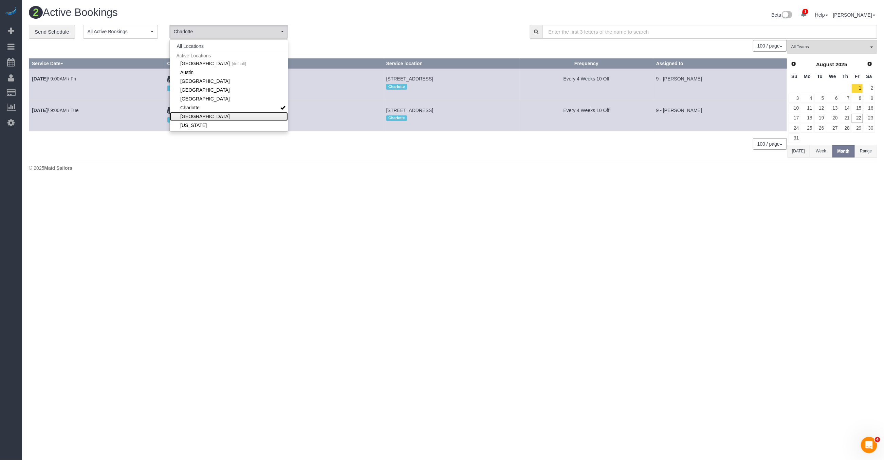
click at [201, 113] on link "[GEOGRAPHIC_DATA]" at bounding box center [229, 116] width 118 height 9
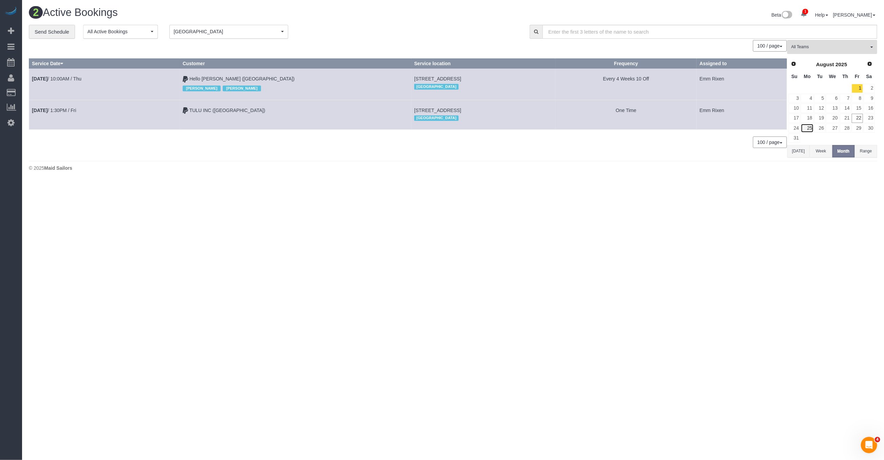
click at [806, 128] on link "25" at bounding box center [807, 128] width 13 height 9
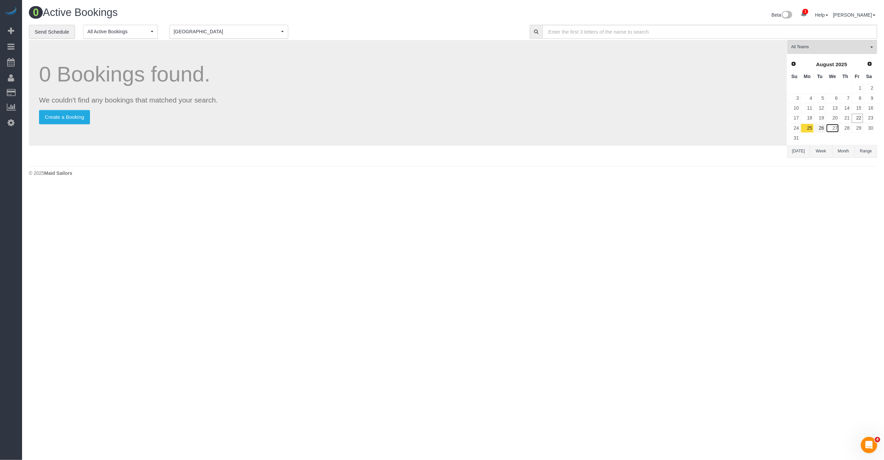
click at [826, 128] on link "27" at bounding box center [832, 128] width 13 height 9
click at [822, 126] on link "26" at bounding box center [819, 128] width 11 height 9
click at [847, 124] on link "28" at bounding box center [845, 128] width 11 height 9
click at [855, 125] on link "29" at bounding box center [857, 128] width 11 height 9
click at [858, 116] on link "22" at bounding box center [857, 118] width 11 height 9
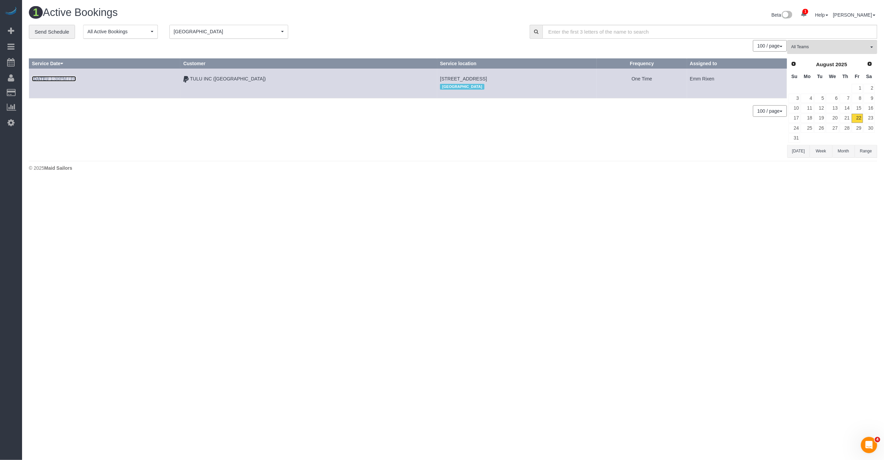
click at [63, 80] on link "Aug 22nd / 1:30PM / Fri" at bounding box center [54, 78] width 44 height 5
click at [65, 78] on body "1 Beta Your Notifications You have 0 alerts × You have 9 to charge for 08/21/20…" at bounding box center [442, 230] width 884 height 460
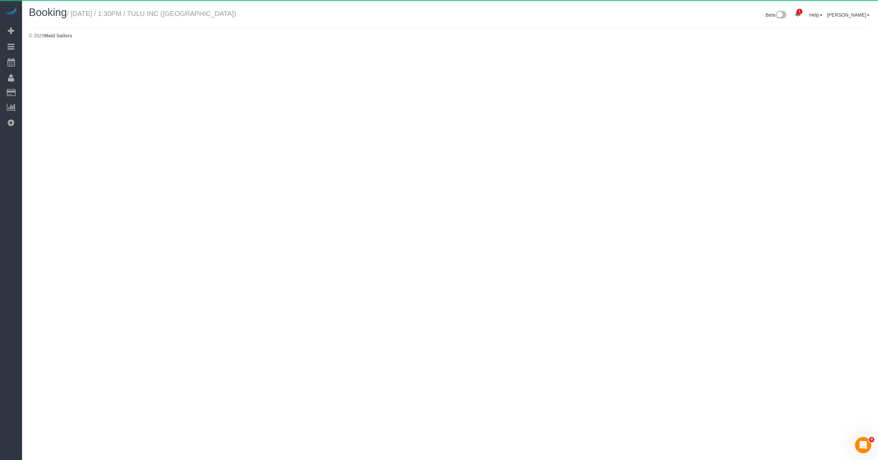
select select "CO"
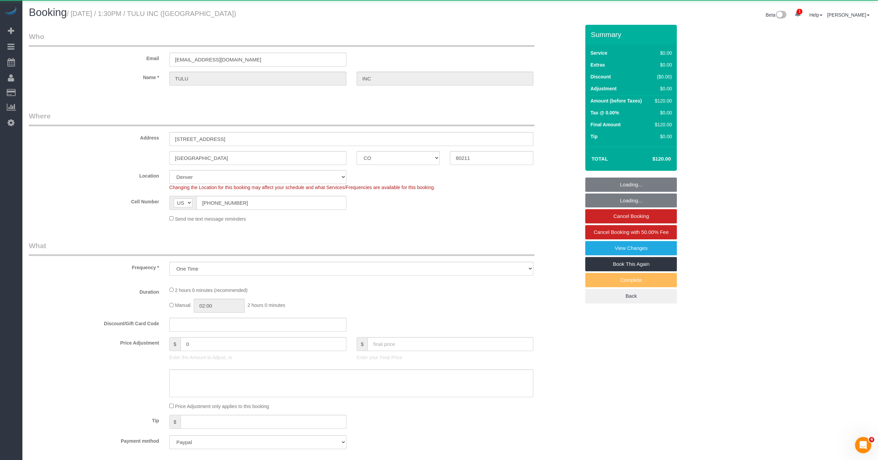
select select "object:10830"
select select "1"
select select "number:89"
select select "number:90"
select select "number:15"
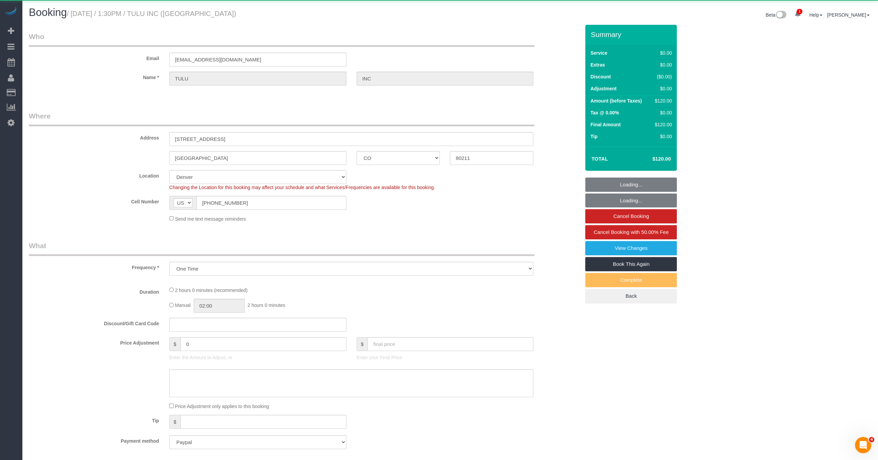
select select "number:6"
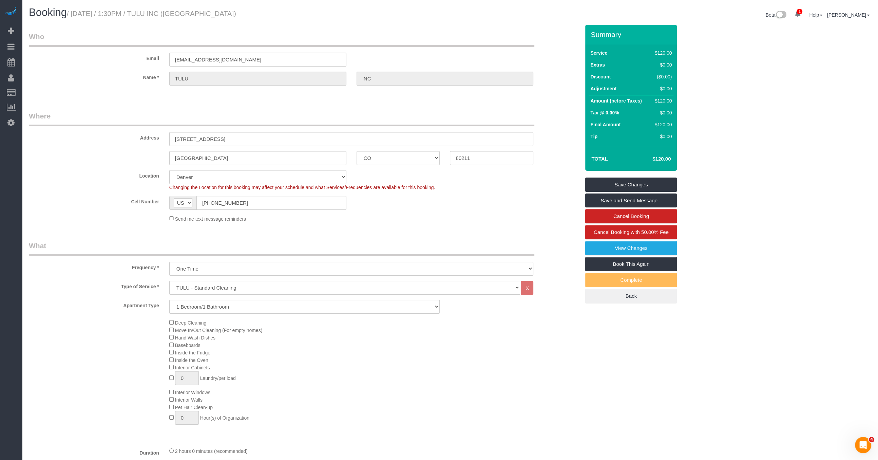
drag, startPoint x: 93, startPoint y: 21, endPoint x: 80, endPoint y: 21, distance: 12.9
click at [93, 21] on div "Booking / August 22, 2025 / 1:30PM / TULU INC (Denver)" at bounding box center [237, 14] width 427 height 15
drag, startPoint x: 75, startPoint y: 15, endPoint x: 225, endPoint y: 14, distance: 150.0
click at [225, 14] on h1 "Booking / August 22, 2025 / 1:30PM / TULU INC (Denver)" at bounding box center [237, 13] width 417 height 12
copy small "August 22, 2025 / 1:30PM / TULU INC (Denver)"
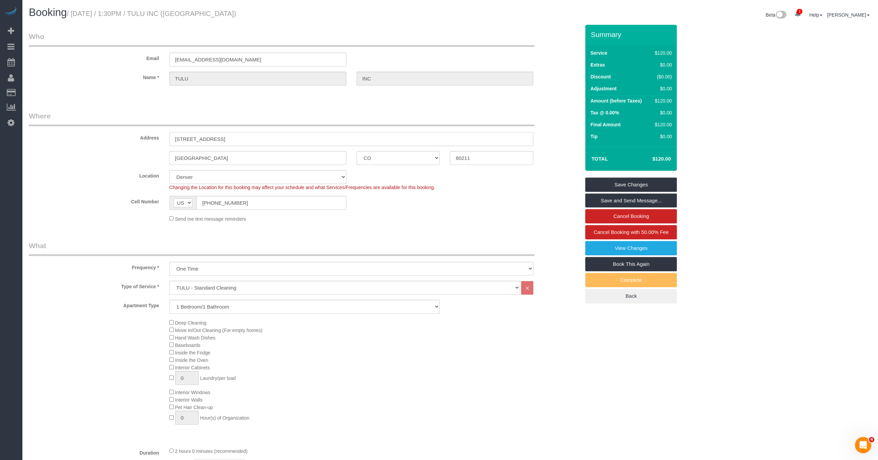
click at [205, 138] on input "2501 West 26th Ave, Apt. 1010" at bounding box center [351, 139] width 365 height 14
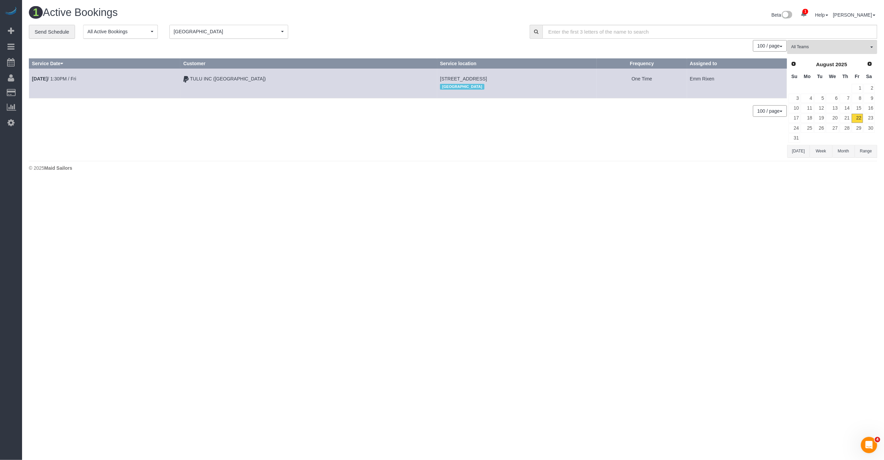
click at [440, 76] on span "2501 West 26th Ave, Apt. 1010, Denver, CO 80211" at bounding box center [463, 78] width 47 height 5
click at [707, 77] on td "Emm Rixen" at bounding box center [737, 84] width 100 height 30
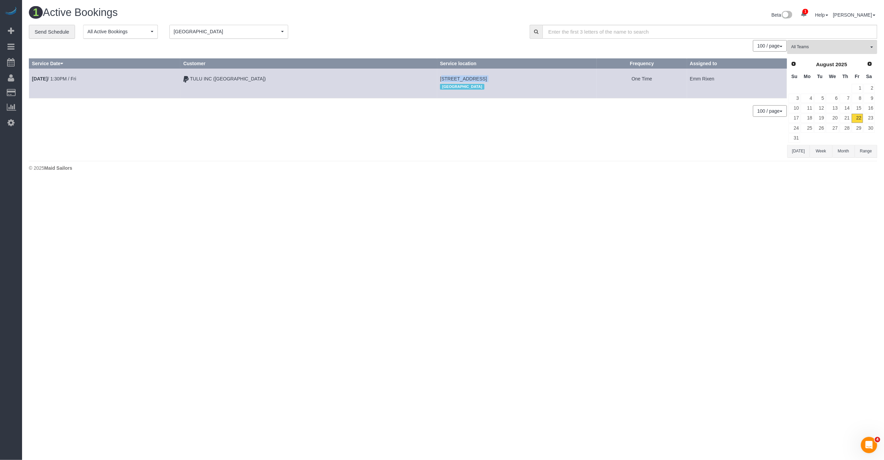
click at [707, 77] on td "Emm Rixen" at bounding box center [737, 84] width 100 height 30
click at [222, 36] on button "Denver Denver" at bounding box center [228, 32] width 119 height 14
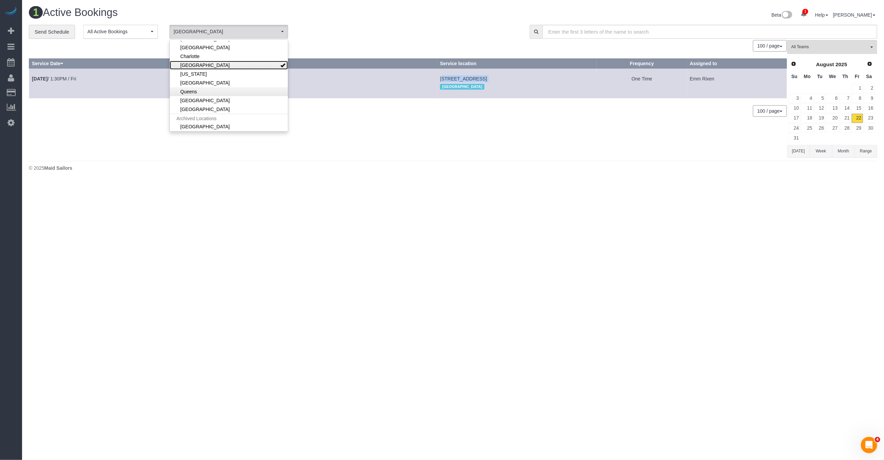
scroll to position [53, 0]
click at [208, 77] on link "[GEOGRAPHIC_DATA]" at bounding box center [229, 81] width 118 height 9
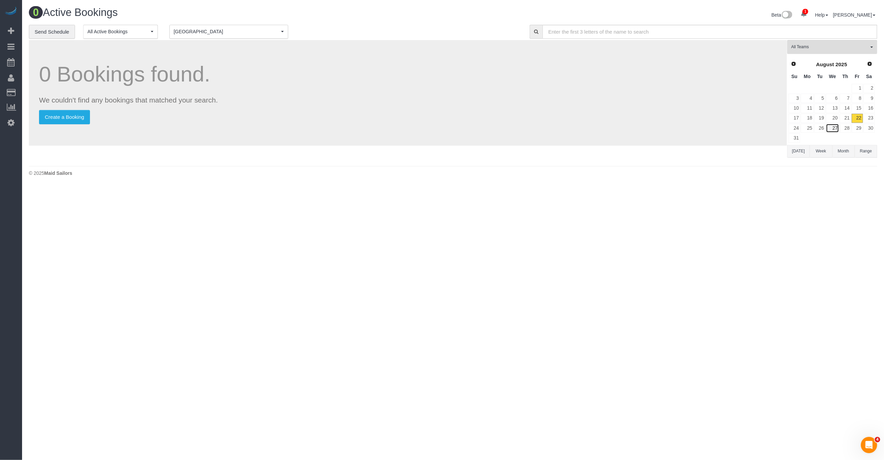
click at [834, 124] on link "27" at bounding box center [832, 128] width 13 height 9
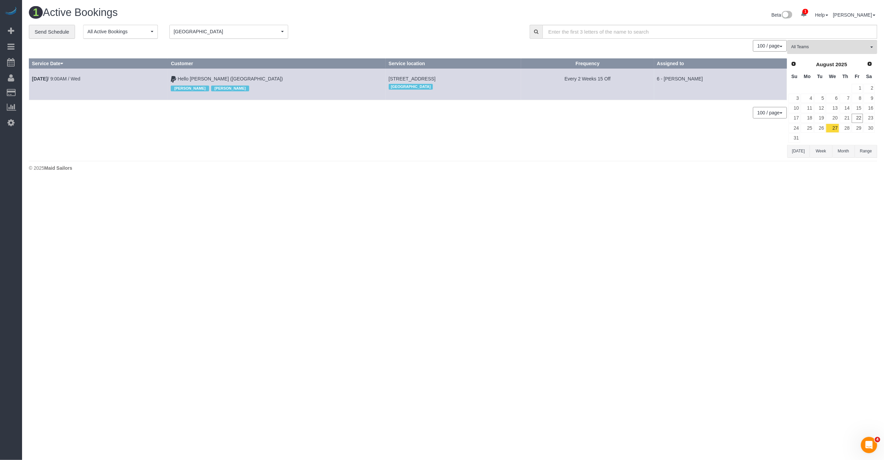
click at [224, 28] on span "[GEOGRAPHIC_DATA]" at bounding box center [227, 31] width 106 height 7
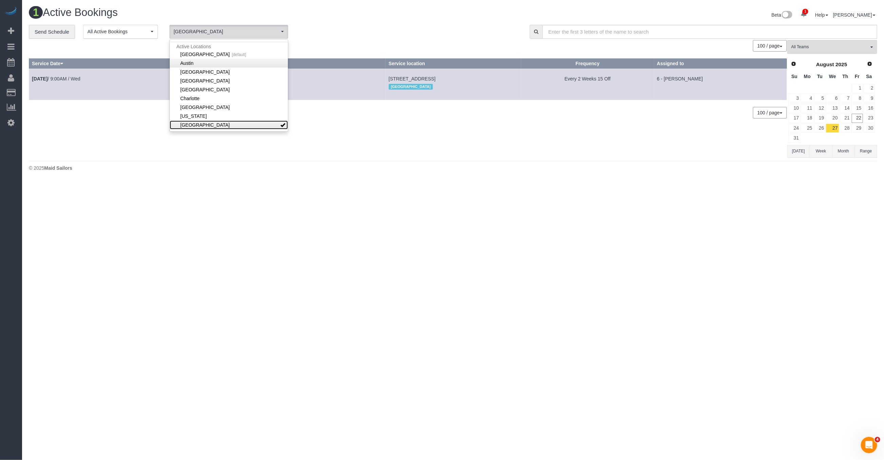
scroll to position [0, 0]
click at [202, 64] on link "Manhattan [default]" at bounding box center [229, 63] width 118 height 9
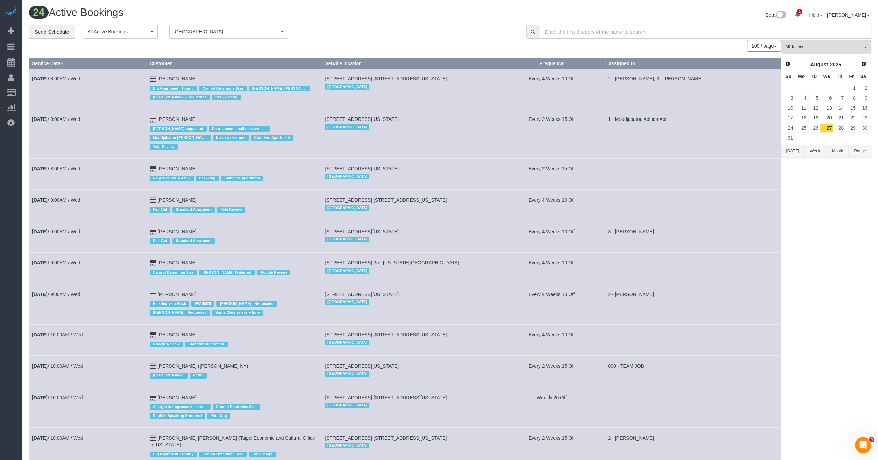
click at [858, 148] on button "Range" at bounding box center [860, 151] width 22 height 13
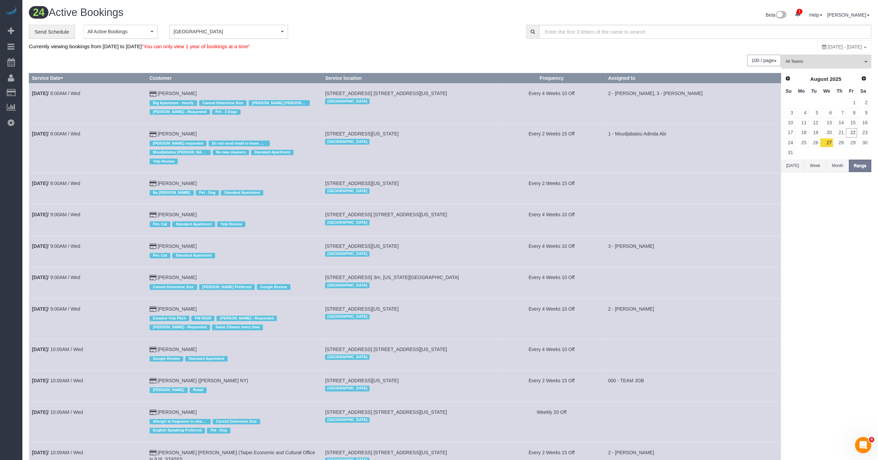
click at [828, 45] on span "August 27, 2025 - August 27, 2025" at bounding box center [845, 46] width 34 height 5
type input "**********"
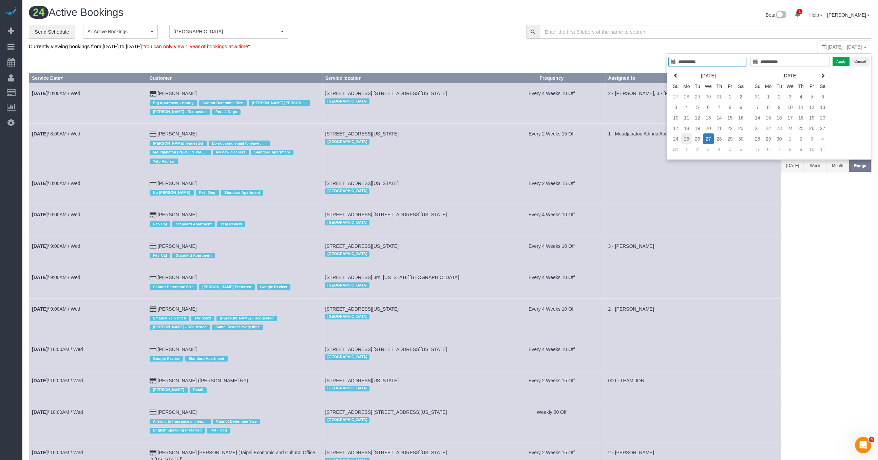
type input "**********"
click at [685, 138] on td "25" at bounding box center [687, 138] width 11 height 11
type input "**********"
click at [728, 137] on td "29" at bounding box center [730, 138] width 11 height 11
type input "**********"
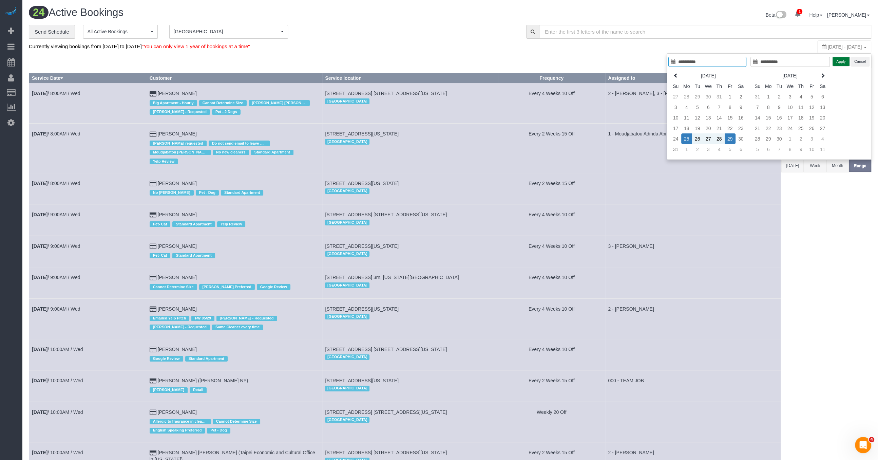
click at [841, 61] on button "Apply" at bounding box center [841, 62] width 17 height 10
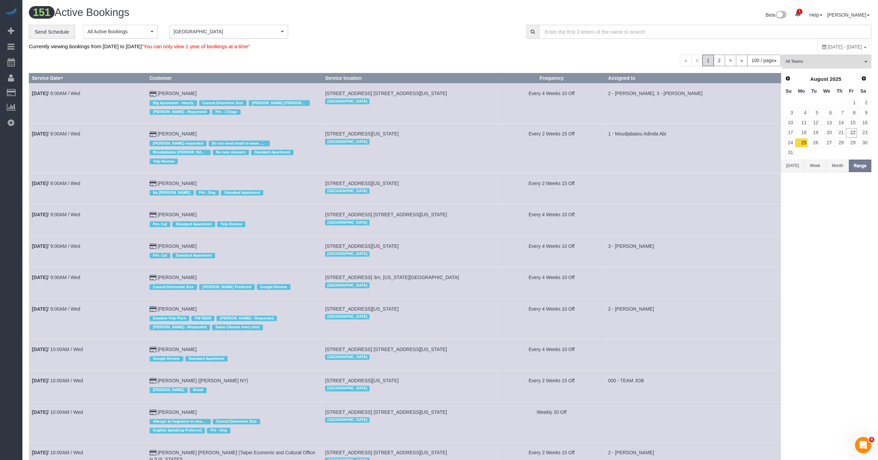
click at [647, 36] on input "text" at bounding box center [705, 32] width 332 height 14
click at [647, 33] on input "text" at bounding box center [705, 32] width 332 height 14
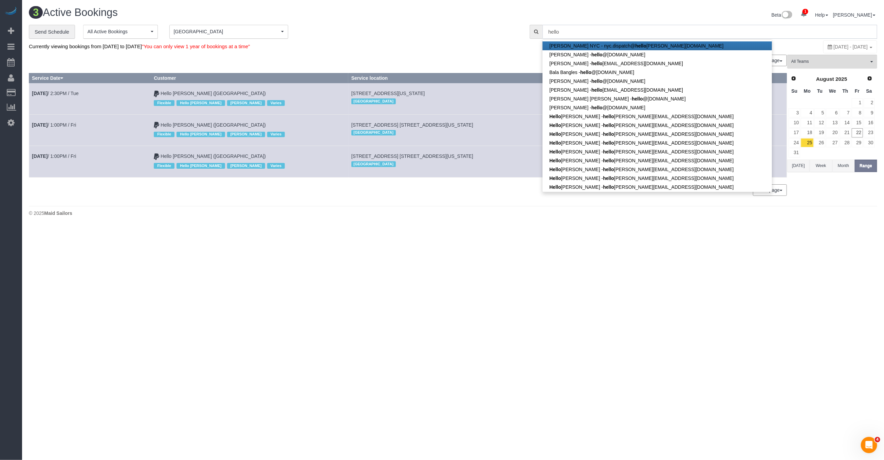
type input "hello"
click at [427, 175] on td "19 Dutch Street, Apt. 45h, New York, NY 10038 Manhattan" at bounding box center [447, 161] width 198 height 31
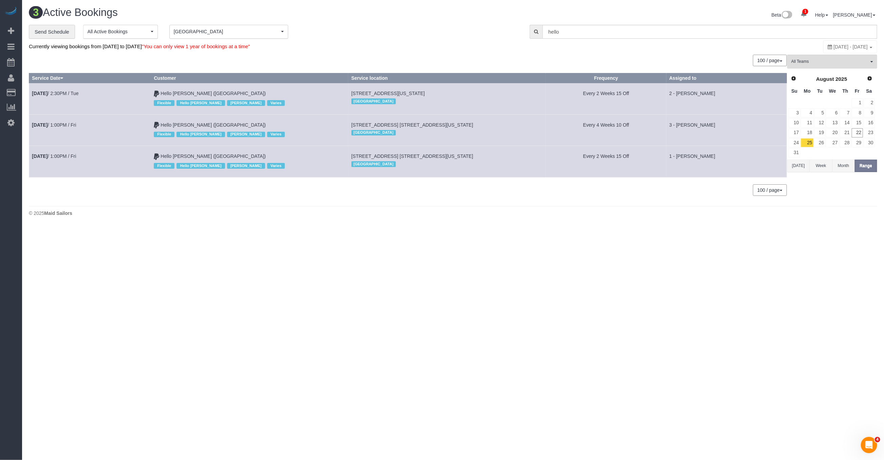
click at [502, 63] on div "100 / page 10 / page 20 / page 30 / page 40 / page 50 / page 100 / page" at bounding box center [408, 61] width 758 height 12
click at [276, 38] on button "Manhattan Manhattan" at bounding box center [228, 32] width 119 height 14
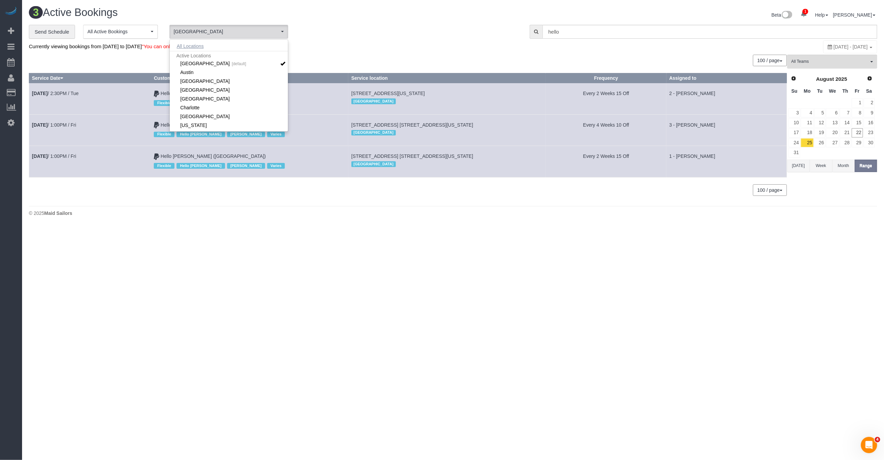
click at [195, 45] on button "All Locations" at bounding box center [190, 46] width 41 height 10
click at [443, 71] on div "0 Bookings found. We couldn't find any bookings that matched your search. Creat…" at bounding box center [408, 129] width 758 height 148
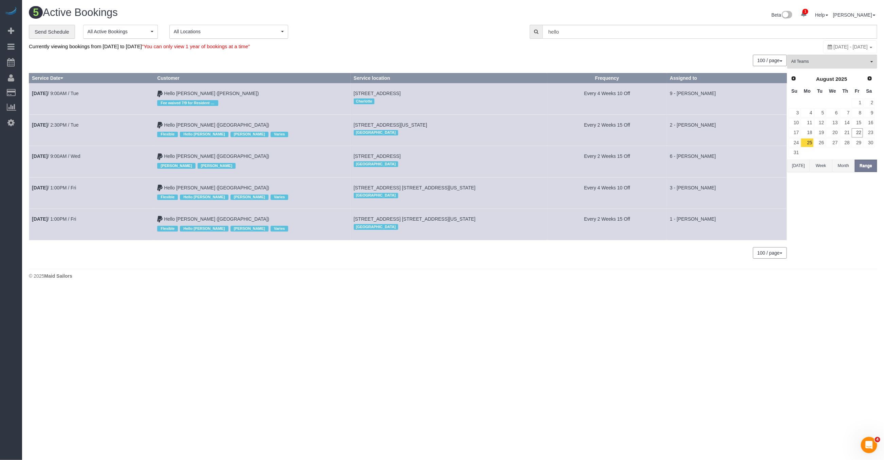
click at [369, 40] on div "Currently viewing bookings from August 25, 2025 to August 29, 2025 "You can onl…" at bounding box center [312, 46] width 566 height 13
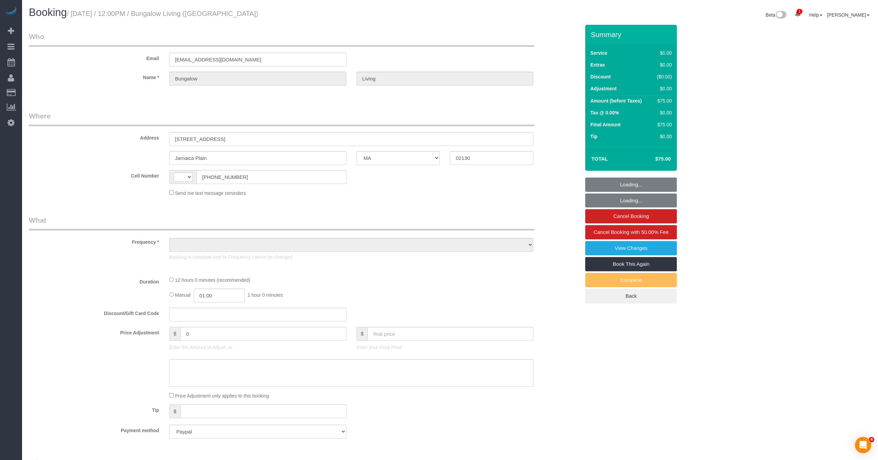
select select "MA"
select select "string:[GEOGRAPHIC_DATA]"
select select "object:613"
select select "spot1"
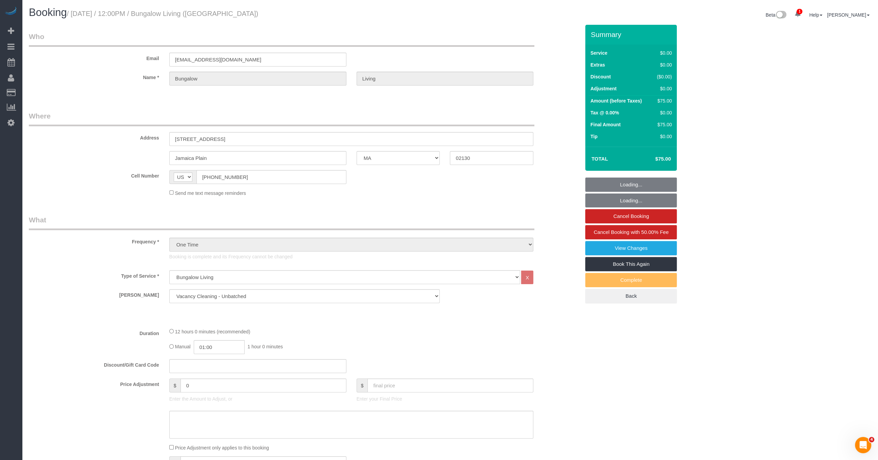
select select "number:89"
select select "number:90"
select select "number:15"
select select "number:7"
select select "12"
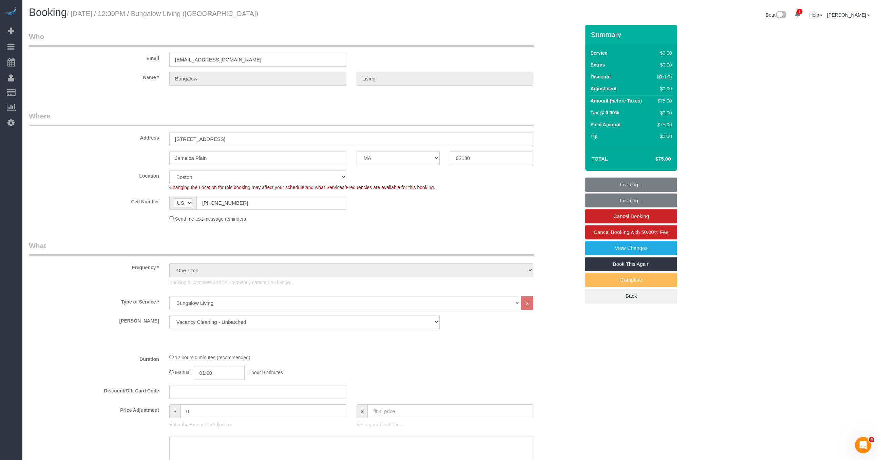
select select "object:921"
select select "spot6"
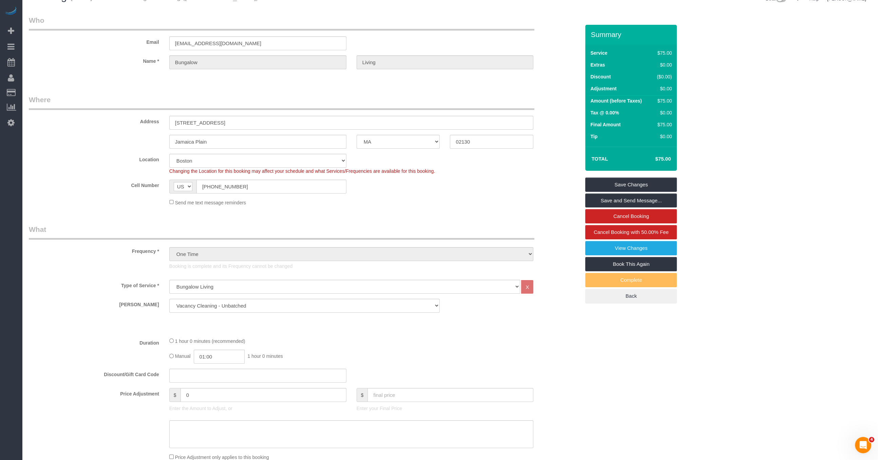
scroll to position [57, 0]
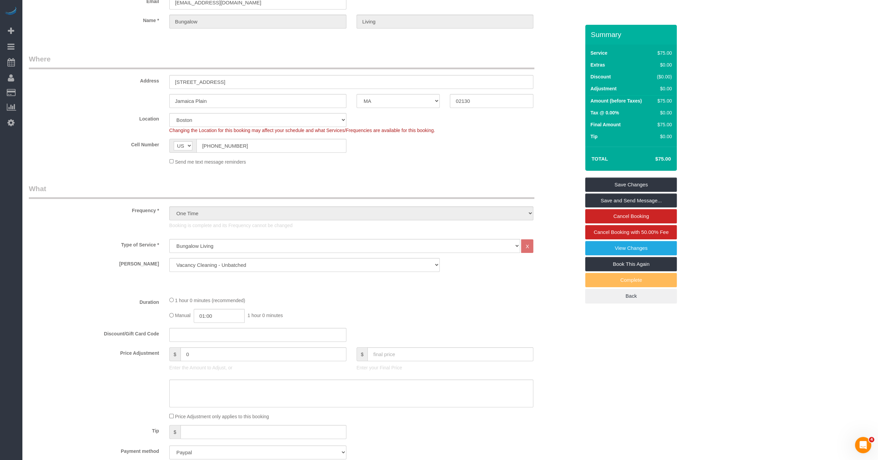
click at [128, 165] on fieldset "Where Address 8 Germania St Jamaica Plain AK AL AR AZ CA CO CT DC DE FL GA HI I…" at bounding box center [305, 112] width 552 height 116
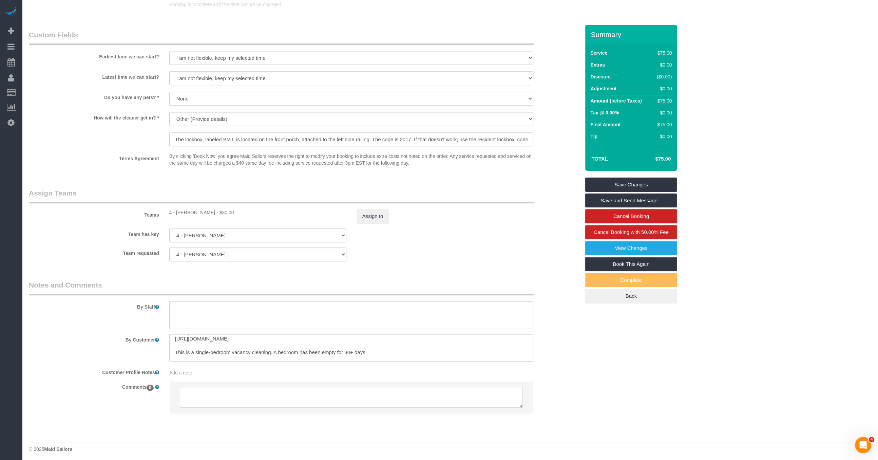
scroll to position [41, 0]
click at [180, 340] on textarea at bounding box center [351, 348] width 365 height 28
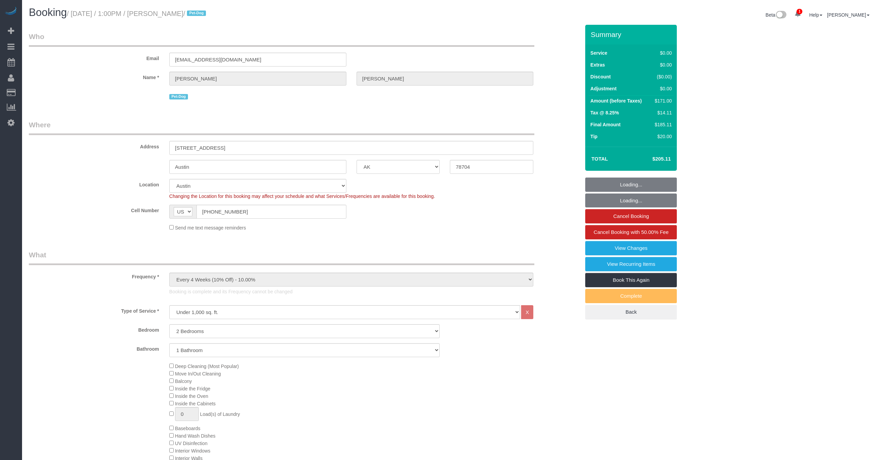
select select "[GEOGRAPHIC_DATA]"
select select "2"
select select "number:89"
select select "number:73"
select select "number:13"
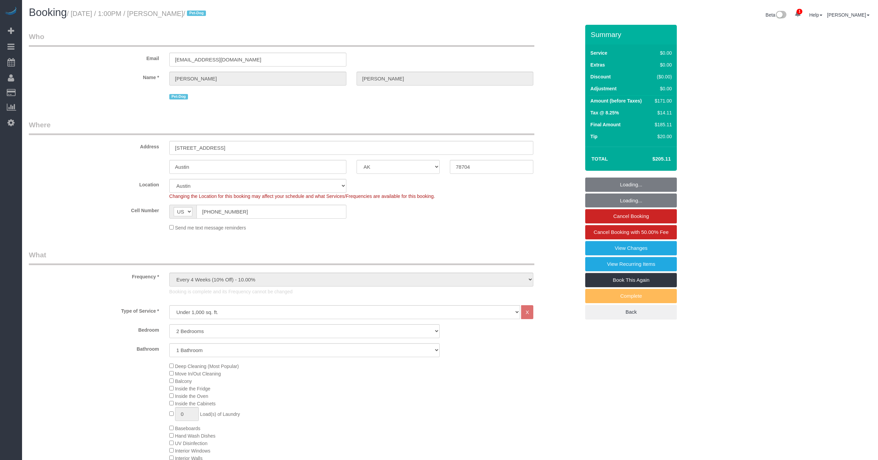
select select "number:7"
select select "spot6"
select select "[GEOGRAPHIC_DATA]"
select select "2"
select select "spot6"
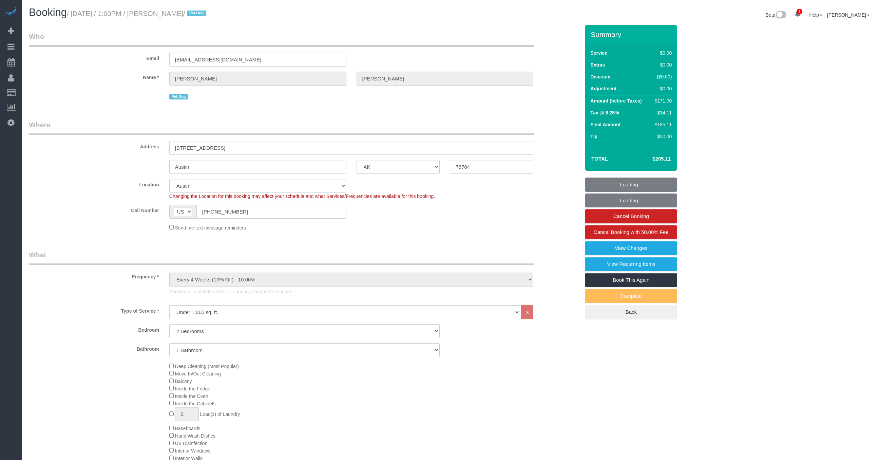
select select "number:89"
select select "number:73"
select select "number:13"
select select "number:7"
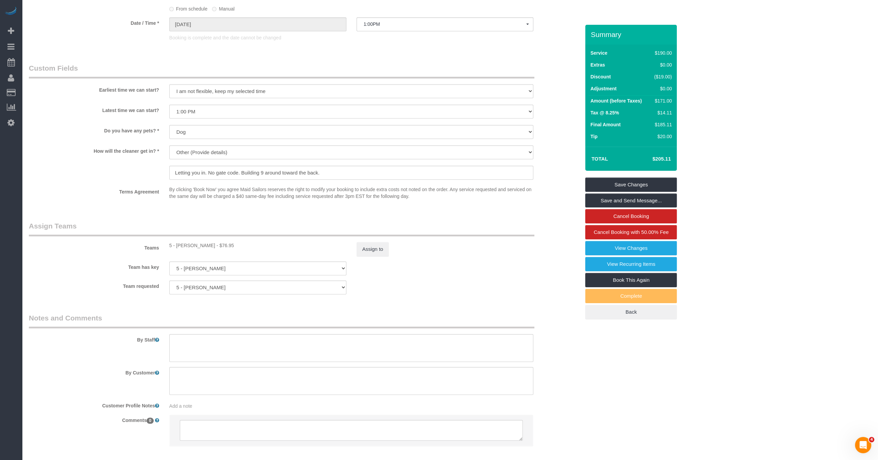
drag, startPoint x: 227, startPoint y: 247, endPoint x: 211, endPoint y: 246, distance: 16.3
click at [211, 246] on div "5 - [PERSON_NAME] - $76.95" at bounding box center [257, 245] width 177 height 7
copy div "76.95"
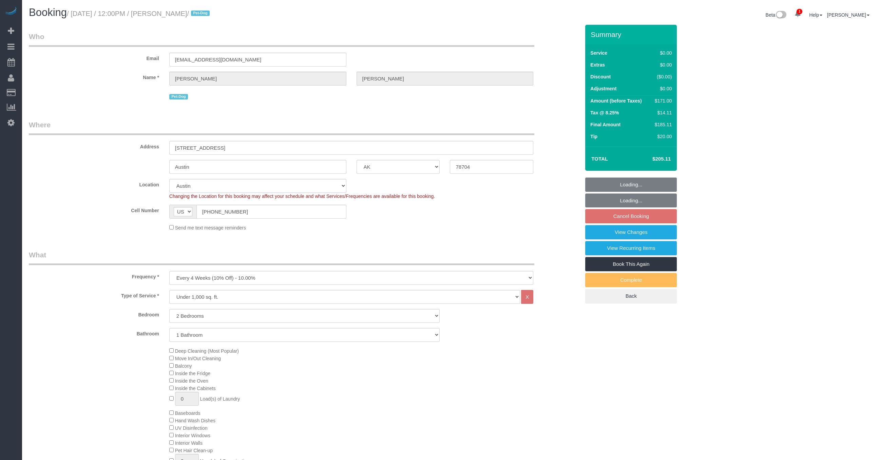
select select "[GEOGRAPHIC_DATA]"
select select "2"
select select "spot65"
select select "number:89"
select select "number:73"
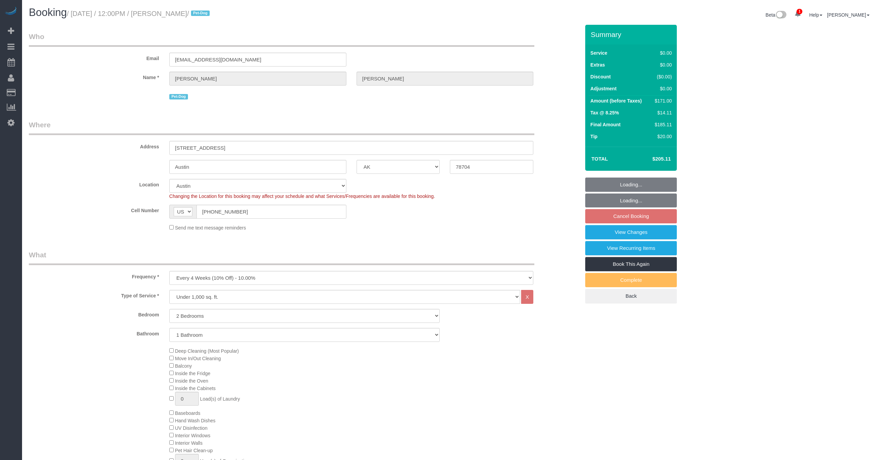
select select "number:13"
select select "number:7"
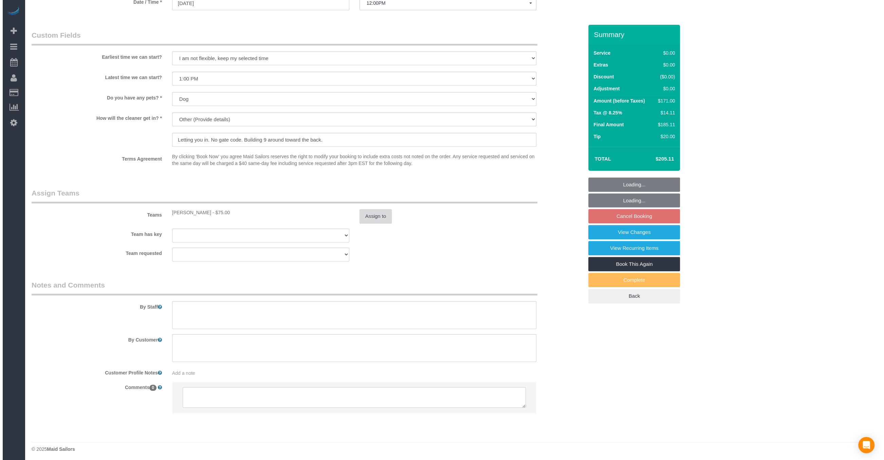
scroll to position [718, 0]
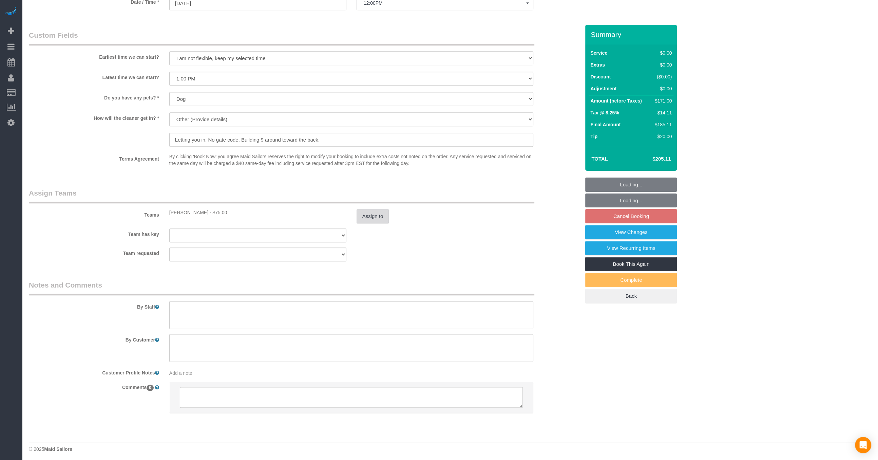
click at [366, 210] on button "Assign to" at bounding box center [373, 216] width 33 height 14
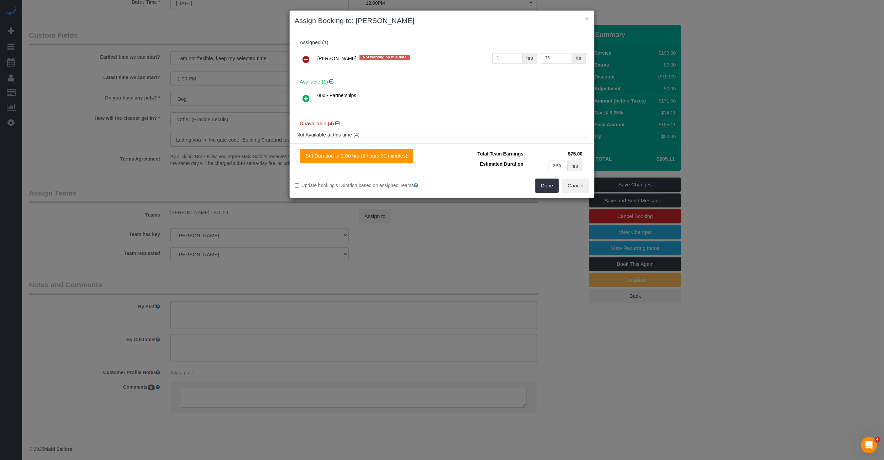
scroll to position [0, 0]
click at [299, 54] on link at bounding box center [306, 60] width 16 height 14
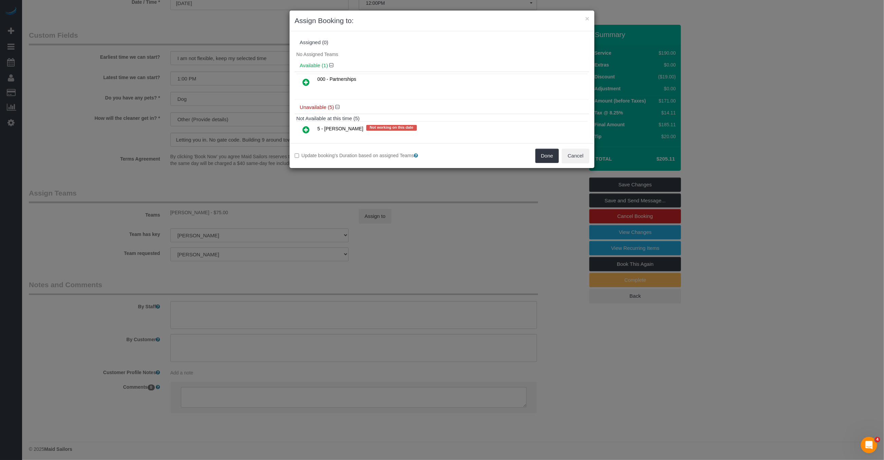
click at [306, 60] on div "Available (1)" at bounding box center [442, 65] width 295 height 13
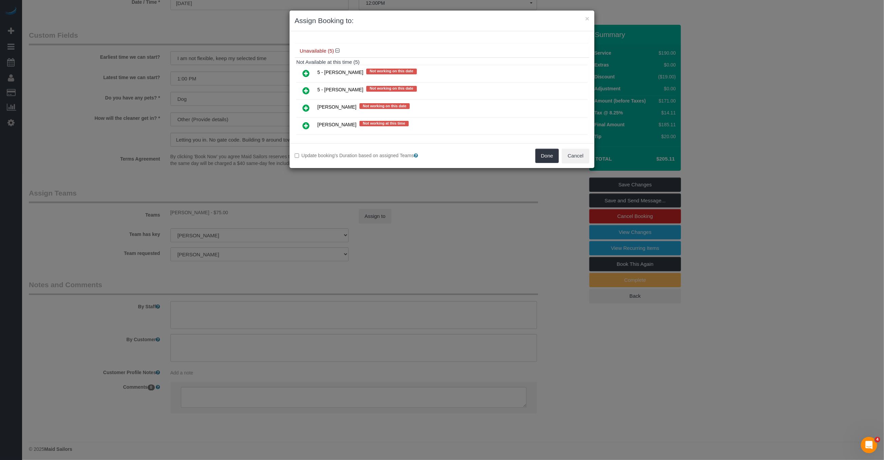
click at [308, 88] on icon at bounding box center [305, 91] width 7 height 8
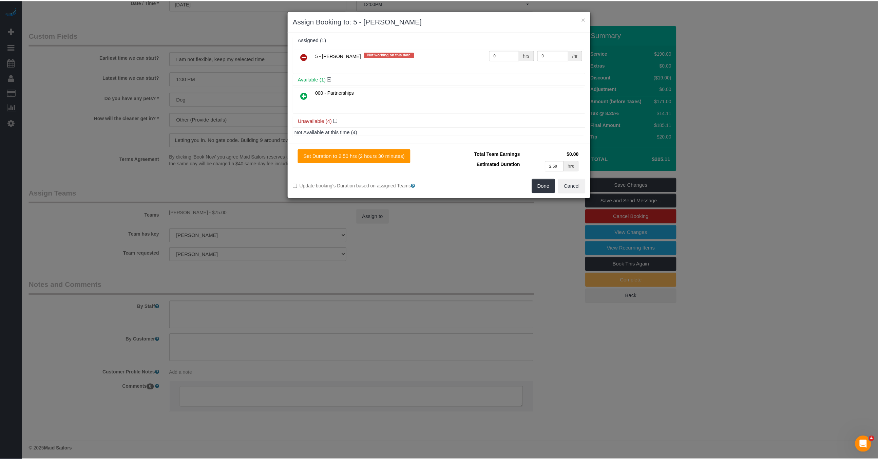
scroll to position [0, 0]
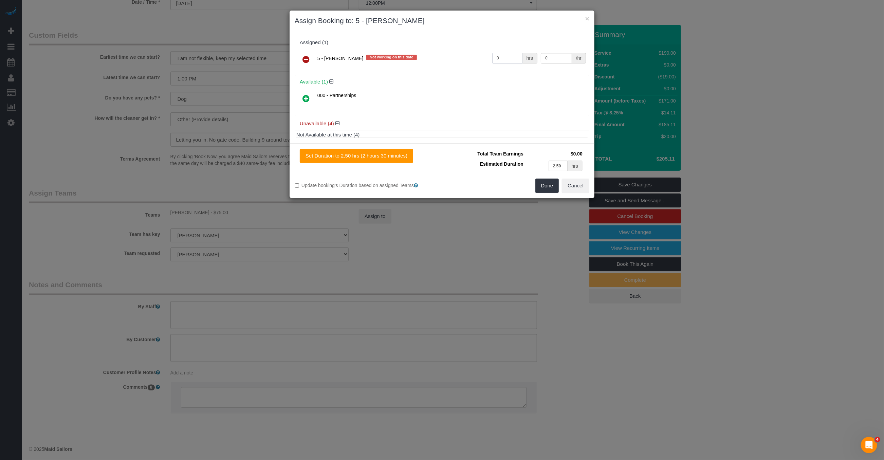
click at [501, 59] on input "0" at bounding box center [507, 58] width 30 height 11
type input "1"
click at [547, 56] on input "0" at bounding box center [556, 58] width 31 height 11
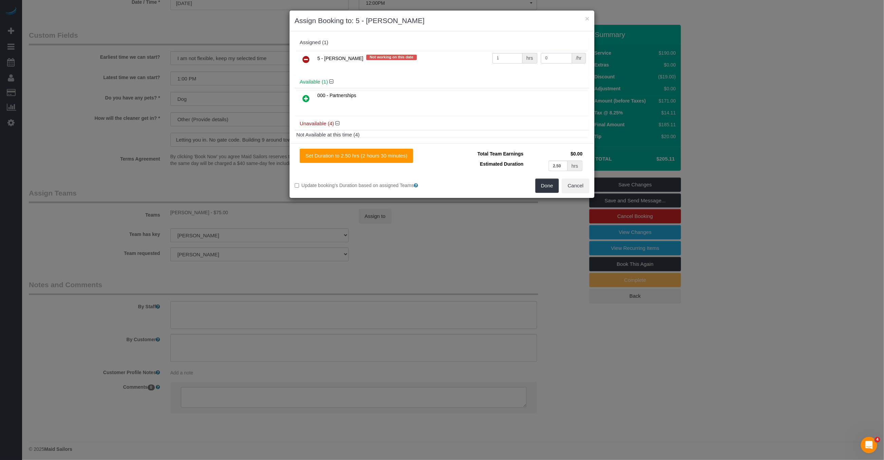
paste input "76.95"
type input "76.95"
click at [541, 184] on button "Done" at bounding box center [547, 186] width 24 height 14
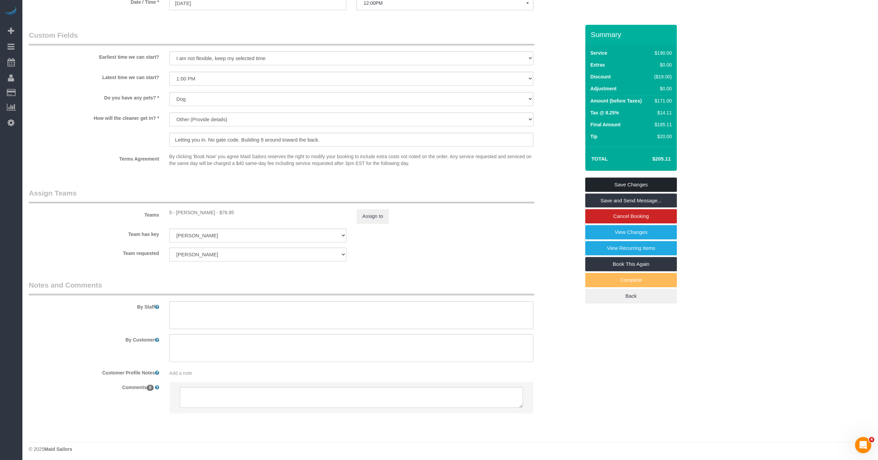
click at [633, 187] on link "Save Changes" at bounding box center [632, 185] width 92 height 14
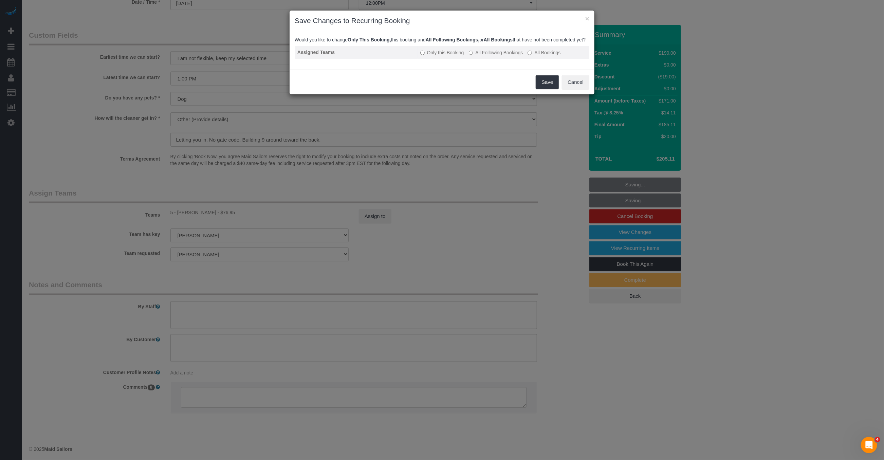
click at [505, 56] on label "All Following Bookings" at bounding box center [496, 52] width 54 height 7
click at [548, 89] on button "Save" at bounding box center [547, 82] width 23 height 14
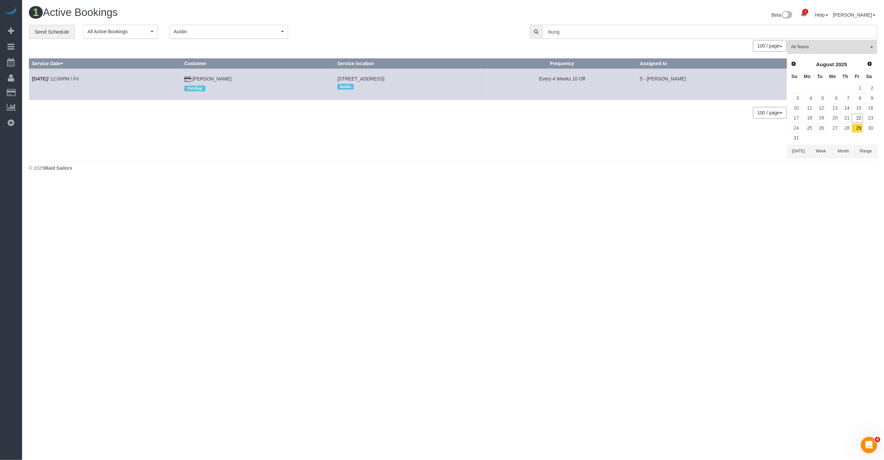
click at [764, 31] on input "bung" at bounding box center [709, 32] width 335 height 14
click at [502, 48] on div "100 / page 10 / page 20 / page 30 / page 40 / page 50 / page 100 / page" at bounding box center [408, 46] width 758 height 12
click at [404, 49] on div "100 / page 10 / page 20 / page 30 / page 40 / page 50 / page 100 / page" at bounding box center [408, 46] width 758 height 12
click at [871, 145] on button "Range" at bounding box center [866, 151] width 22 height 13
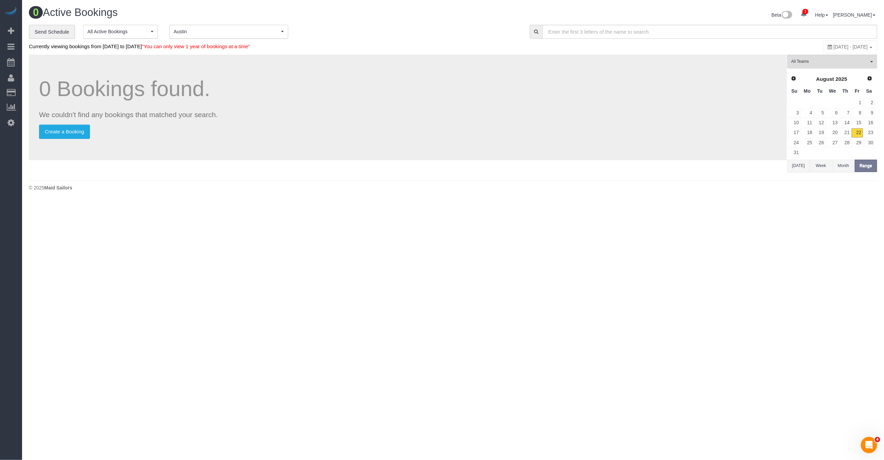
click at [833, 43] on div "August 22, 2025 - August 22, 2025" at bounding box center [850, 46] width 54 height 13
type input "**********"
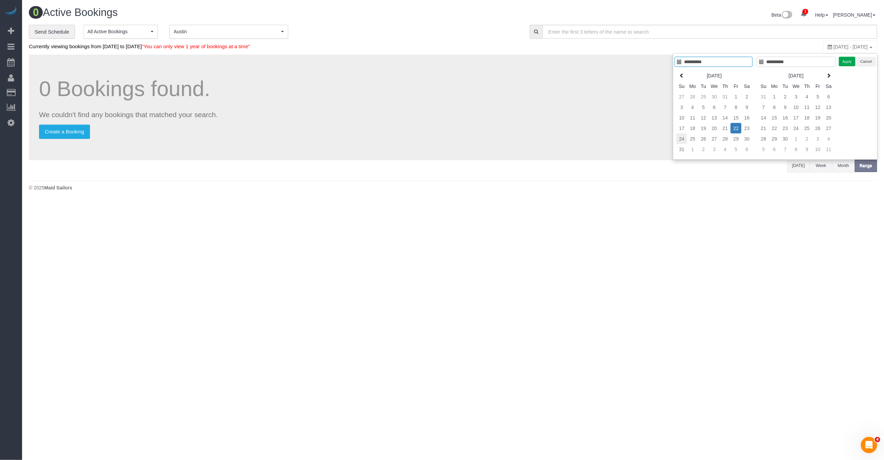
type input "**********"
click at [682, 136] on td "24" at bounding box center [681, 138] width 11 height 11
type input "**********"
click at [747, 137] on td "30" at bounding box center [746, 138] width 11 height 11
type input "**********"
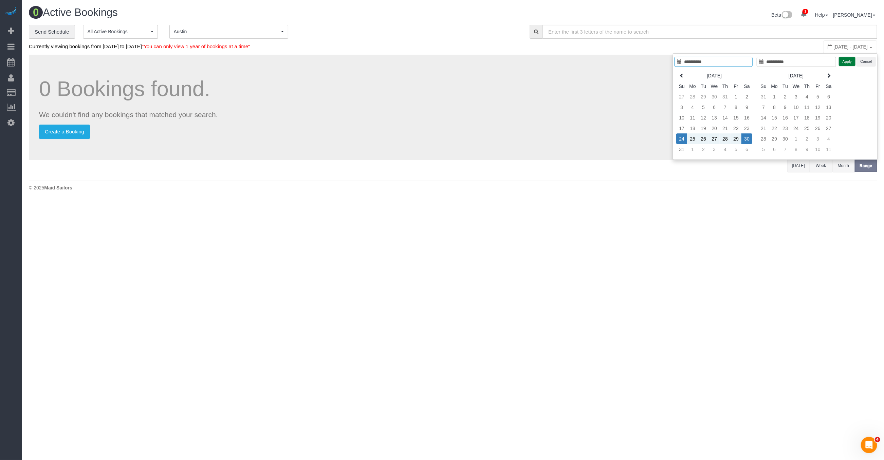
click at [843, 59] on button "Apply" at bounding box center [847, 62] width 17 height 10
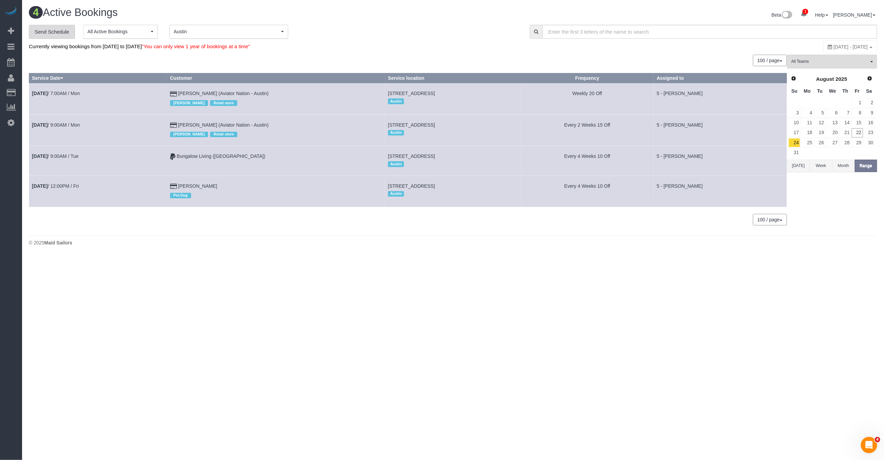
click at [47, 29] on link "Send Schedule" at bounding box center [52, 32] width 46 height 14
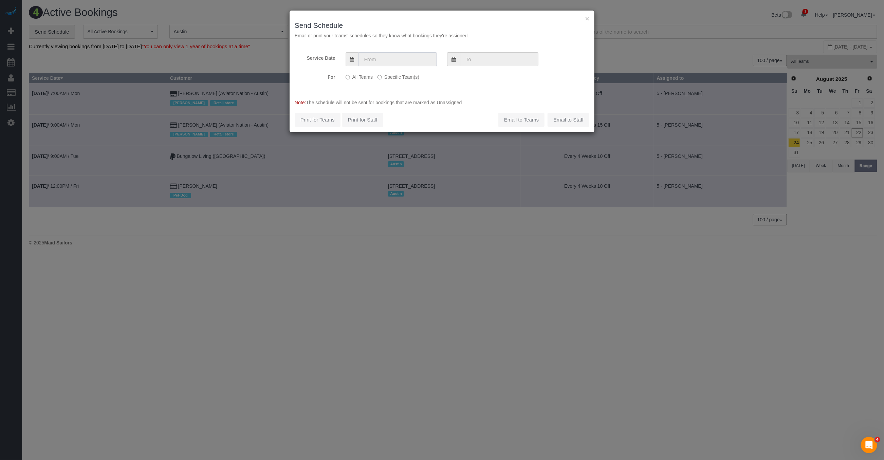
click at [425, 58] on input "text" at bounding box center [397, 59] width 78 height 14
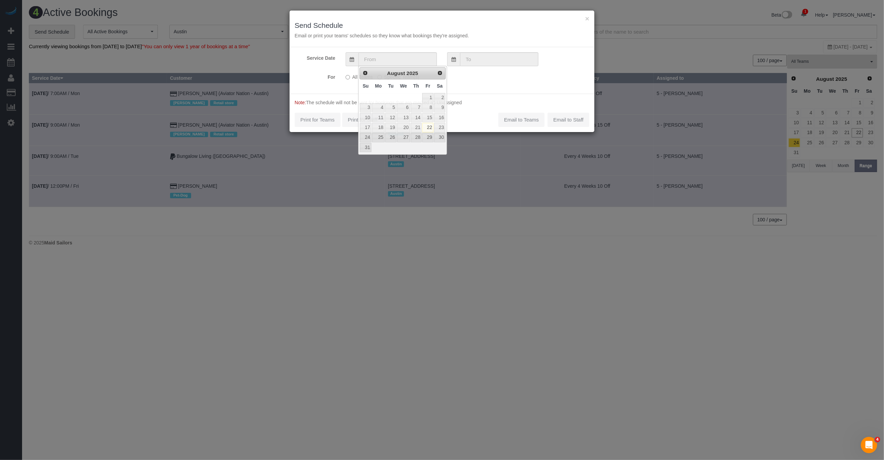
click at [496, 37] on p "Email or print your teams' schedules so they know what bookings they're assigne…" at bounding box center [442, 35] width 295 height 7
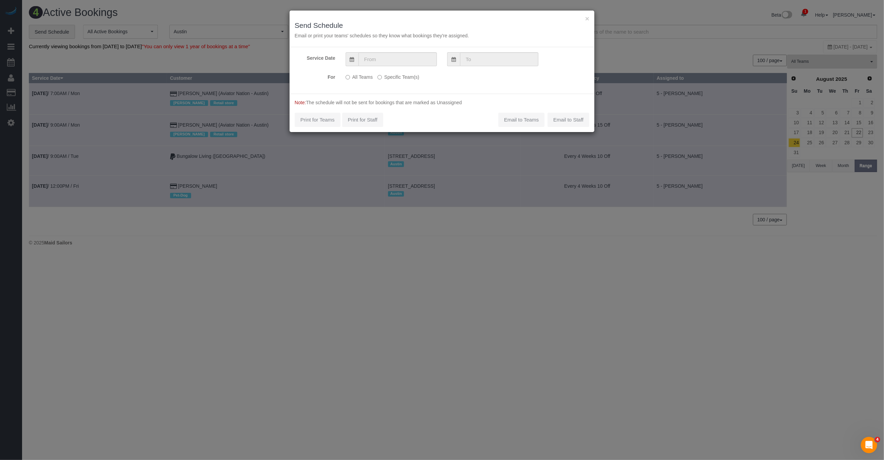
click at [395, 75] on label "Specific Team(s)" at bounding box center [398, 75] width 42 height 9
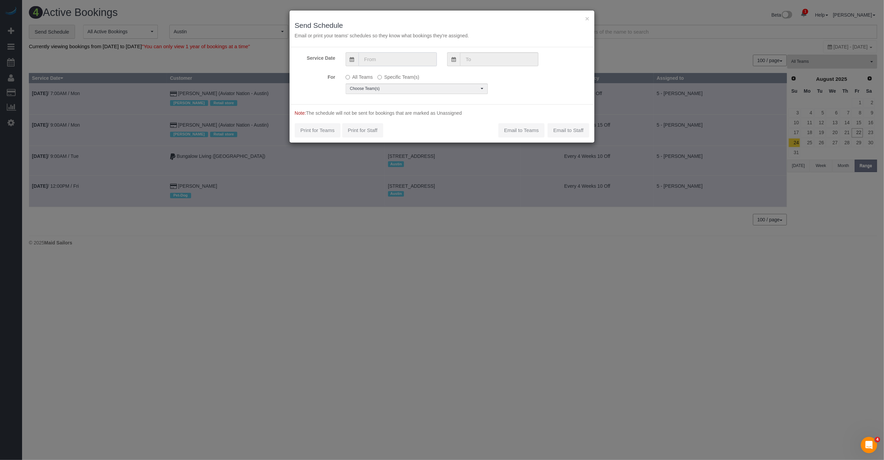
click at [406, 58] on input "text" at bounding box center [397, 59] width 78 height 14
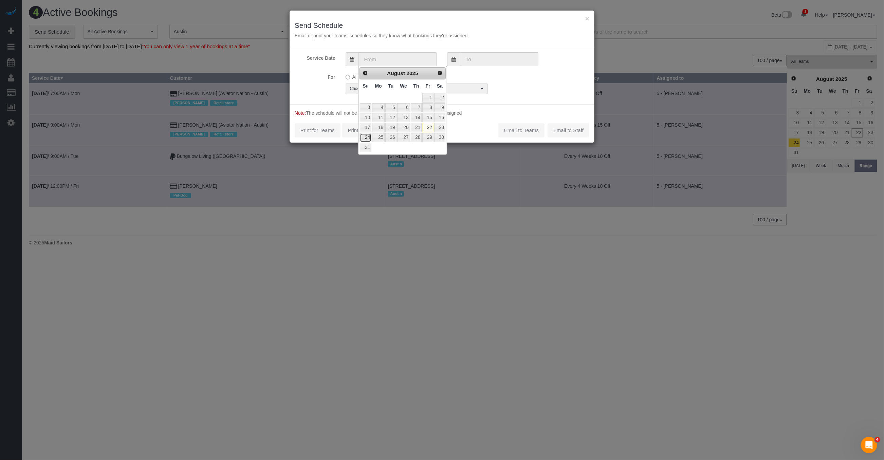
click at [367, 136] on link "24" at bounding box center [366, 137] width 12 height 9
type input "08/24/2025"
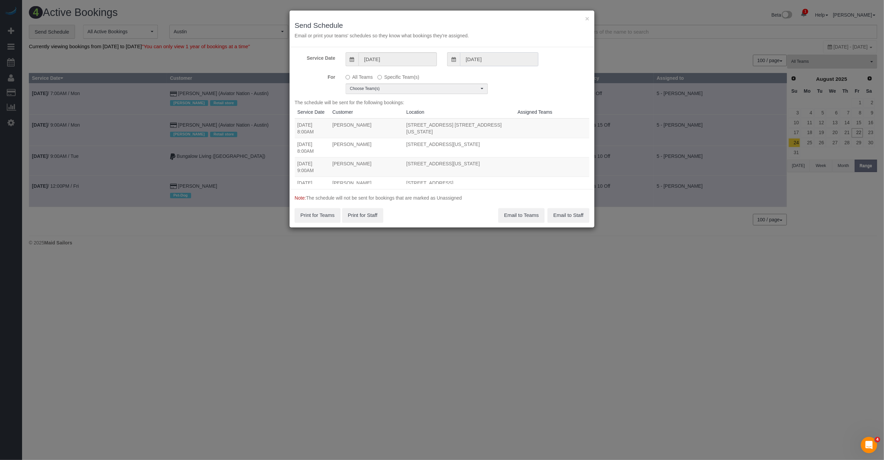
click at [490, 60] on input "08/24/2025" at bounding box center [499, 59] width 78 height 14
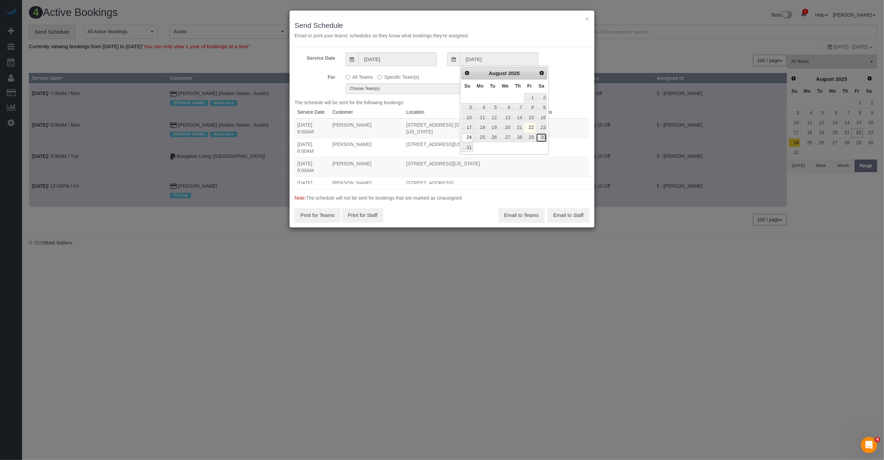
click at [546, 140] on link "30" at bounding box center [541, 137] width 11 height 9
type input "08/30/2025"
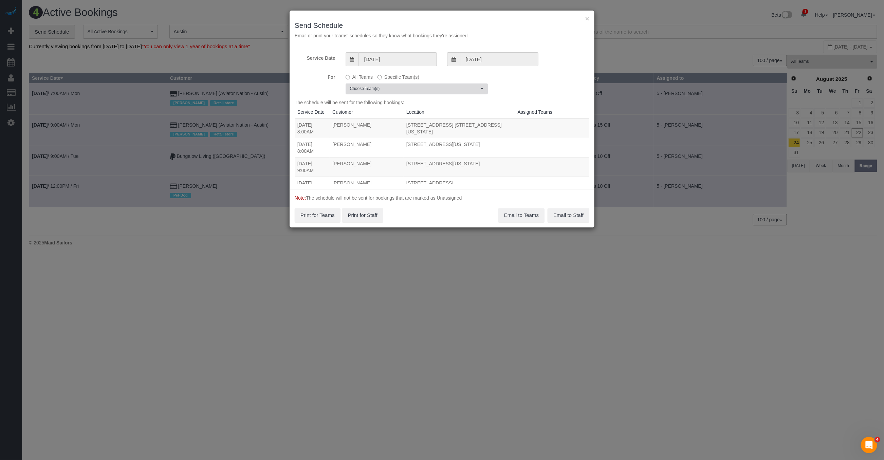
click at [457, 88] on span "Choose Team(s)" at bounding box center [414, 89] width 129 height 6
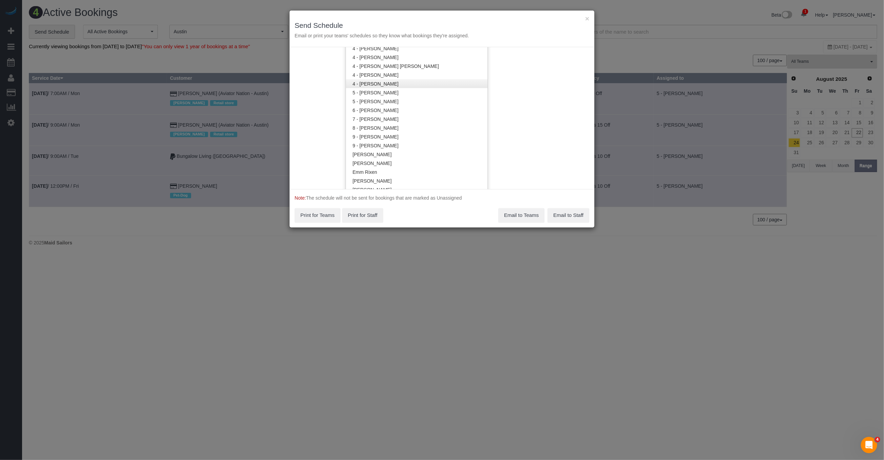
scroll to position [713, 0]
click at [394, 100] on link "5 - Tatiana Erroa" at bounding box center [417, 102] width 142 height 9
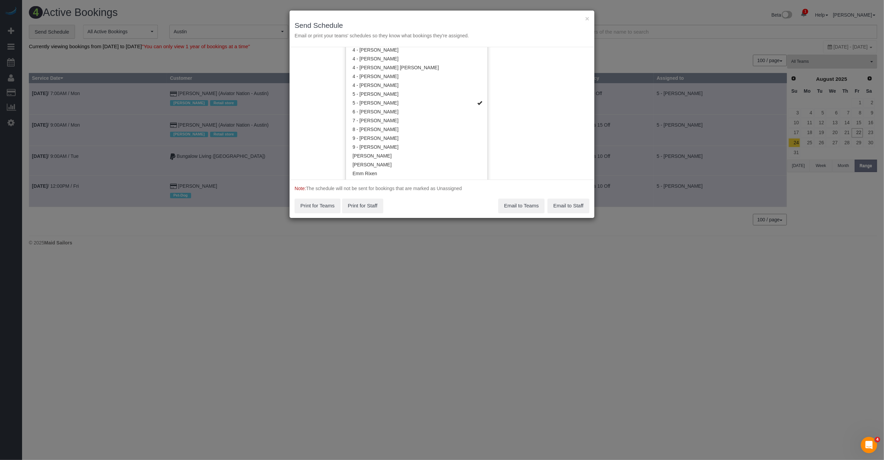
click at [521, 85] on div "Service Date 08/24/2025 08/30/2025 For All Teams Specific Team(s) 5 - Tatiana E…" at bounding box center [442, 113] width 305 height 132
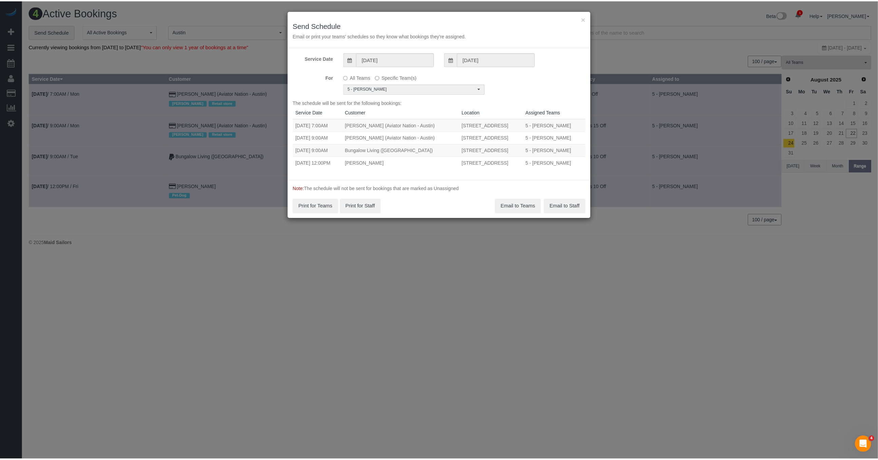
scroll to position [0, 0]
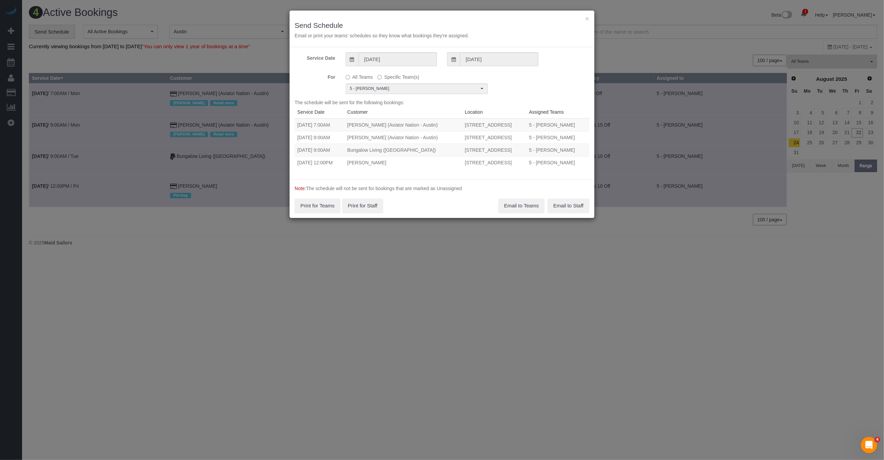
drag, startPoint x: 533, startPoint y: 159, endPoint x: 298, endPoint y: 124, distance: 238.2
click at [298, 124] on tbody "08/25/2025 7:00AM Abby Schraeder (Aviator Nation - Austin) 1325 S Congress Ave,…" at bounding box center [442, 143] width 295 height 50
copy tbody "08/25/2025 7:00AM Abby Schraeder (Aviator Nation - Austin) 1325 S Congress Ave,…"
click at [589, 17] on button "×" at bounding box center [587, 18] width 4 height 7
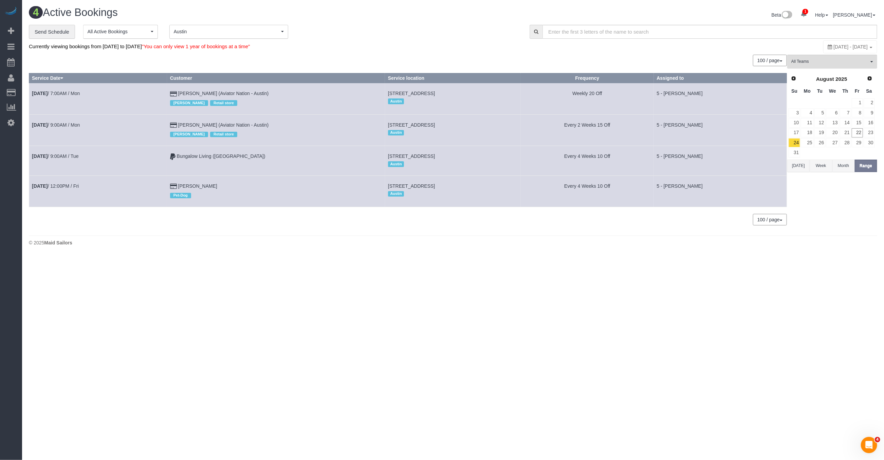
click at [468, 130] on div "Austin" at bounding box center [453, 132] width 130 height 9
click at [40, 89] on link "Customers" at bounding box center [64, 93] width 85 height 14
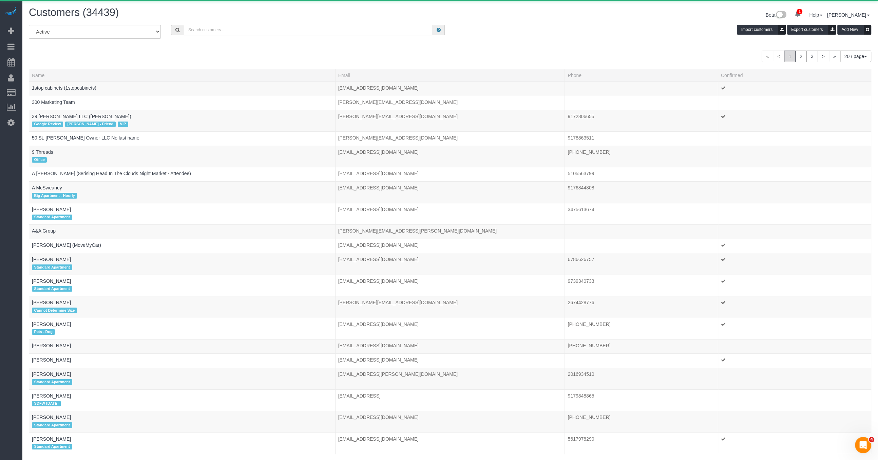
click at [229, 31] on input "text" at bounding box center [308, 30] width 249 height 11
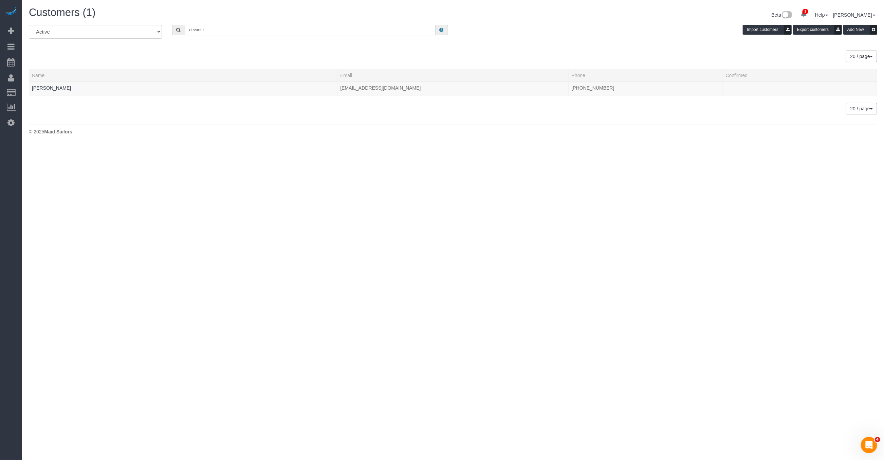
type input "devante"
click at [72, 79] on th "Name" at bounding box center [183, 75] width 308 height 13
click at [58, 87] on link "Devante Browne" at bounding box center [51, 87] width 39 height 5
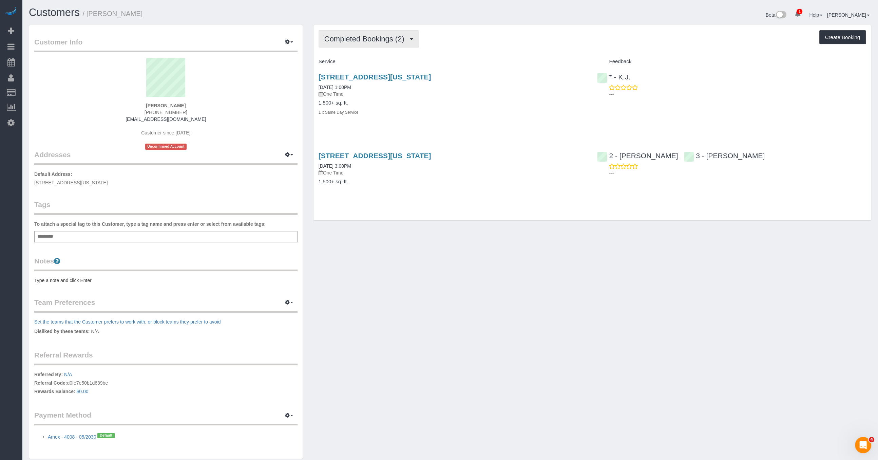
click at [386, 39] on span "Completed Bookings (2)" at bounding box center [367, 39] width 84 height 8
click at [376, 62] on link "Upcoming Bookings (0)" at bounding box center [354, 63] width 71 height 9
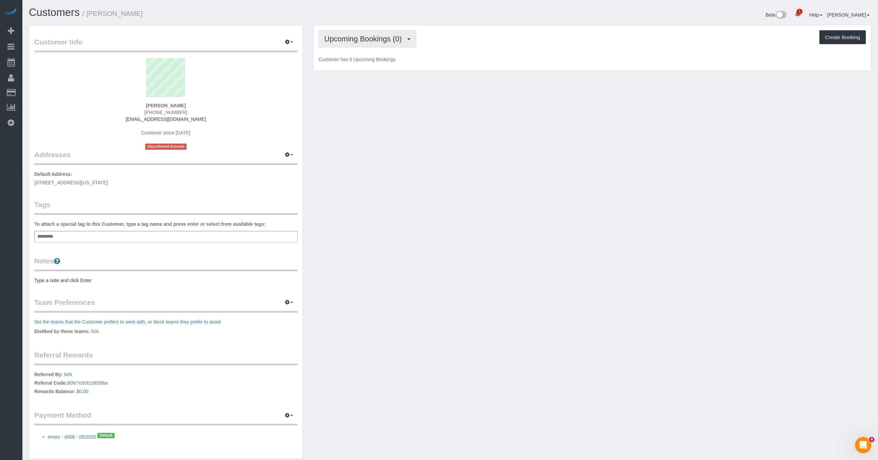
click at [375, 44] on button "Upcoming Bookings (0)" at bounding box center [368, 38] width 98 height 17
click at [368, 52] on link "Completed Bookings (2)" at bounding box center [354, 54] width 71 height 9
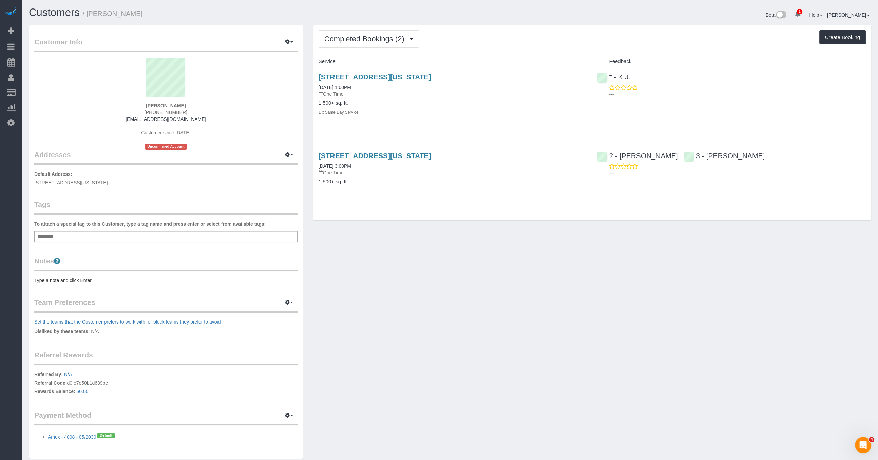
click at [338, 91] on p "One Time" at bounding box center [453, 94] width 269 height 7
click at [340, 86] on link "08/01/2025 1:00PM" at bounding box center [335, 87] width 33 height 5
click at [143, 16] on h1 "Customers / Devante Browne" at bounding box center [237, 13] width 417 height 12
drag, startPoint x: 145, startPoint y: 14, endPoint x: 92, endPoint y: 16, distance: 53.3
click at [92, 16] on h1 "Customers / Devante Browne" at bounding box center [237, 13] width 417 height 12
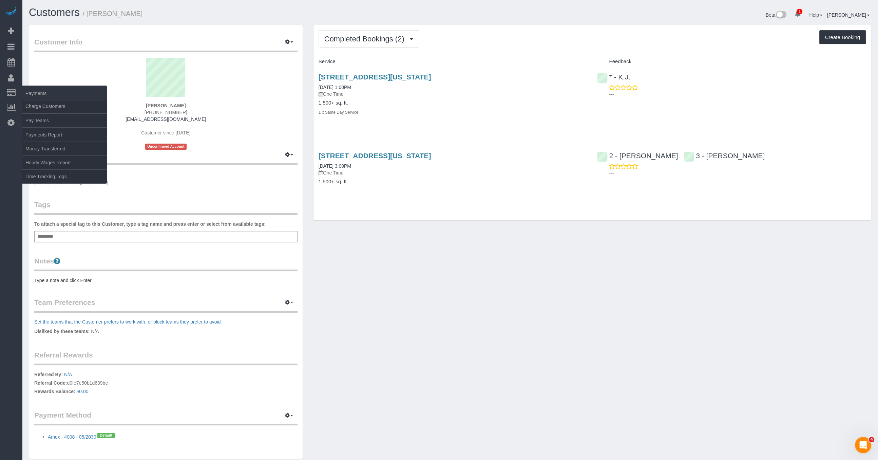
copy small "Devante Browne"
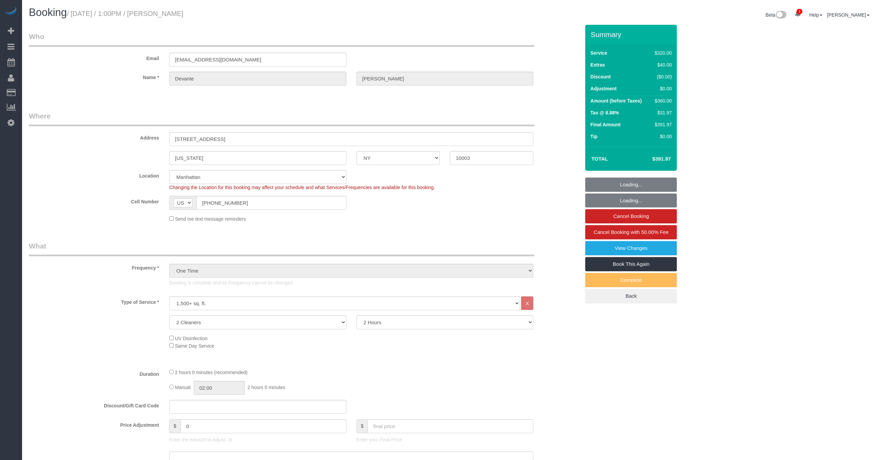
select select "NY"
select select "spot1"
select select "number:61"
select select "number:73"
select select "number:15"
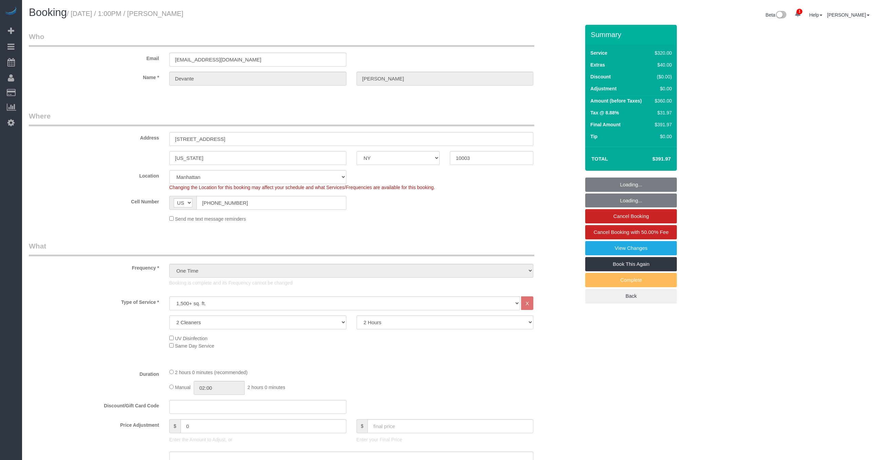
select select "number:5"
click at [76, 187] on div "Location Manhattan Austin Boston Bronx Brooklyn Charlotte Denver New Jersey Por…" at bounding box center [305, 180] width 562 height 21
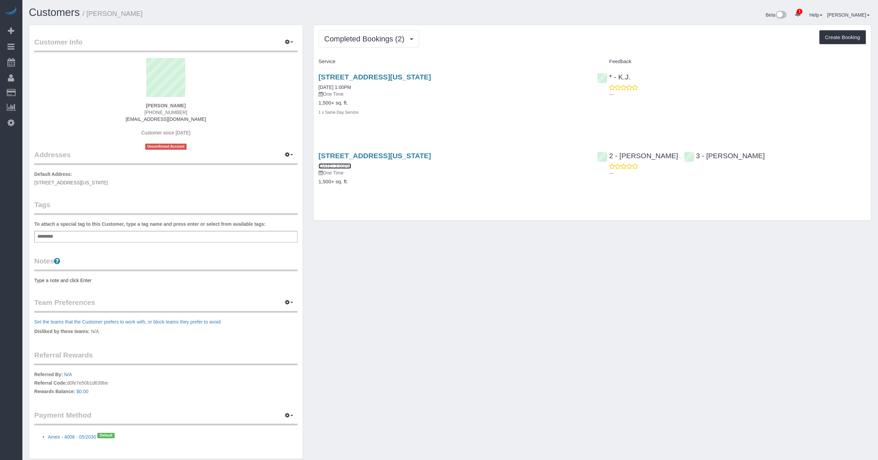
click at [338, 167] on link "[DATE] 3:00PM" at bounding box center [335, 165] width 33 height 5
drag, startPoint x: 315, startPoint y: 69, endPoint x: 478, endPoint y: 75, distance: 162.4
click at [478, 75] on div "[STREET_ADDRESS][US_STATE] [DATE] 1:00PM One Time 1,500+ sq. ft. 1 x Same Day S…" at bounding box center [453, 98] width 279 height 62
copy link "[STREET_ADDRESS][US_STATE]"
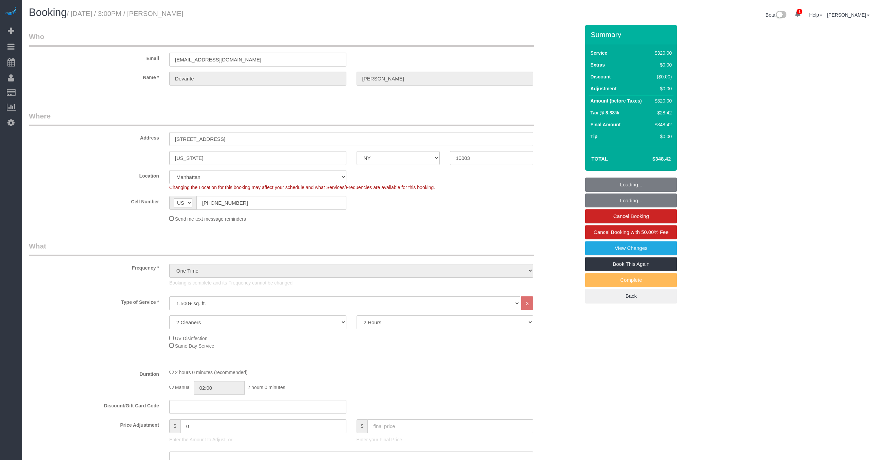
select select "NY"
select select "spot1"
select select "number:59"
select select "number:76"
select select "number:15"
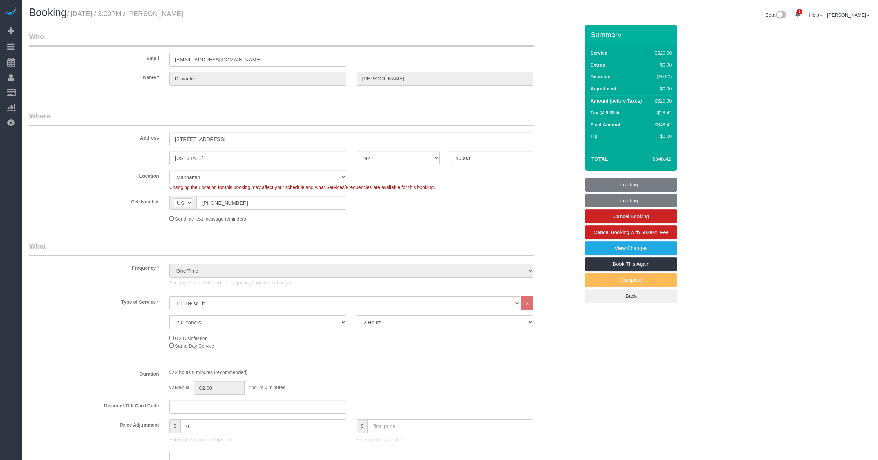
select select "number:5"
